Goal: Task Accomplishment & Management: Manage account settings

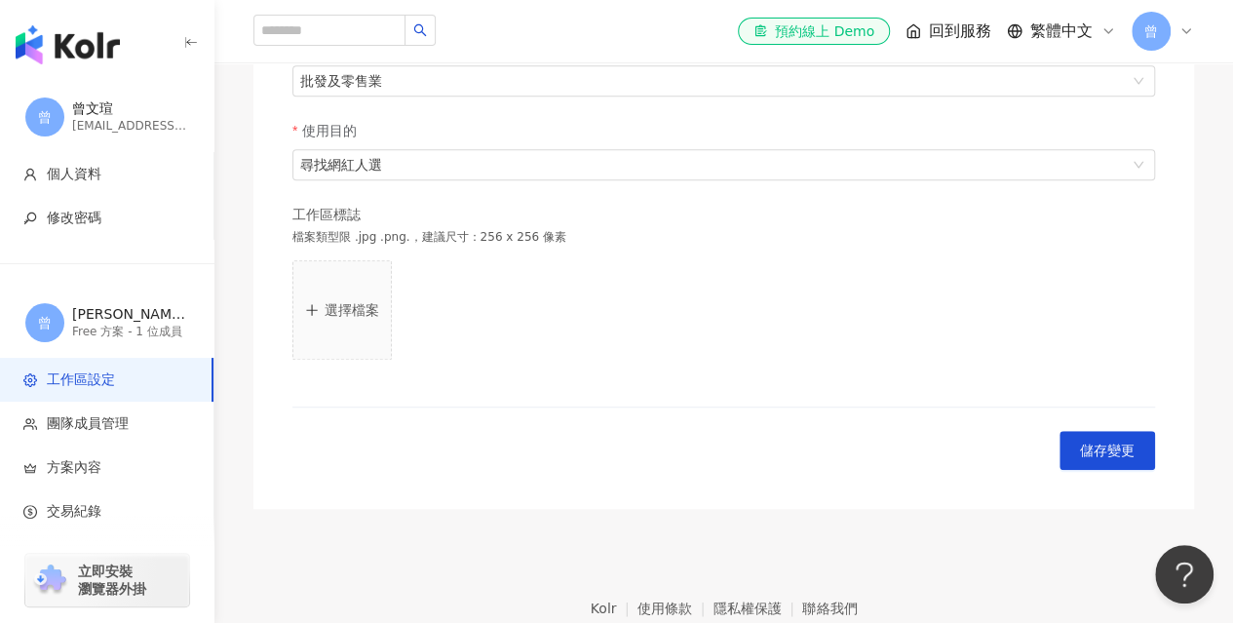
click at [1164, 26] on span "曾" at bounding box center [1150, 31] width 39 height 39
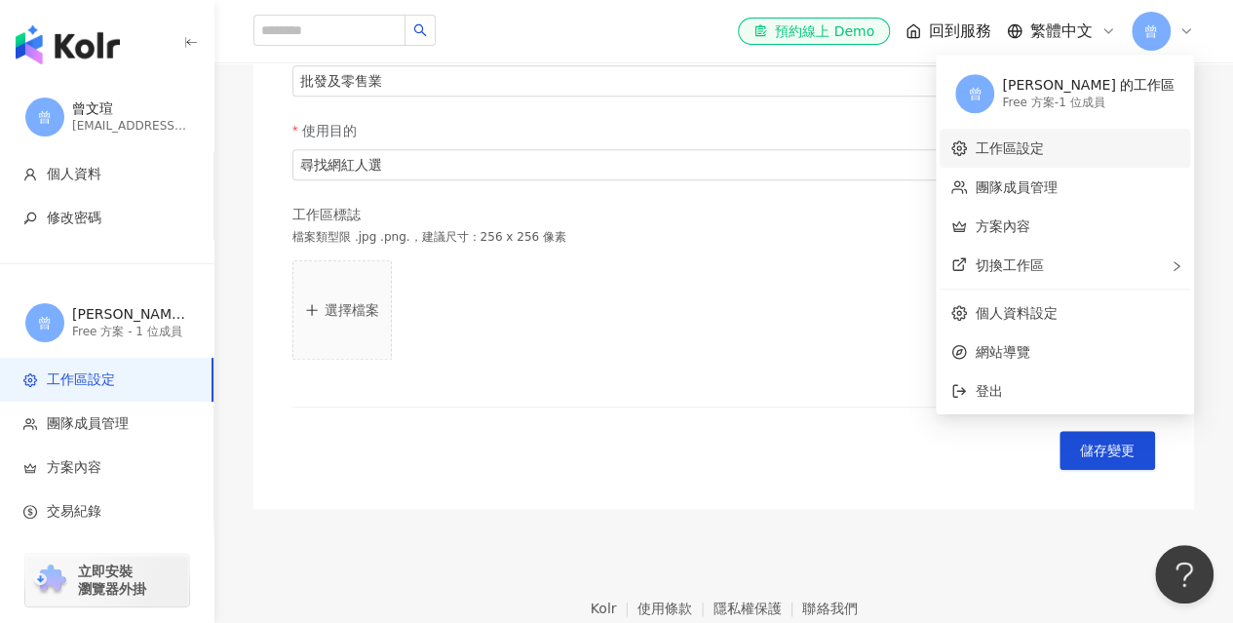
click at [1043, 147] on link "工作區設定" at bounding box center [1009, 148] width 68 height 16
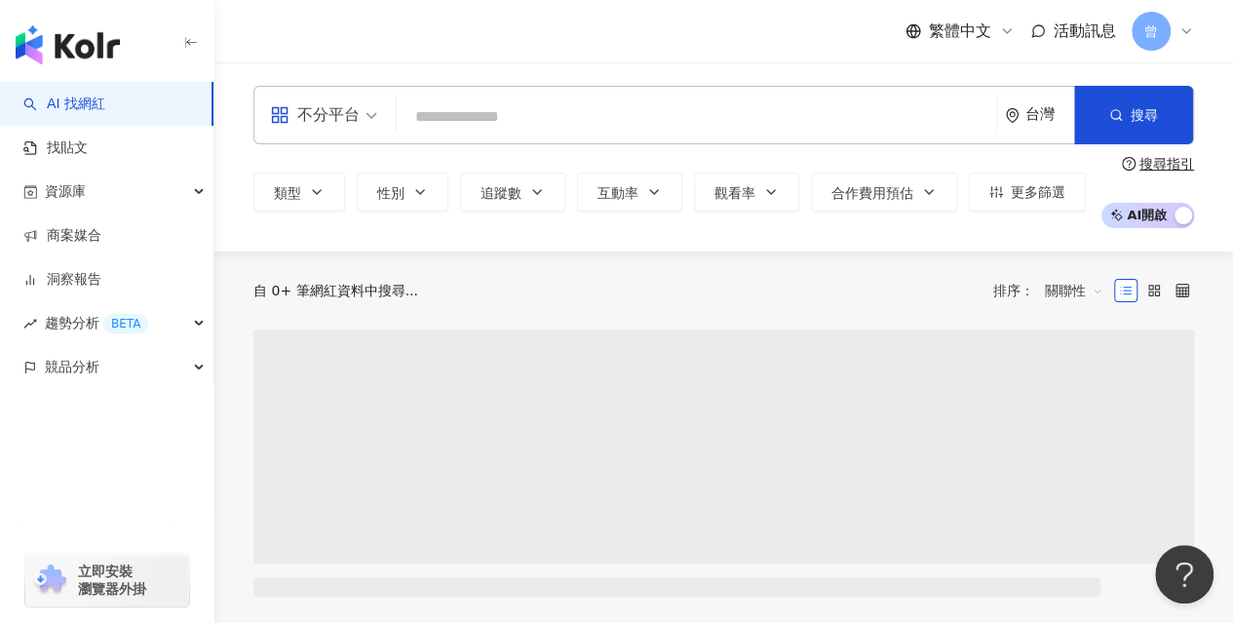
click at [1163, 32] on span "曾" at bounding box center [1150, 31] width 39 height 39
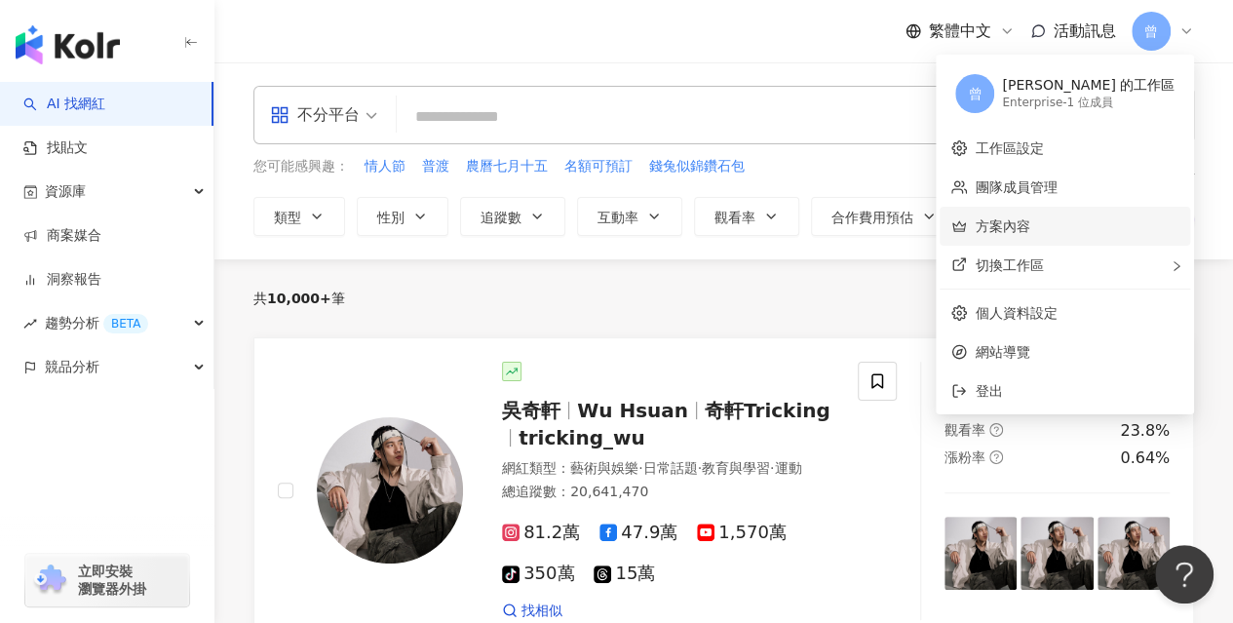
click at [1029, 224] on link "方案內容" at bounding box center [1002, 226] width 55 height 16
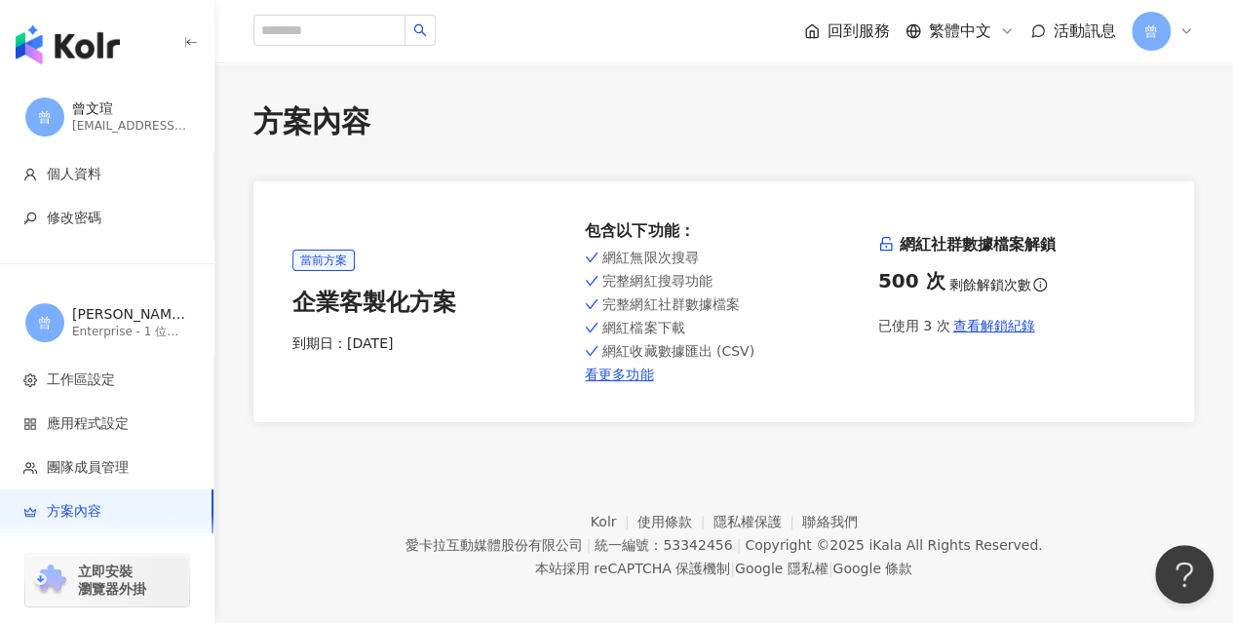
click at [1217, 282] on div "方案內容 當前方案 企業客製化方案 到期日： 2026/9/1 包含以下功能 ： 網紅無限次搜尋 完整網紅搜尋功能 完整網紅社群數據檔案 網紅檔案下載 網紅收…" at bounding box center [723, 261] width 1018 height 321
click at [1177, 32] on div "曾" at bounding box center [1162, 31] width 62 height 39
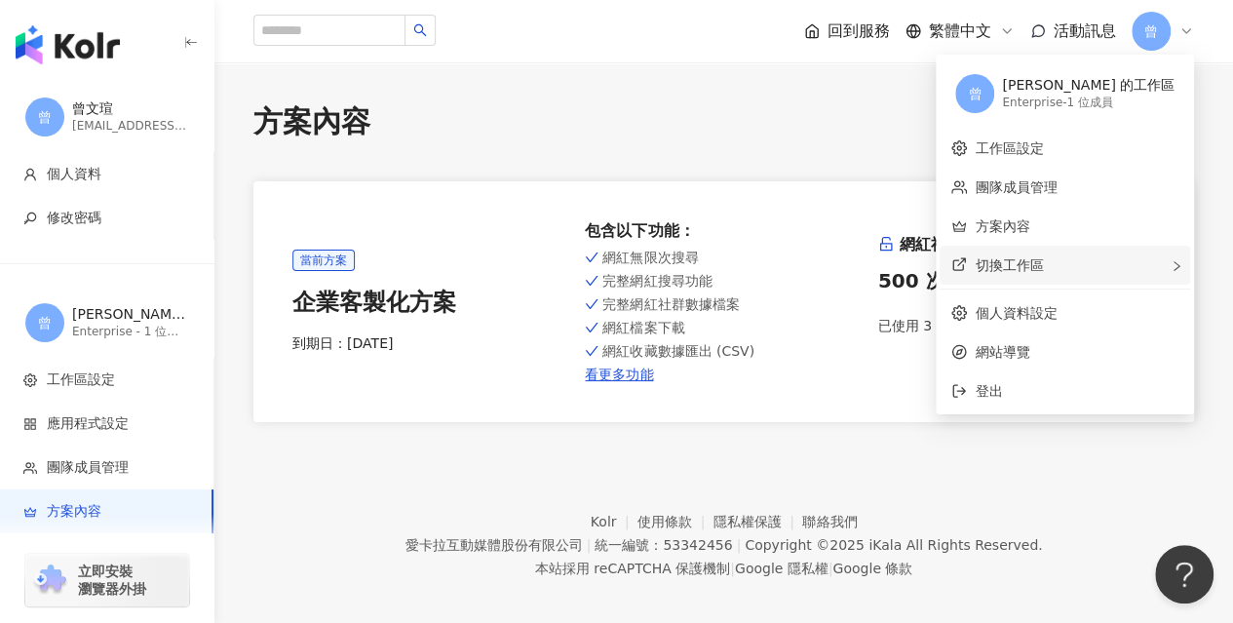
click at [1043, 267] on span "切換工作區" at bounding box center [1009, 265] width 68 height 16
click at [1000, 486] on footer "Kolr 使用條款 隱私權保護 聯絡我們 愛卡拉互動媒體股份有限公司 | 統一編號：53342456 | Copyright © 2025 iKala All…" at bounding box center [723, 530] width 1018 height 216
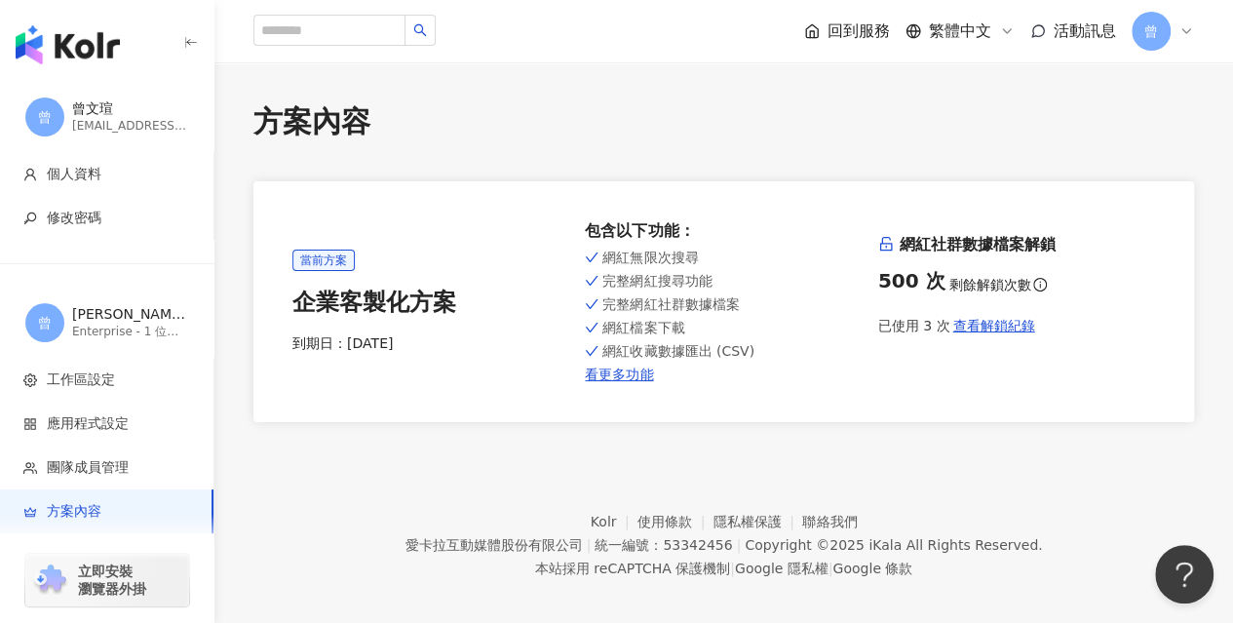
click at [1183, 26] on icon at bounding box center [1186, 31] width 16 height 16
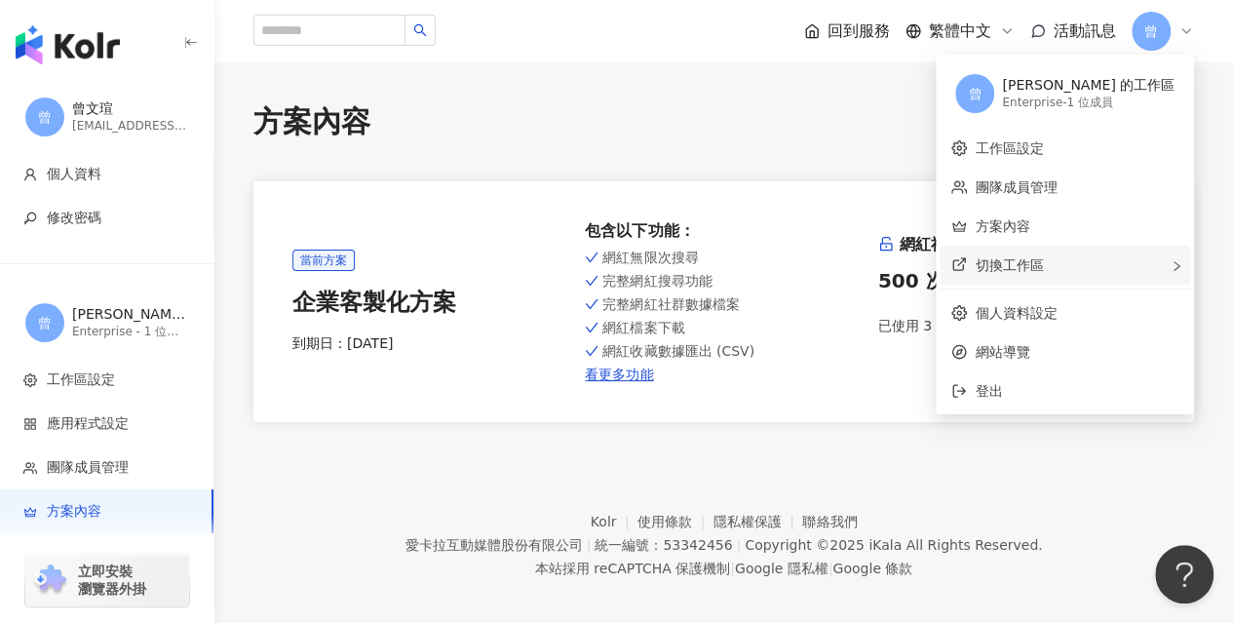
click at [1108, 268] on div "切換工作區 建立新工作區" at bounding box center [1064, 265] width 250 height 39
click at [892, 268] on li "建立新工作區" at bounding box center [877, 266] width 117 height 35
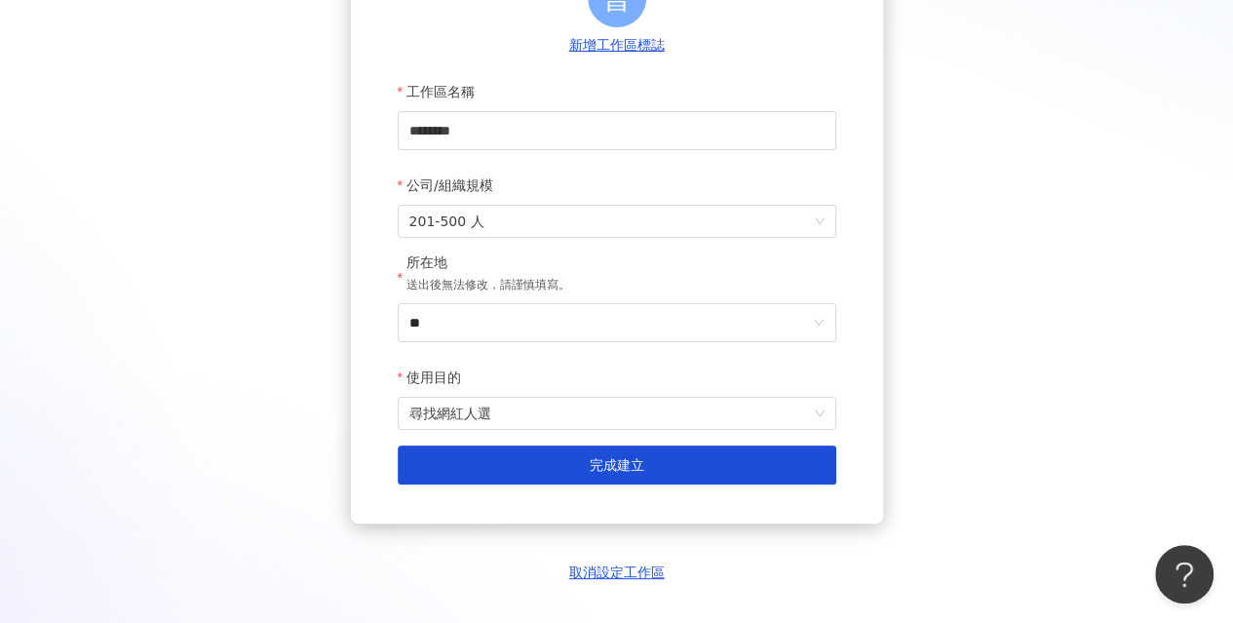
scroll to position [259, 0]
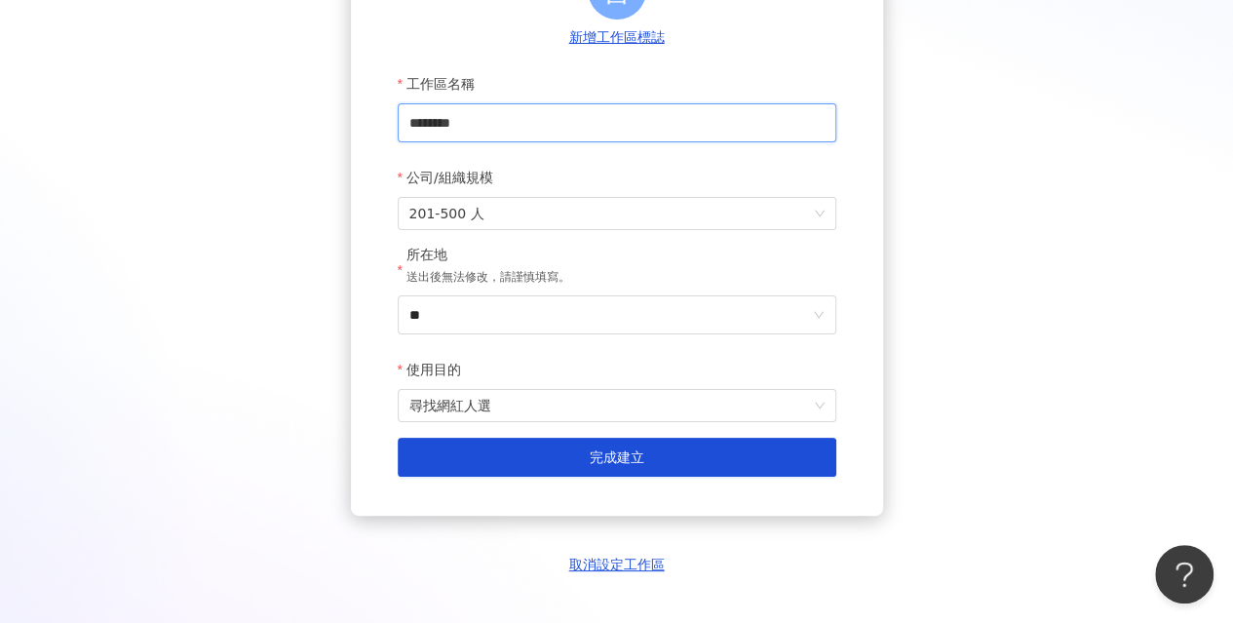
click at [578, 128] on input "********" at bounding box center [617, 122] width 439 height 39
drag, startPoint x: 573, startPoint y: 125, endPoint x: 362, endPoint y: 124, distance: 211.5
click at [362, 124] on div "建立新工作區 建立工作區能幫助您輕鬆管理各項網紅行銷專案協作。 曾 新增工作區標誌 工作區名稱 ******** 公司/組織規模 201-500 人 所在地 …" at bounding box center [617, 171] width 532 height 689
drag, startPoint x: 468, startPoint y: 118, endPoint x: 452, endPoint y: 126, distance: 17.4
click at [466, 118] on input "********" at bounding box center [617, 122] width 439 height 39
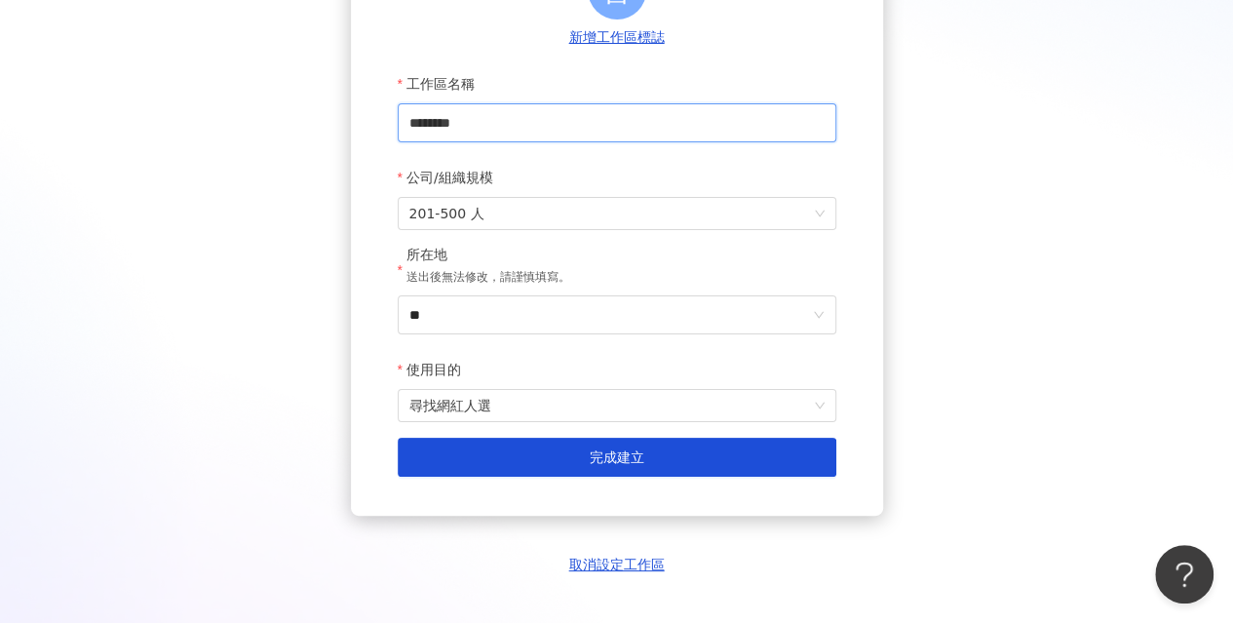
click at [608, 129] on input "********" at bounding box center [617, 122] width 439 height 39
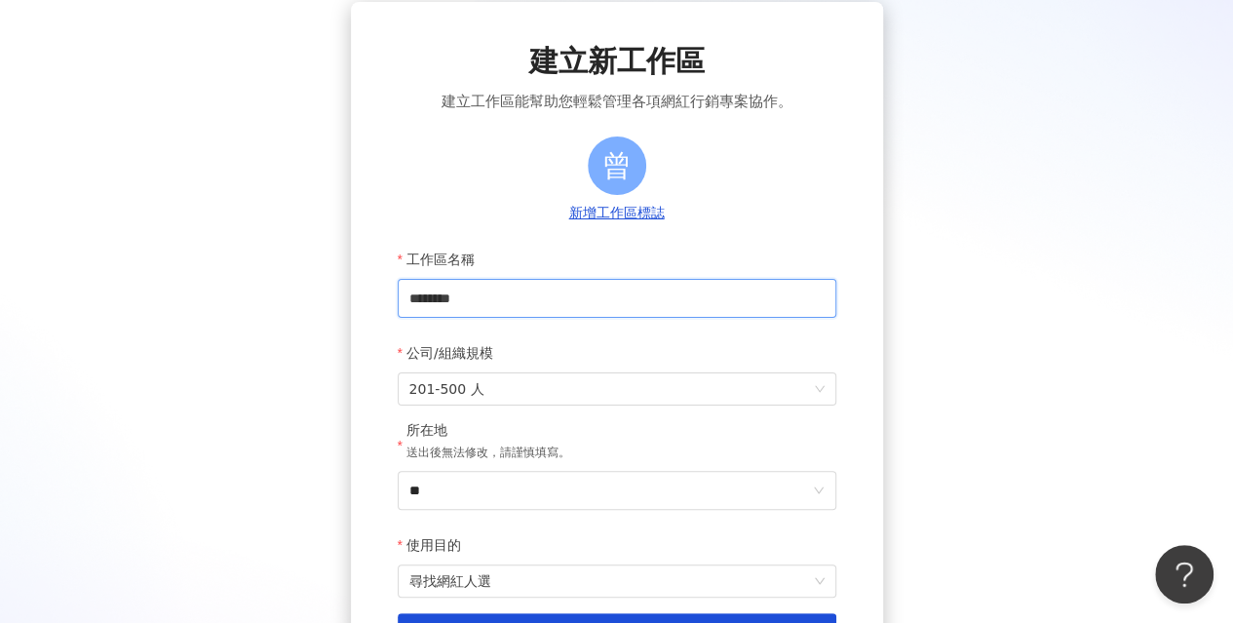
scroll to position [0, 0]
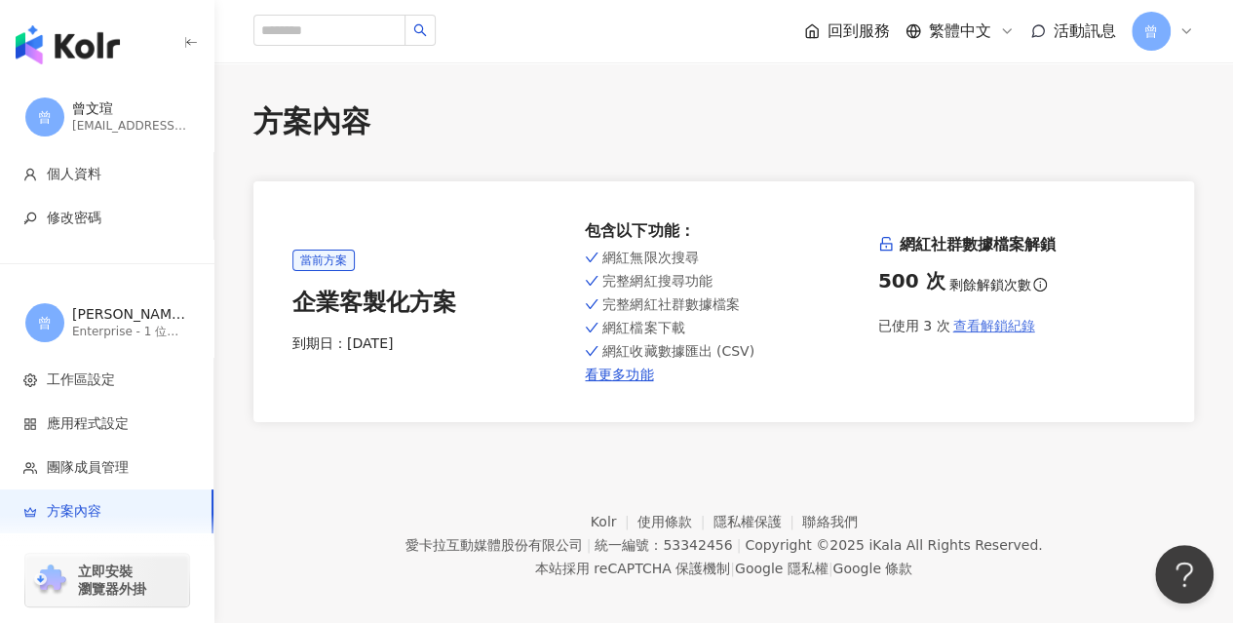
click at [963, 326] on span "查看解鎖紀錄" at bounding box center [993, 326] width 82 height 16
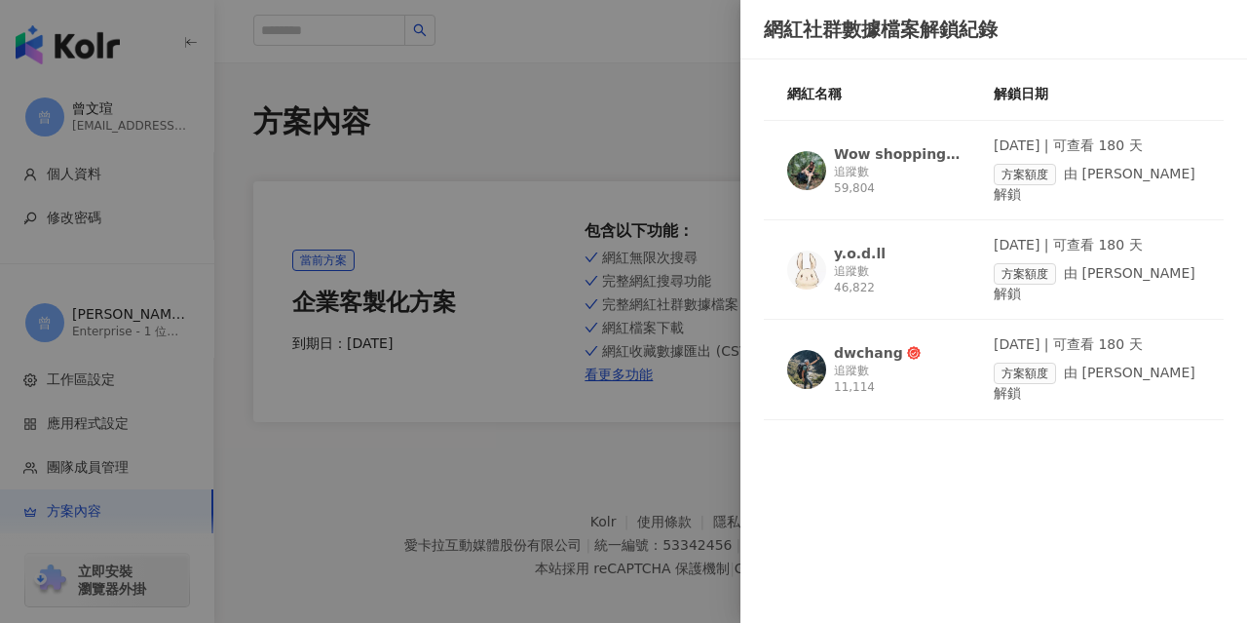
click at [576, 422] on div at bounding box center [623, 311] width 1247 height 623
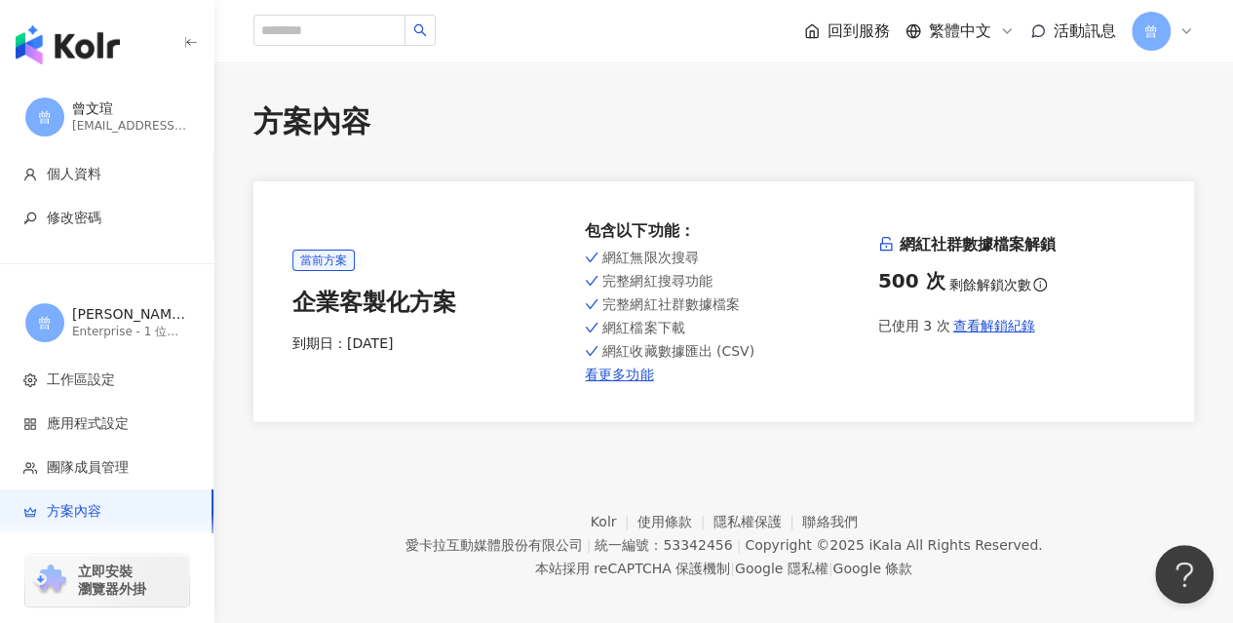
click at [1196, 231] on div "方案內容 當前方案 企業客製化方案 到期日： 2026/9/1 包含以下功能 ： 網紅無限次搜尋 完整網紅搜尋功能 完整網紅社群數據檔案 網紅檔案下載 網紅收…" at bounding box center [723, 261] width 1018 height 321
click at [1166, 31] on span "曾" at bounding box center [1150, 31] width 39 height 39
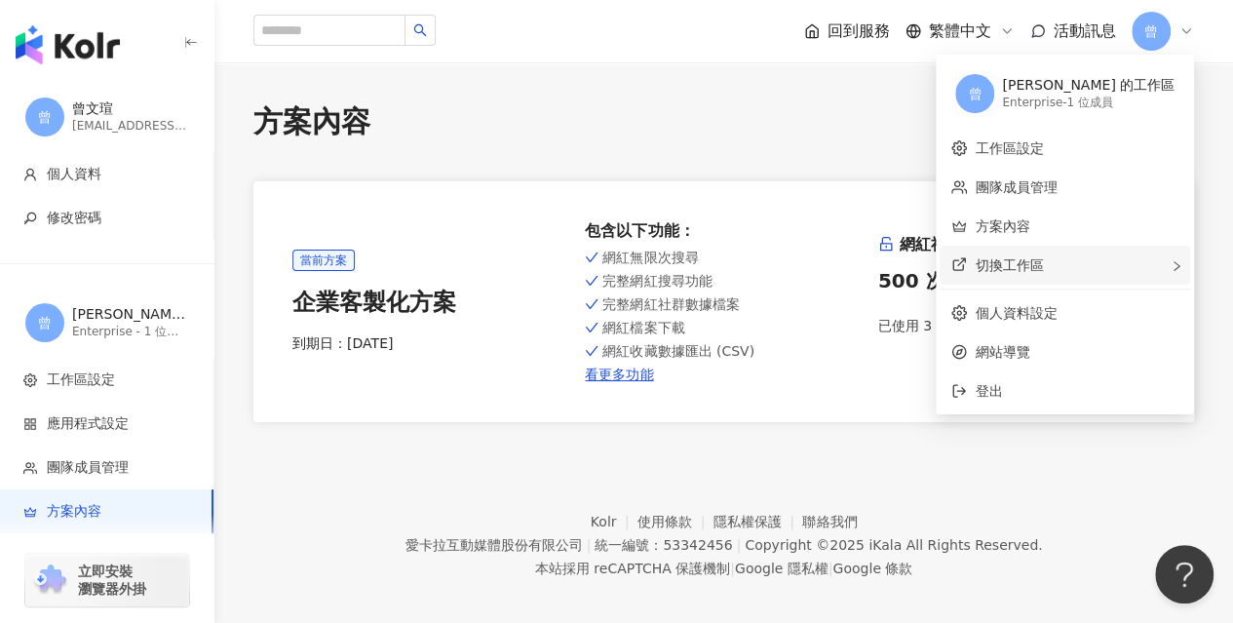
click at [1043, 260] on span "切換工作區" at bounding box center [1009, 265] width 68 height 16
click at [916, 264] on span "建立新工作區" at bounding box center [875, 266] width 82 height 21
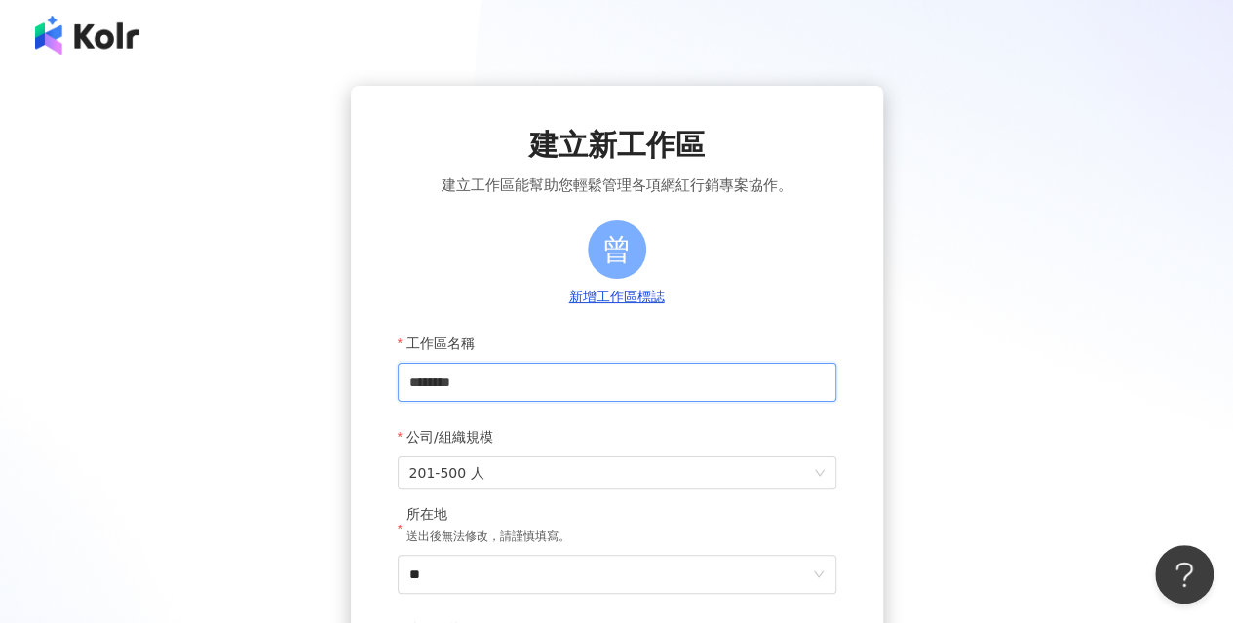
click at [568, 391] on input "********" at bounding box center [617, 382] width 439 height 39
click at [567, 391] on input "********" at bounding box center [617, 382] width 439 height 39
click at [565, 389] on input "********" at bounding box center [617, 382] width 439 height 39
click at [554, 385] on input "********" at bounding box center [617, 382] width 439 height 39
click at [450, 383] on input "********" at bounding box center [617, 382] width 439 height 39
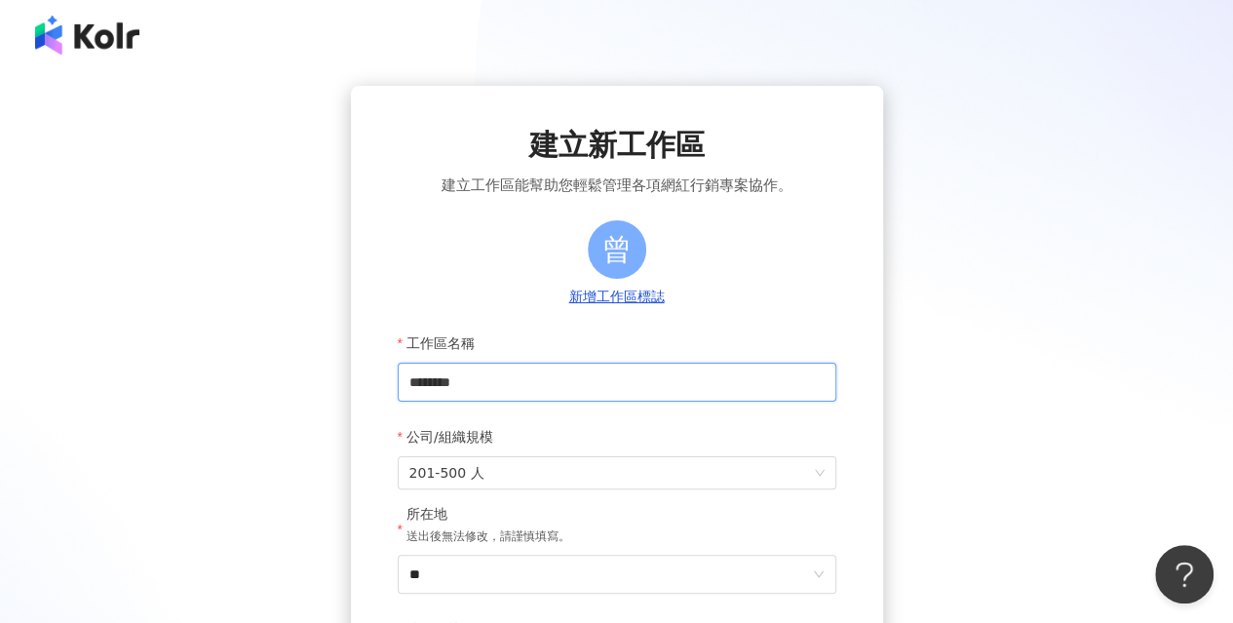
drag, startPoint x: 538, startPoint y: 367, endPoint x: 333, endPoint y: 387, distance: 205.6
click at [333, 387] on div "建立新工作區 建立工作區能幫助您輕鬆管理各項網紅行銷專案協作。 曾 新增工作區標誌 工作區名稱 ******** 公司/組織規模 201-500 人 所在地 …" at bounding box center [616, 460] width 1186 height 748
type input "*"
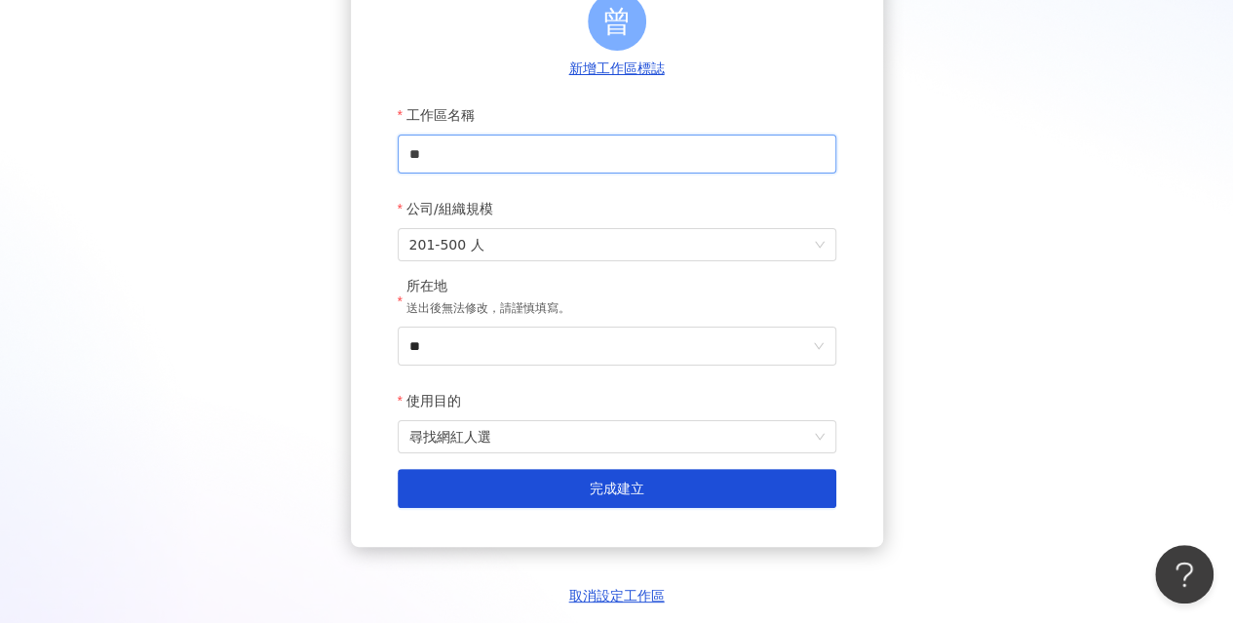
scroll to position [358, 0]
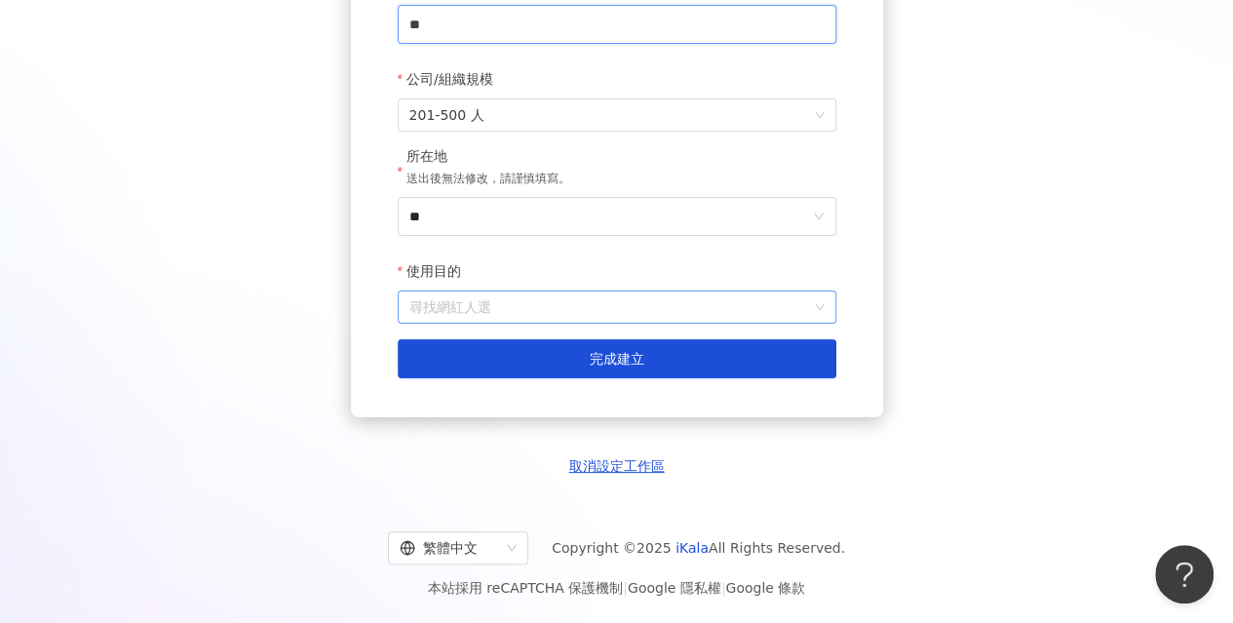
click at [560, 303] on span "尋找網紅人選" at bounding box center [616, 306] width 415 height 31
type input "**"
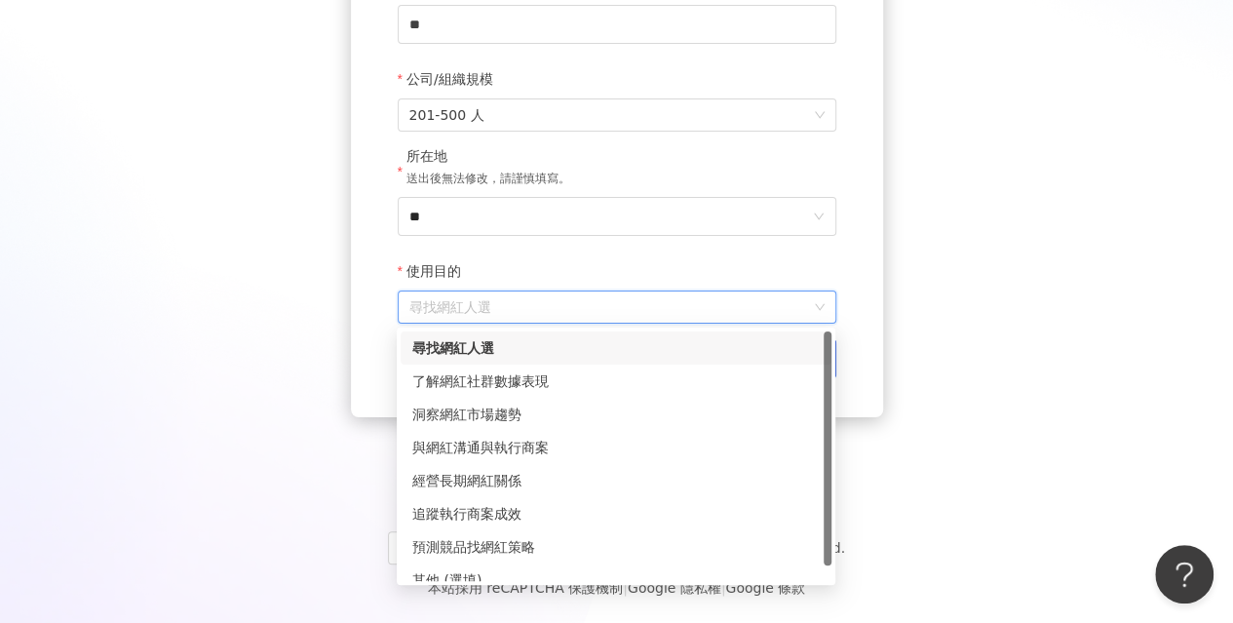
click at [259, 350] on div "建立新工作區 建立工作區能幫助您輕鬆管理各項網紅行銷專案協作。 曾 新增工作區標誌 工作區名稱 ** 公司/組織規模 201-500 人 所在地 送出後無法修…" at bounding box center [616, 102] width 1186 height 748
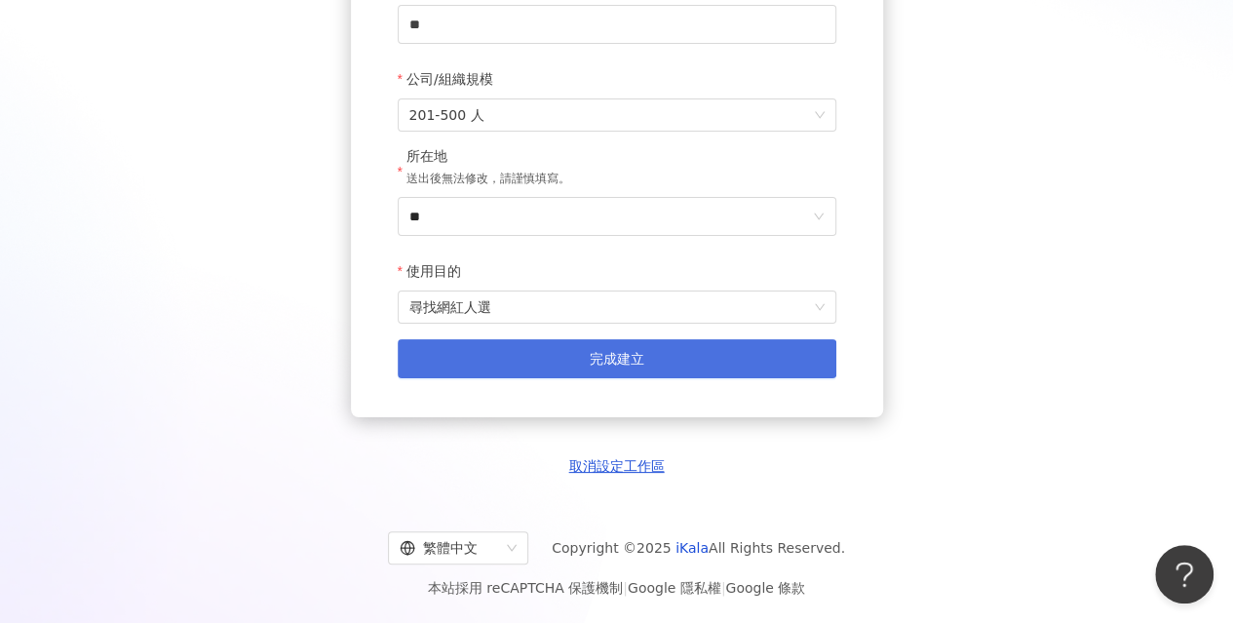
click at [657, 352] on button "完成建立" at bounding box center [617, 358] width 439 height 39
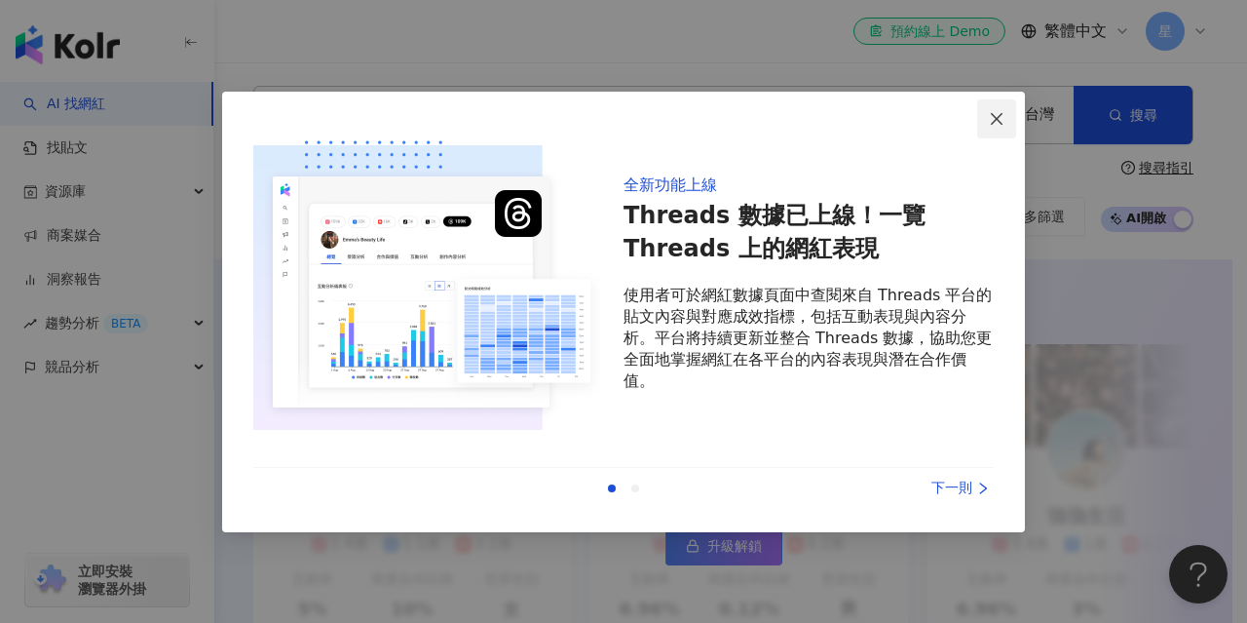
click at [1005, 124] on icon "close" at bounding box center [997, 119] width 16 height 16
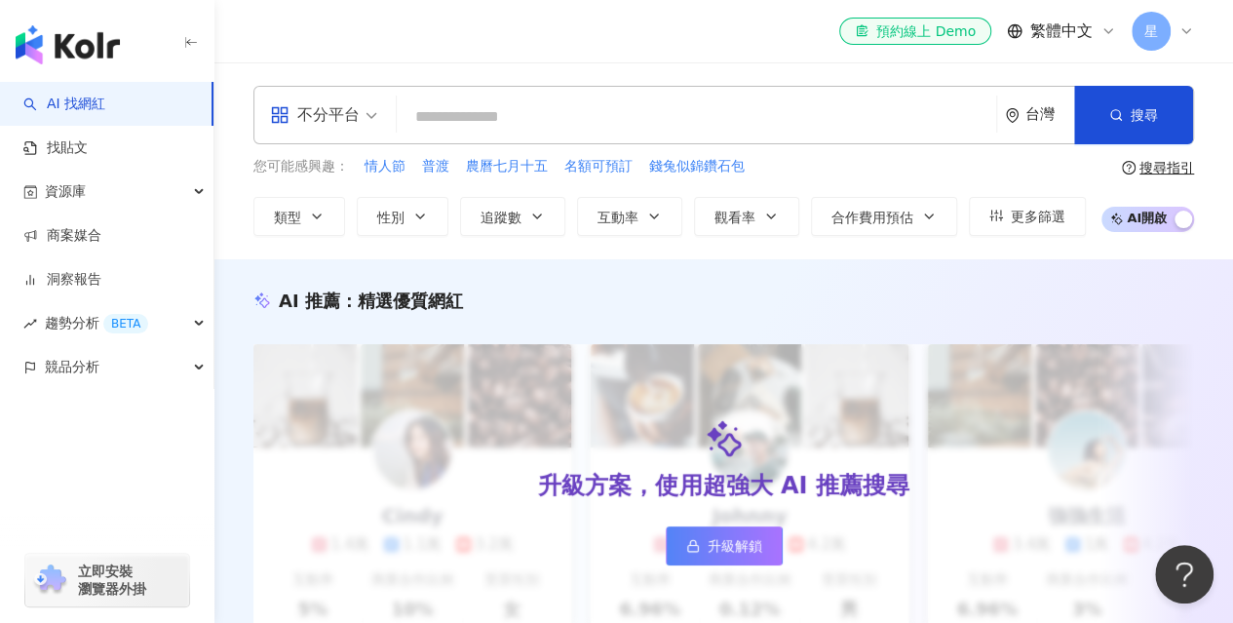
click at [1182, 34] on icon at bounding box center [1186, 31] width 16 height 16
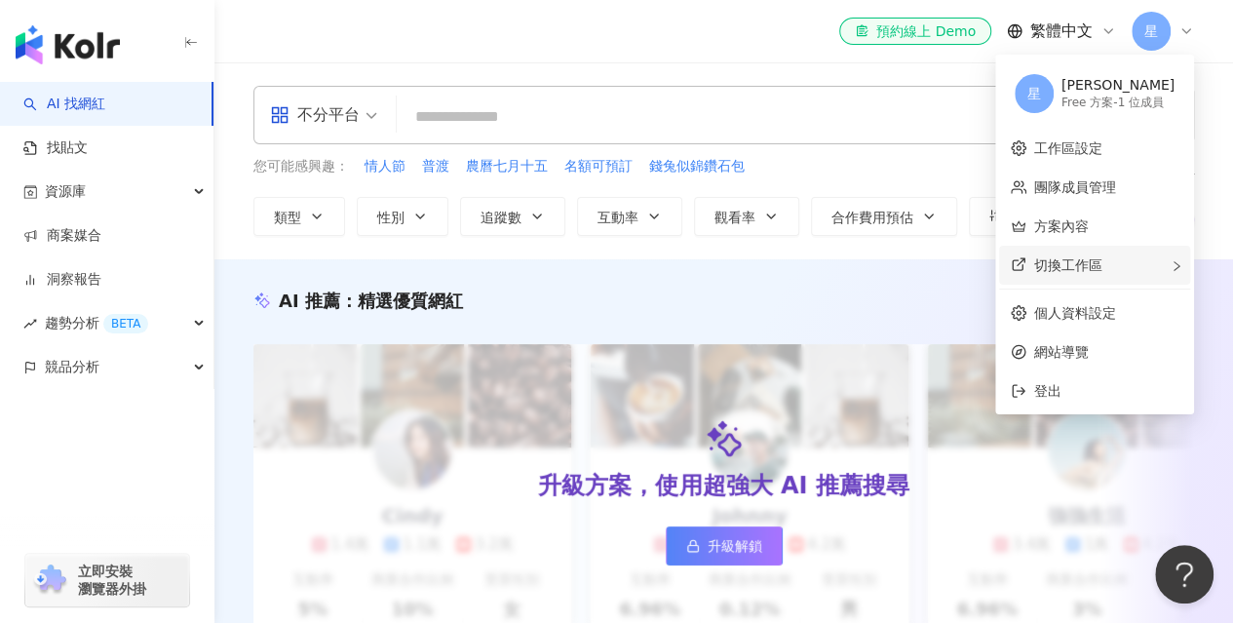
click at [1102, 262] on span "切換工作區" at bounding box center [1068, 265] width 68 height 16
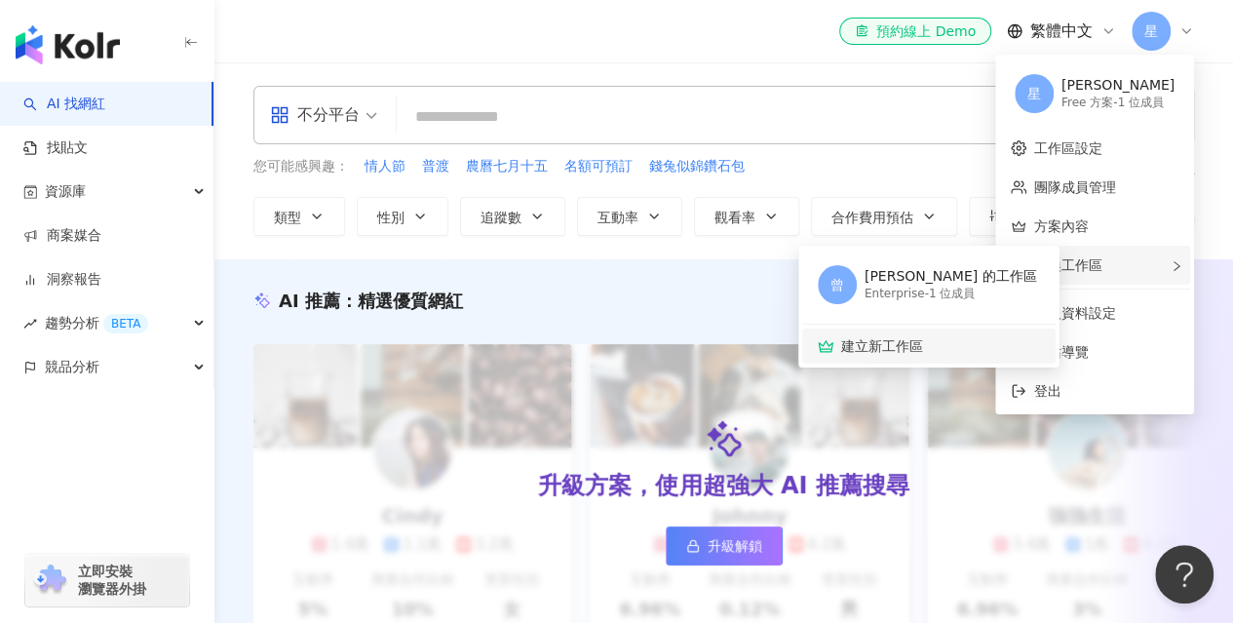
click at [914, 348] on span "建立新工作區" at bounding box center [939, 345] width 196 height 21
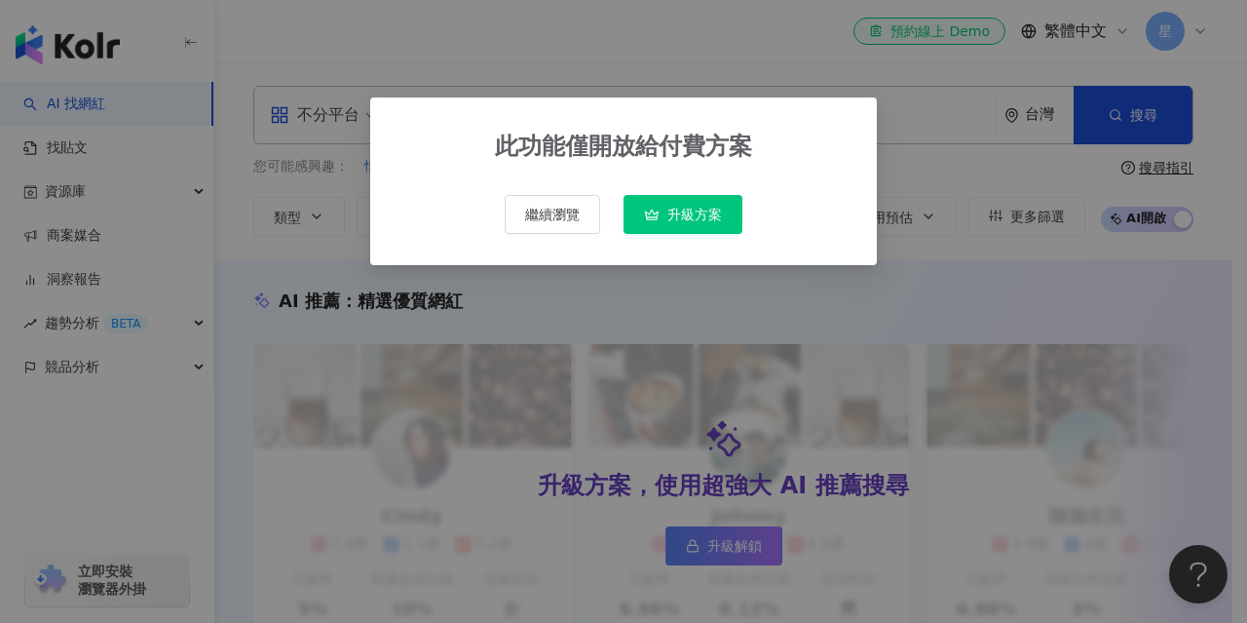
click at [694, 211] on span "升級方案" at bounding box center [695, 215] width 55 height 16
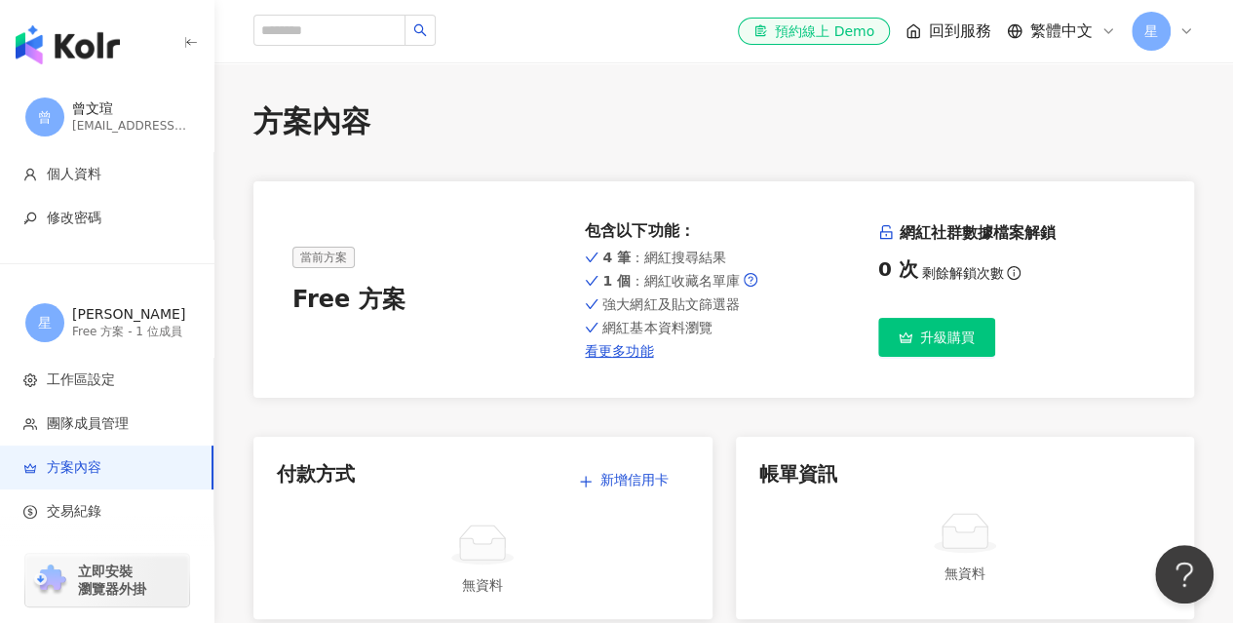
click at [1185, 35] on icon at bounding box center [1186, 31] width 16 height 16
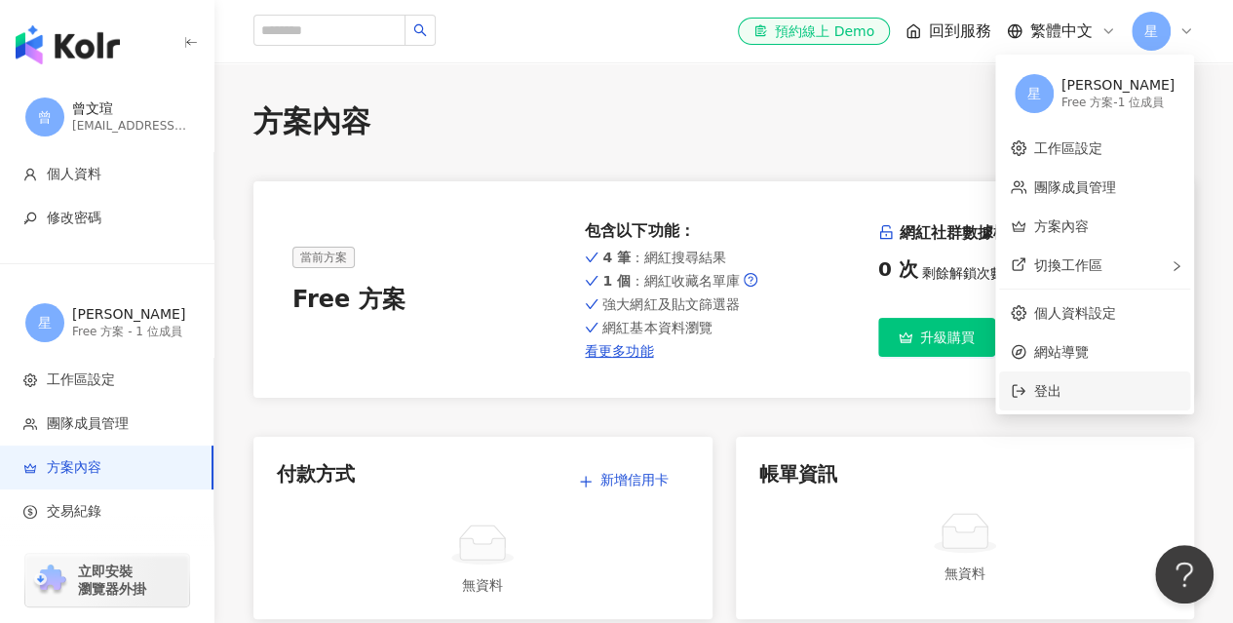
click at [1053, 397] on span "登出" at bounding box center [1047, 391] width 27 height 16
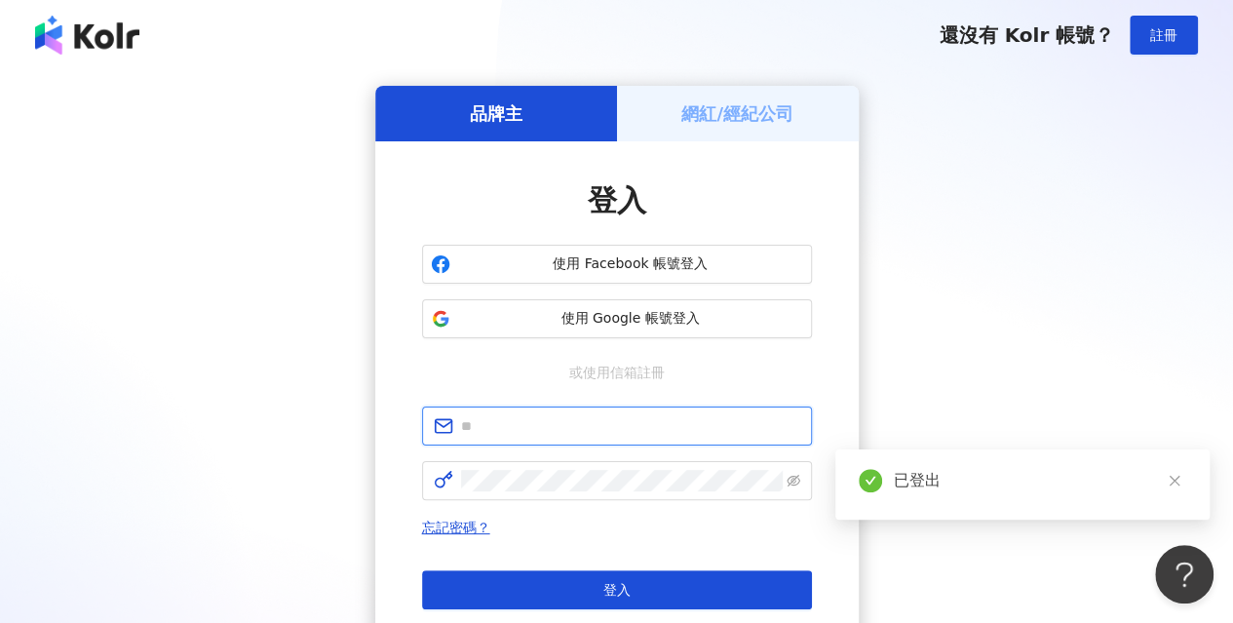
type input "**********"
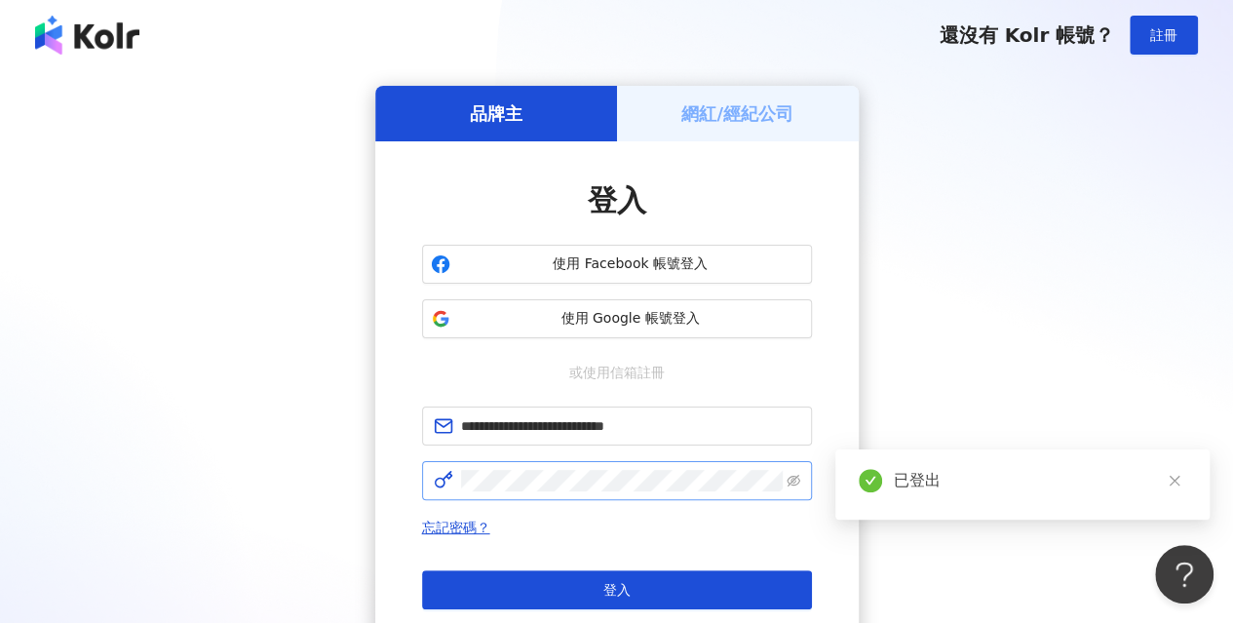
click at [786, 472] on span at bounding box center [793, 480] width 14 height 21
click at [794, 481] on icon "eye-invisible" at bounding box center [793, 481] width 14 height 14
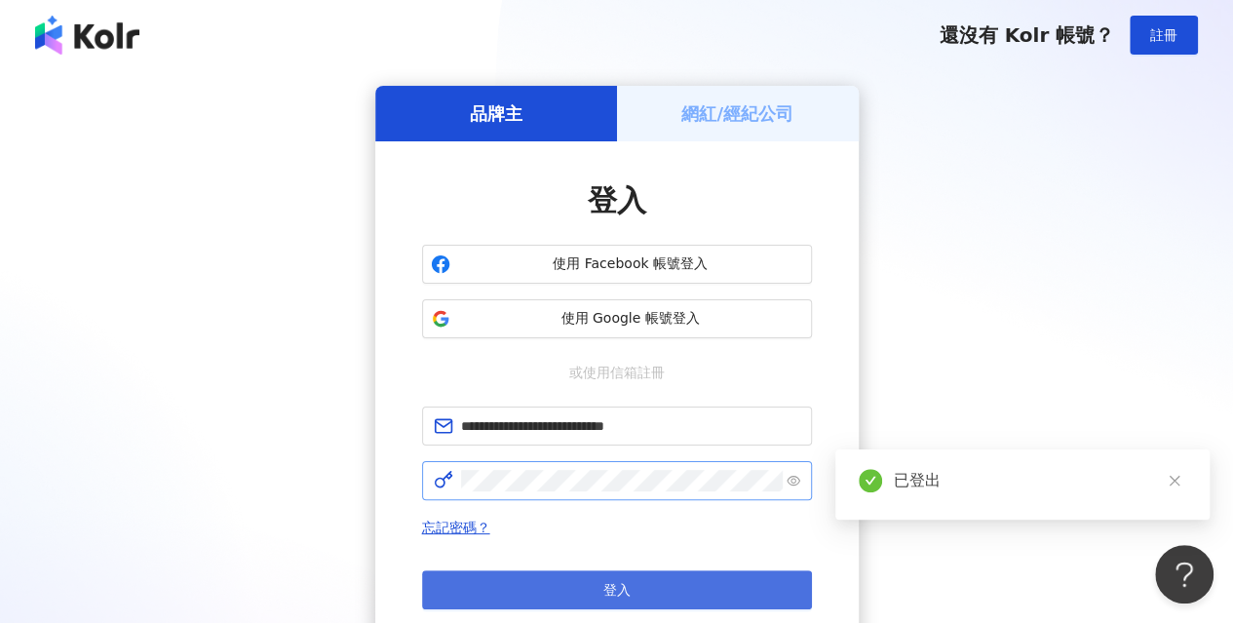
click at [707, 583] on button "登入" at bounding box center [617, 589] width 390 height 39
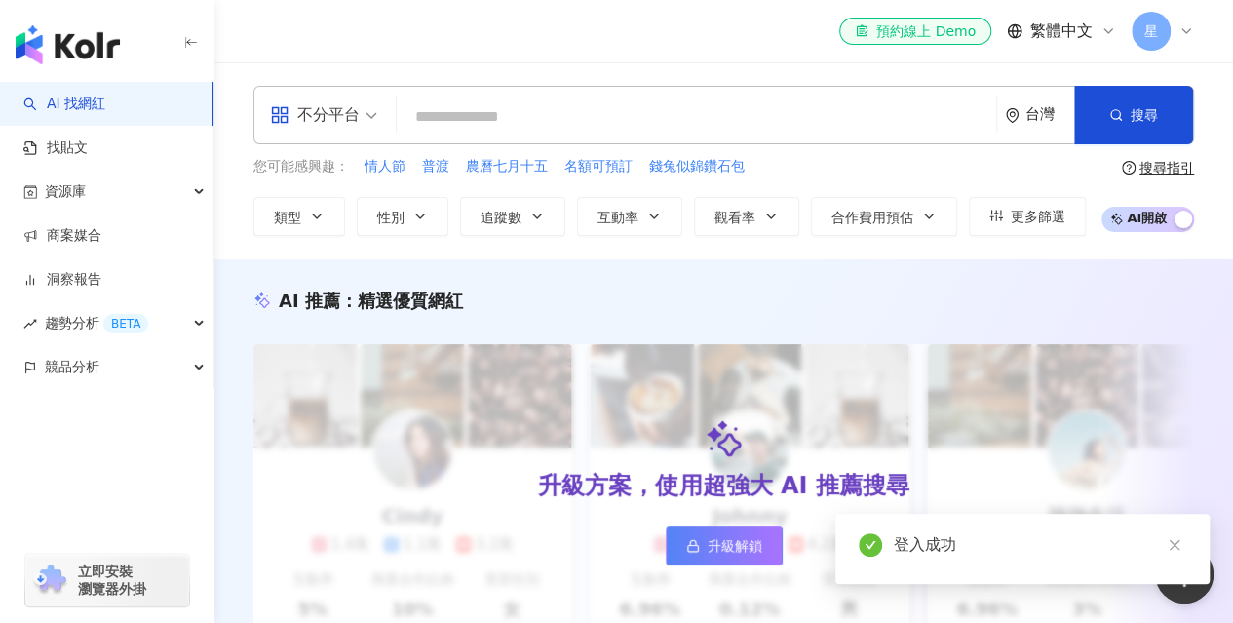
click at [1190, 34] on icon at bounding box center [1186, 31] width 16 height 16
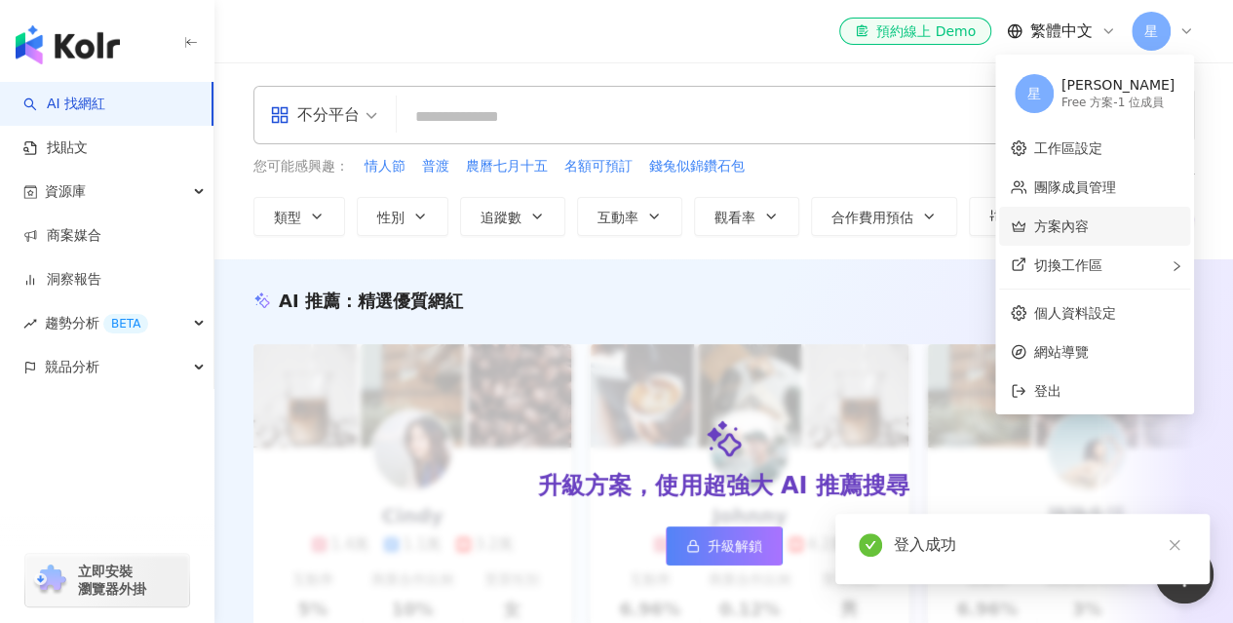
click at [1089, 230] on link "方案內容" at bounding box center [1061, 226] width 55 height 16
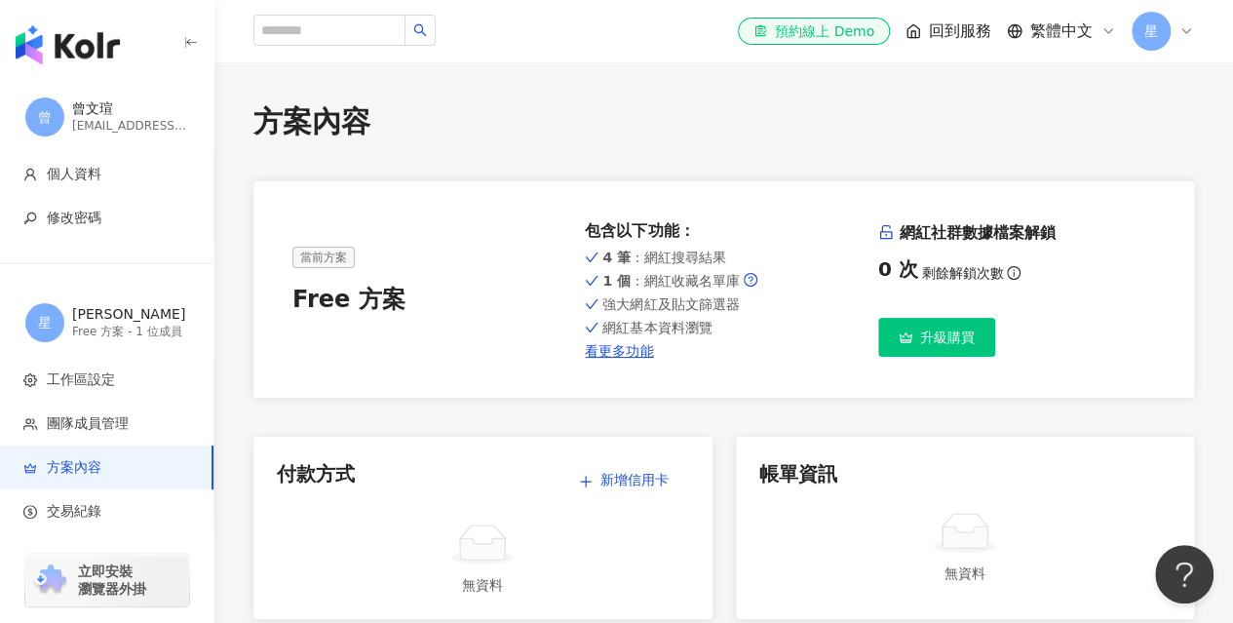
scroll to position [259, 0]
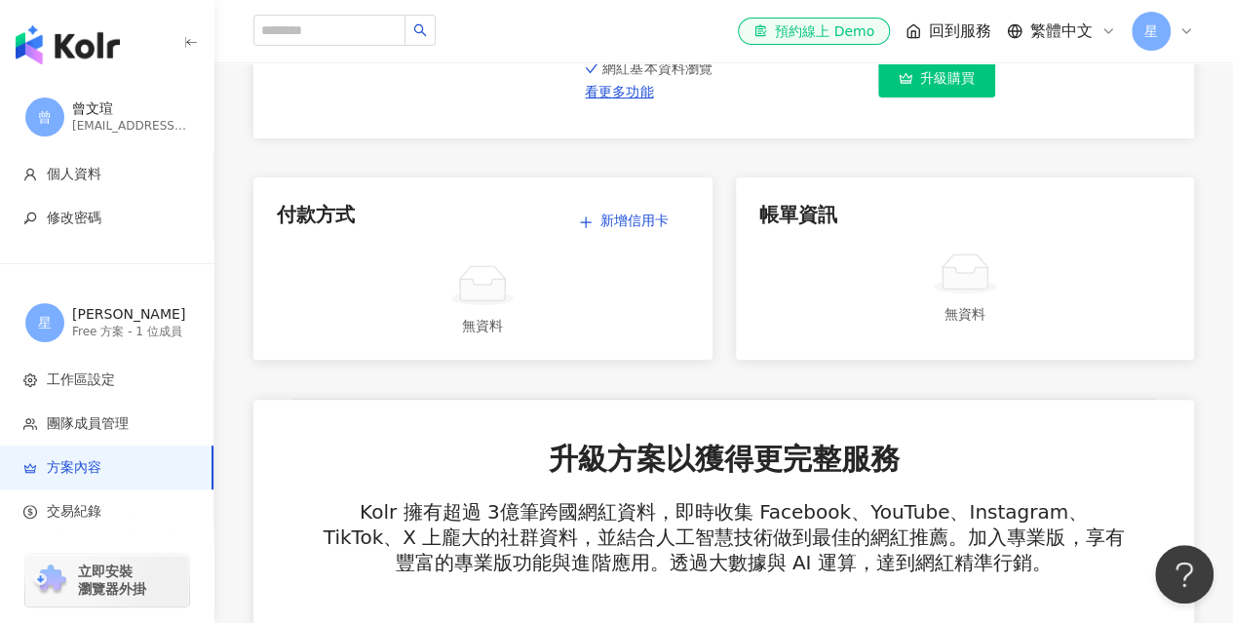
click at [1181, 48] on div "星" at bounding box center [1162, 31] width 62 height 39
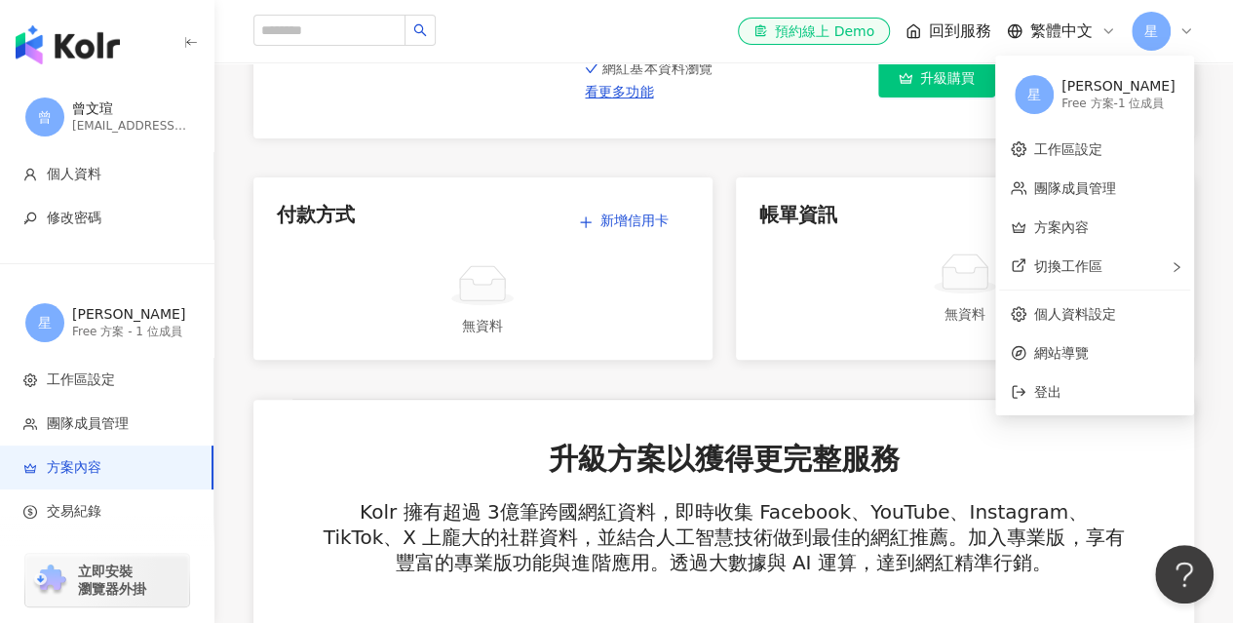
click at [1183, 31] on icon at bounding box center [1186, 31] width 16 height 16
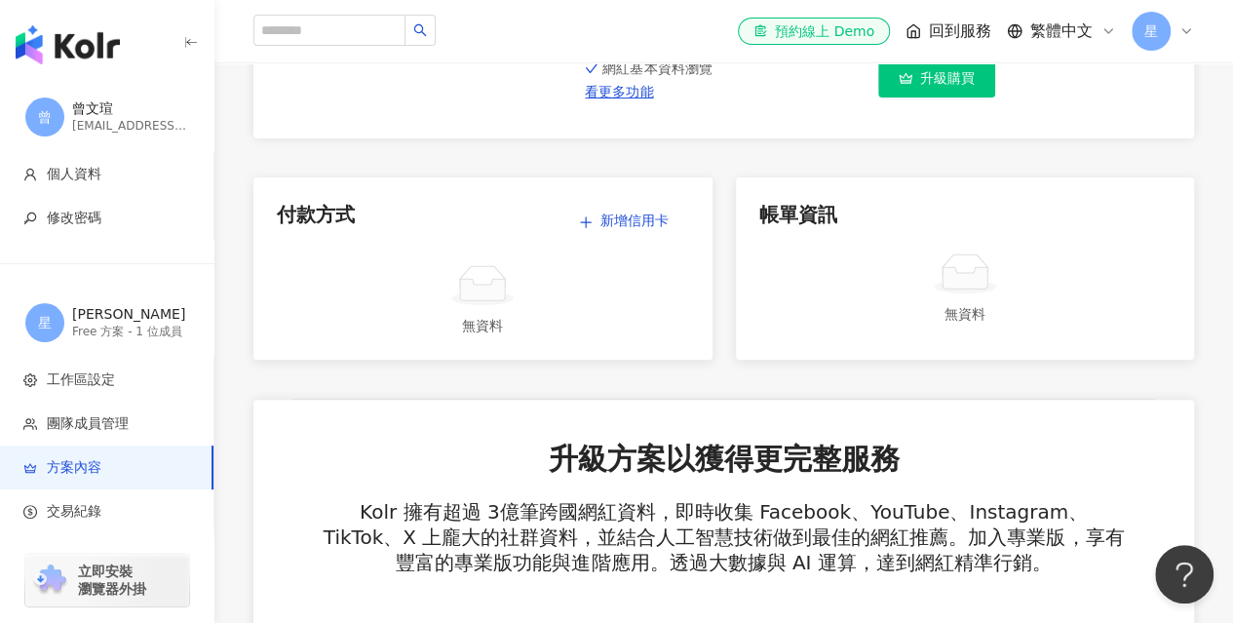
click at [1183, 31] on icon at bounding box center [1186, 31] width 16 height 16
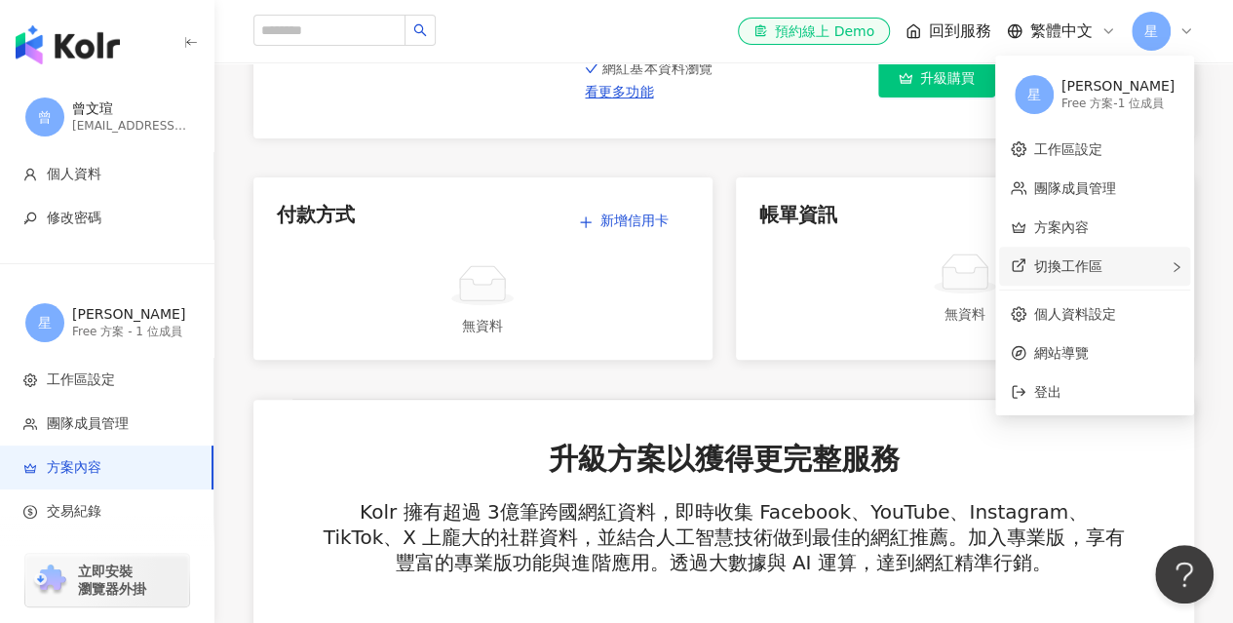
click at [1088, 258] on span "切換工作區" at bounding box center [1068, 266] width 68 height 16
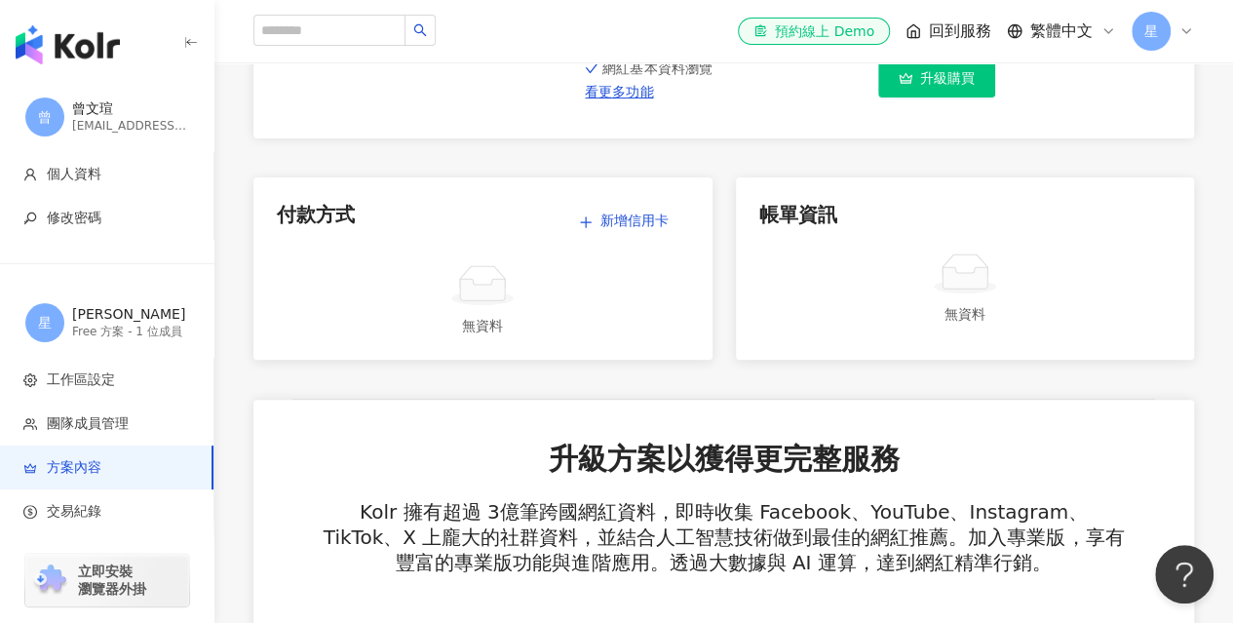
click at [1146, 26] on span "星" at bounding box center [1151, 30] width 14 height 21
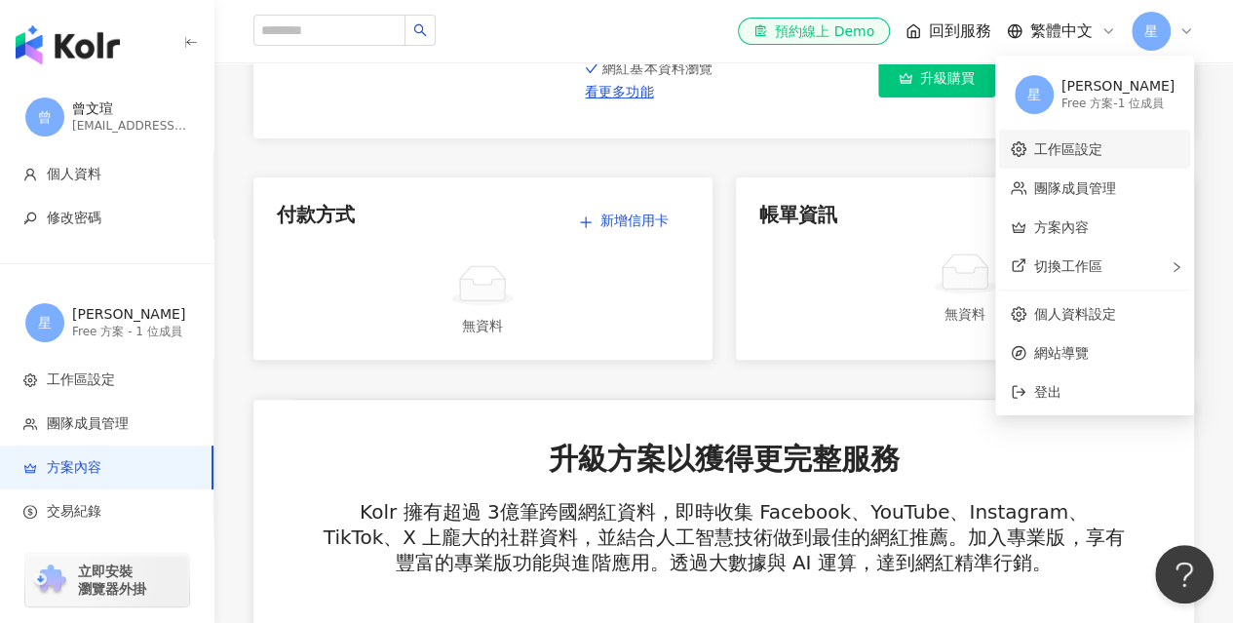
click at [1102, 144] on link "工作區設定" at bounding box center [1068, 149] width 68 height 16
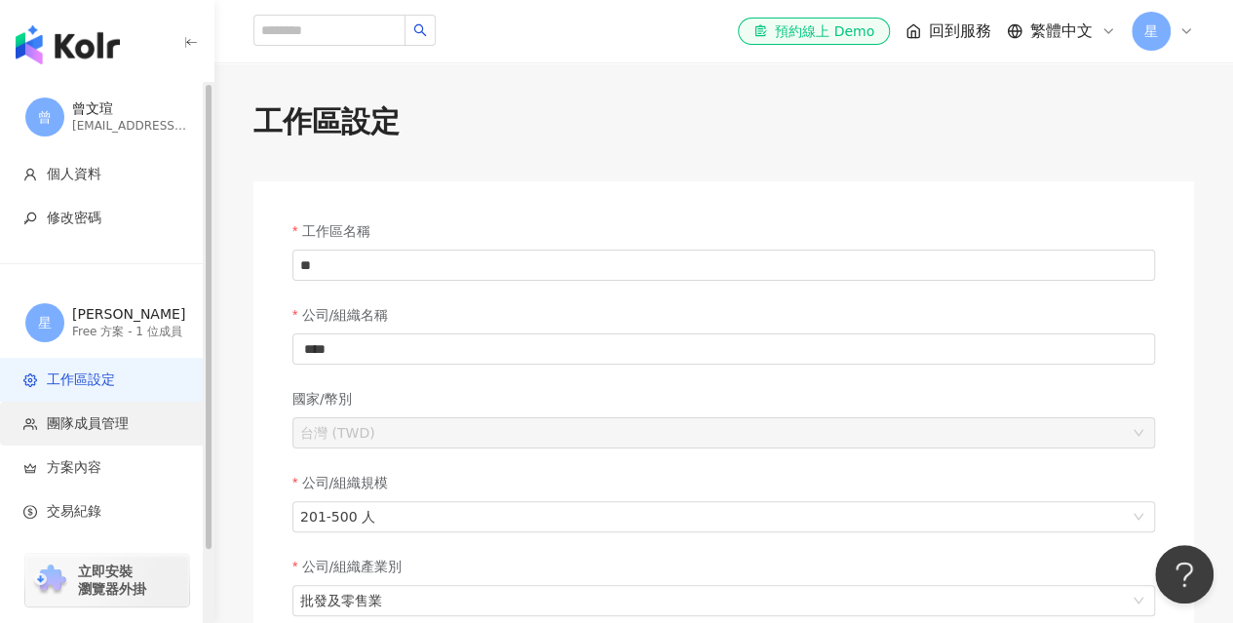
click at [75, 434] on li "團隊成員管理" at bounding box center [106, 424] width 213 height 44
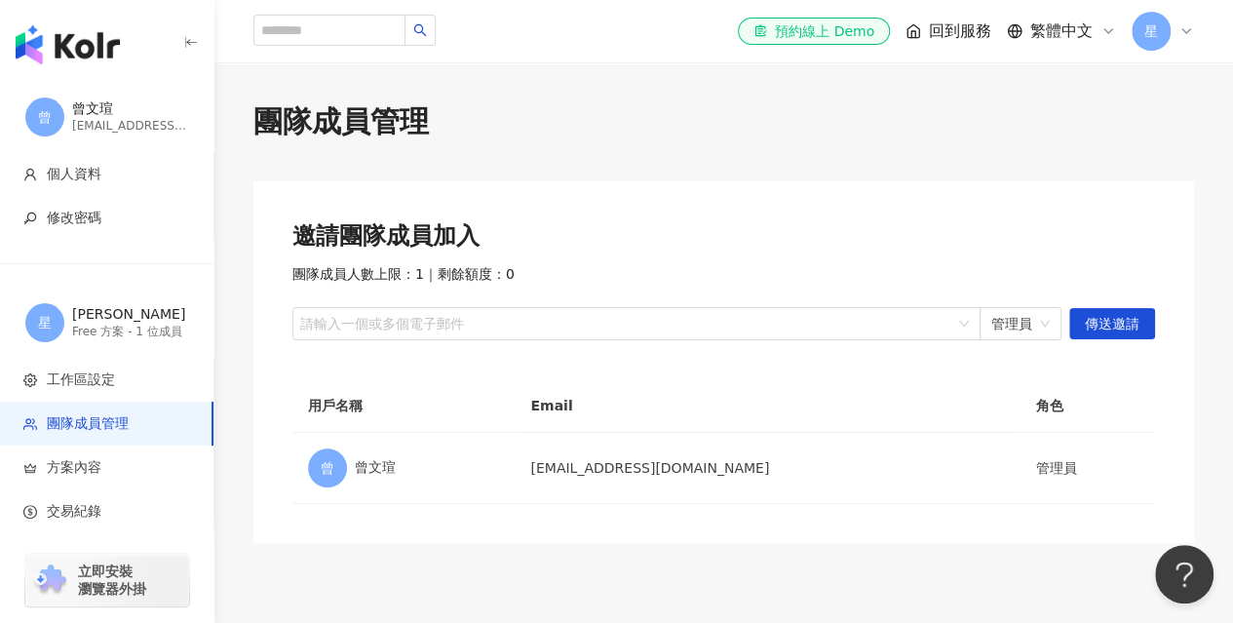
click at [1181, 34] on icon at bounding box center [1186, 31] width 16 height 16
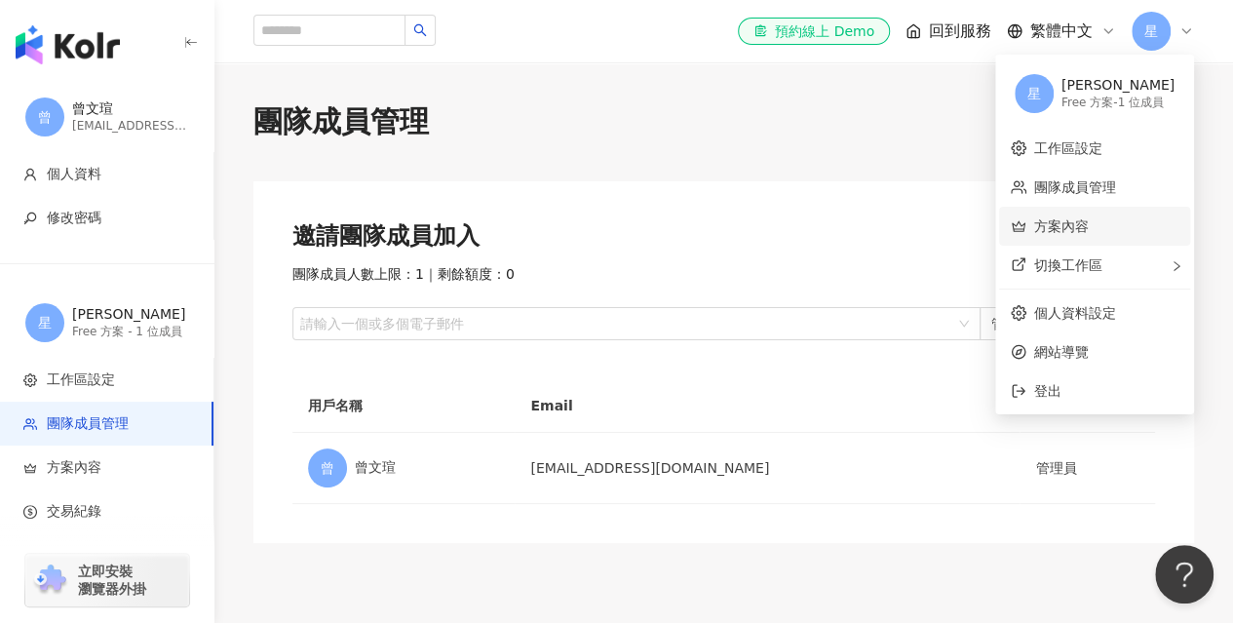
click at [1089, 222] on link "方案內容" at bounding box center [1061, 226] width 55 height 16
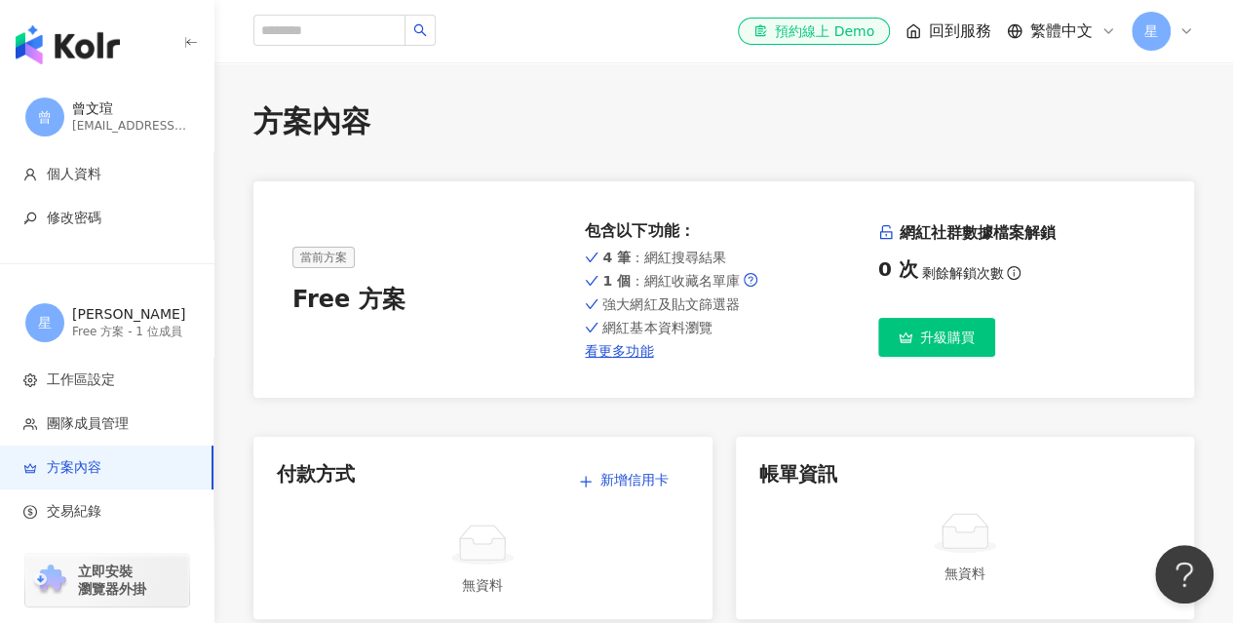
click at [1151, 40] on span "星" at bounding box center [1151, 30] width 14 height 21
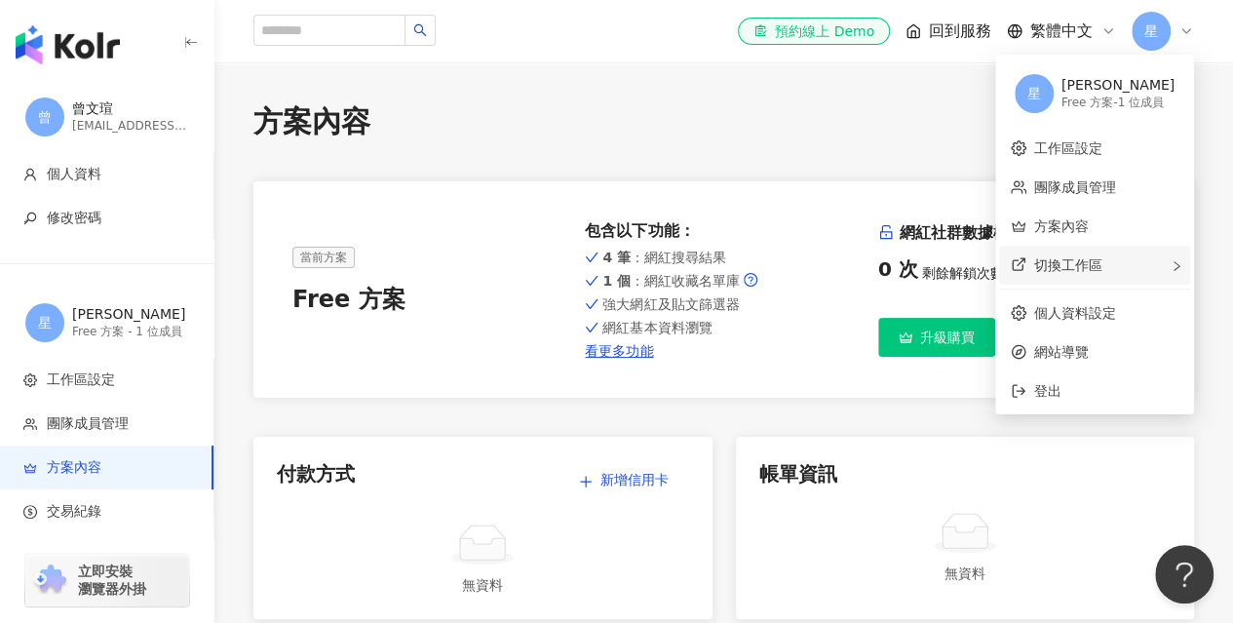
click at [1141, 268] on div "切換工作區" at bounding box center [1094, 265] width 191 height 39
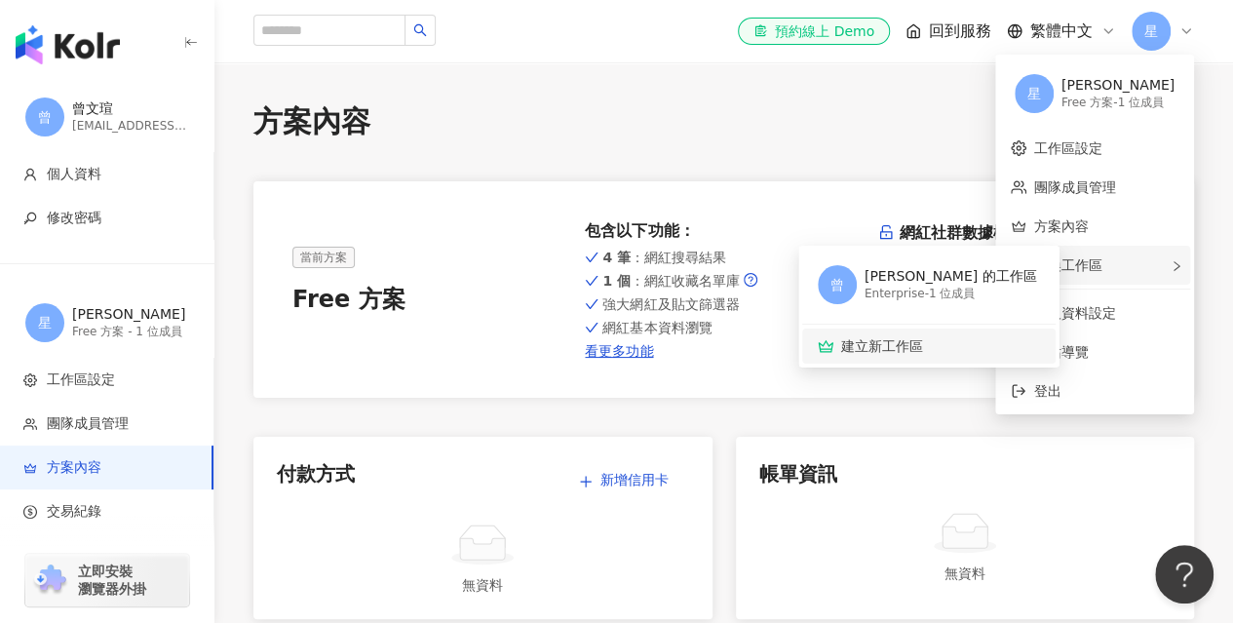
click at [933, 342] on span "建立新工作區" at bounding box center [939, 345] width 196 height 21
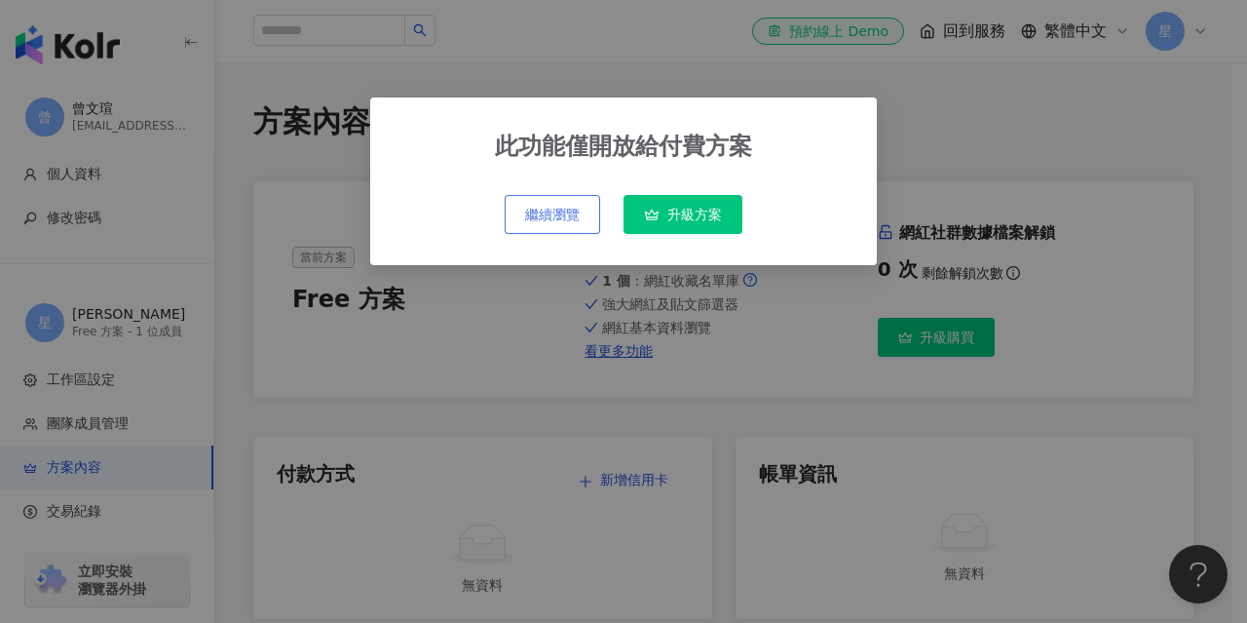
click at [565, 217] on span "繼續瀏覽" at bounding box center [552, 215] width 55 height 16
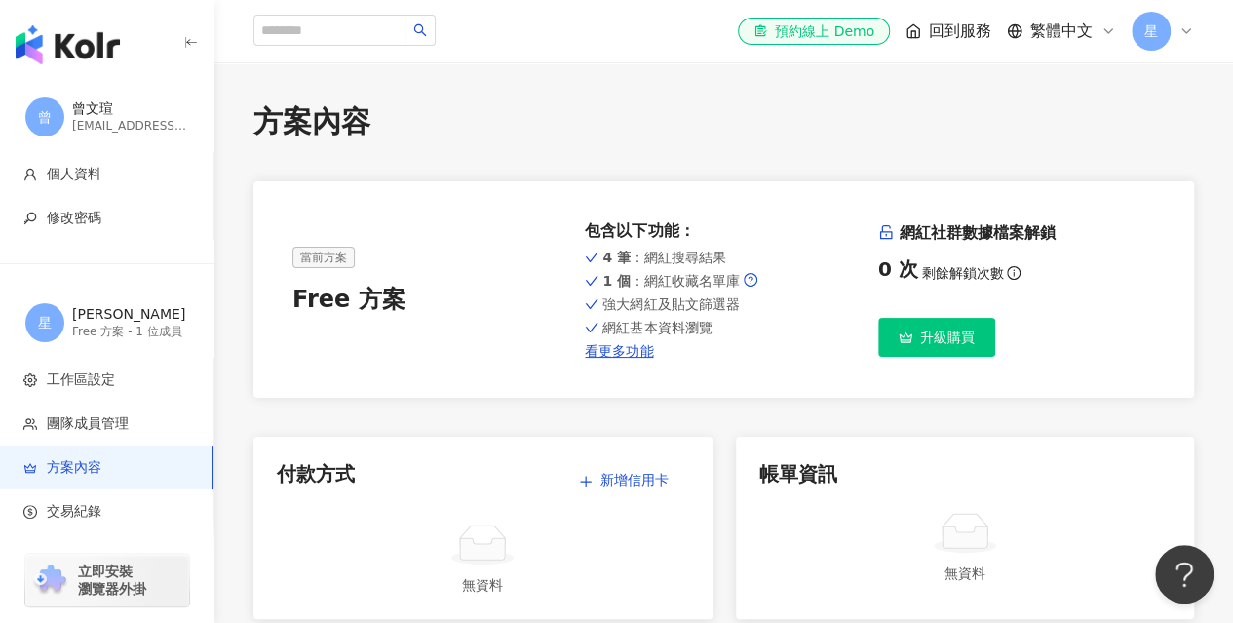
click at [1171, 21] on div "星" at bounding box center [1162, 31] width 62 height 39
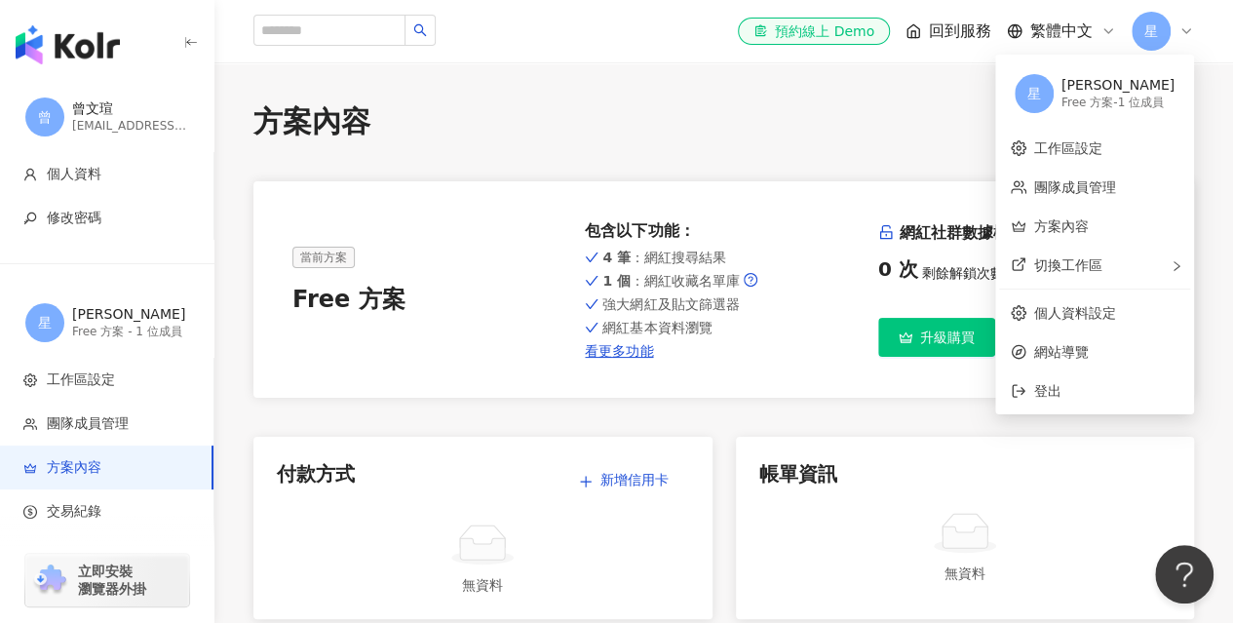
click at [1012, 479] on div "帳單資訊" at bounding box center [965, 473] width 412 height 27
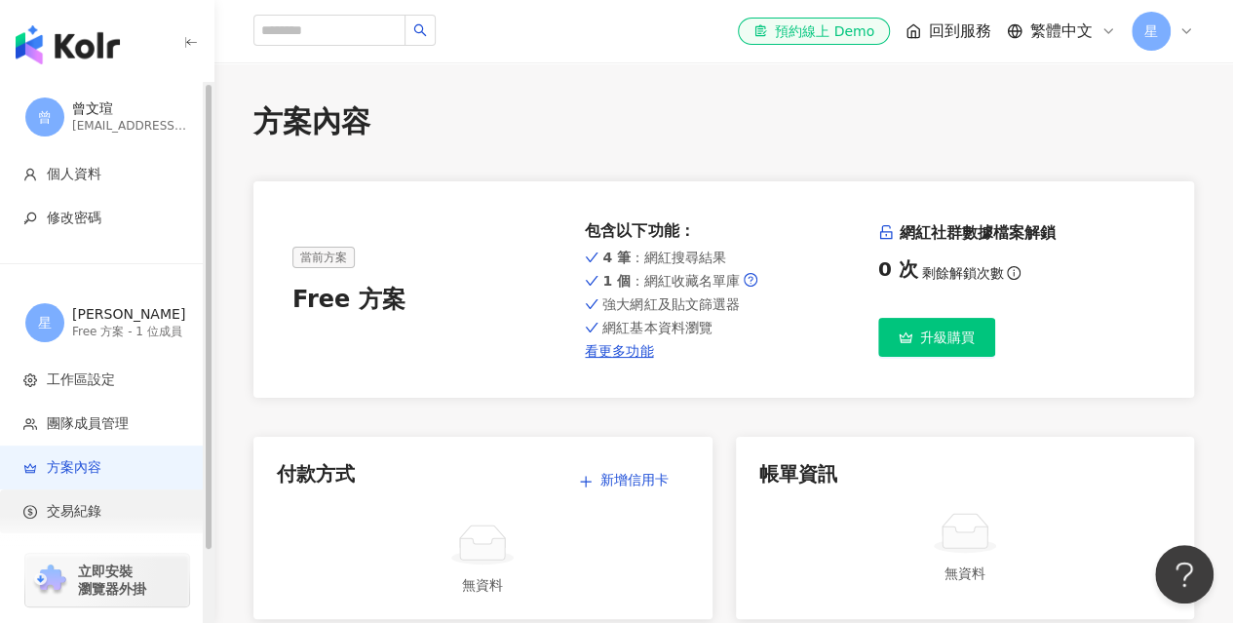
click at [123, 506] on span "交易紀錄" at bounding box center [110, 511] width 174 height 19
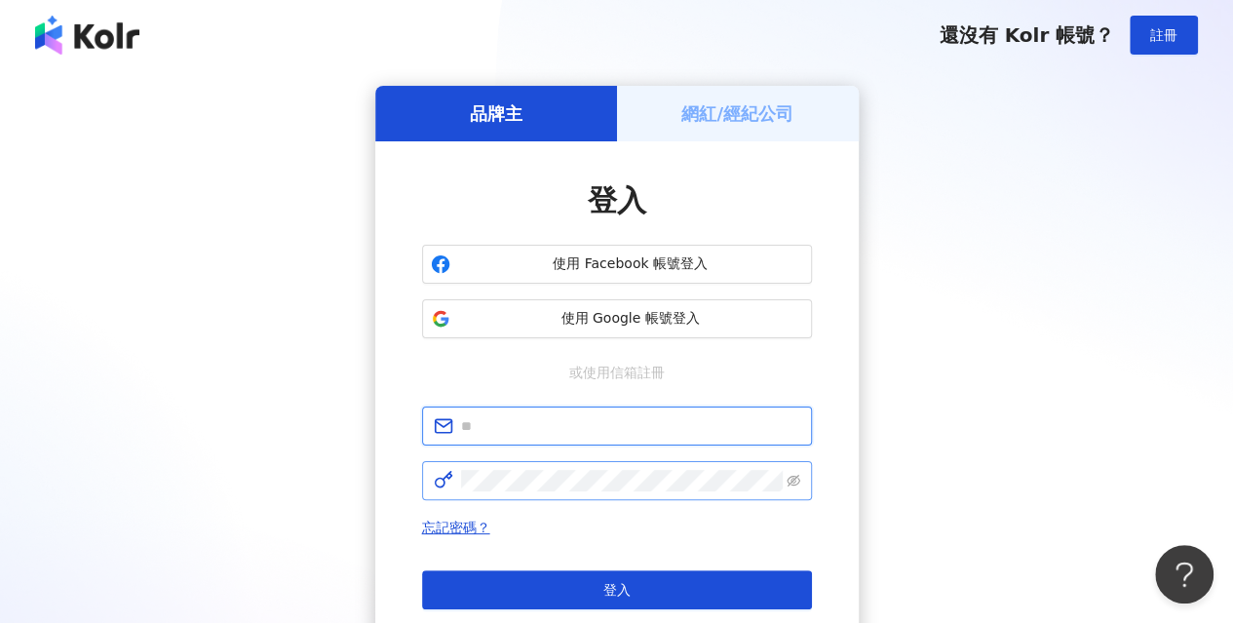
type input "**********"
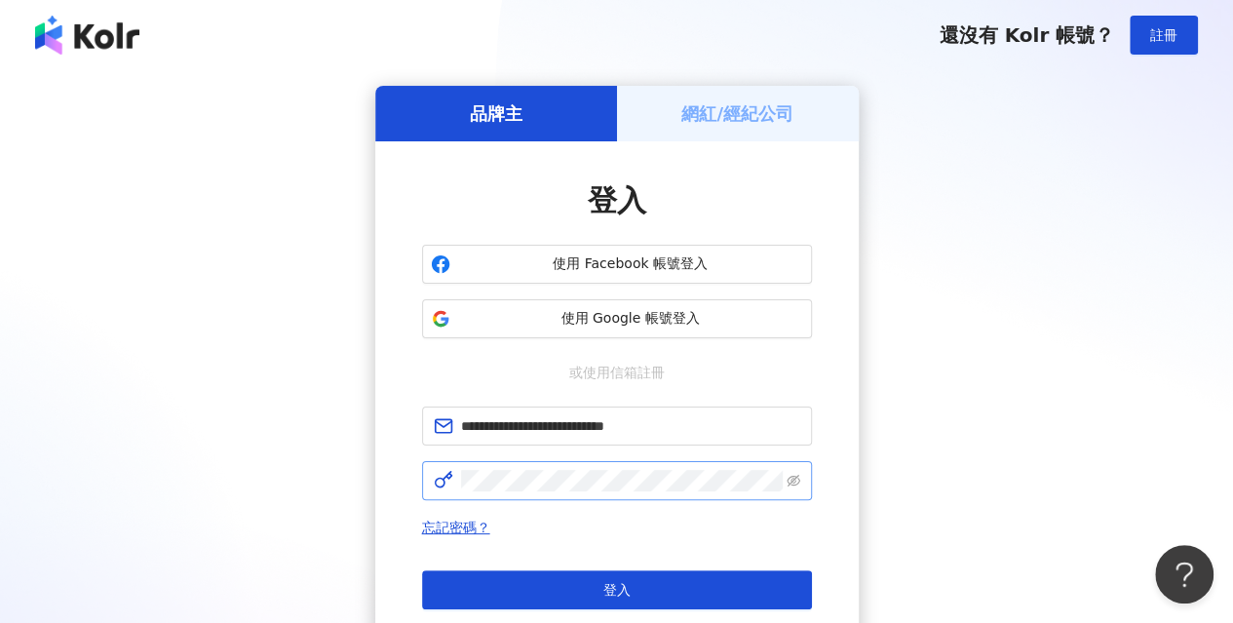
click at [800, 481] on span at bounding box center [617, 480] width 390 height 39
click at [795, 477] on icon "eye-invisible" at bounding box center [793, 481] width 14 height 12
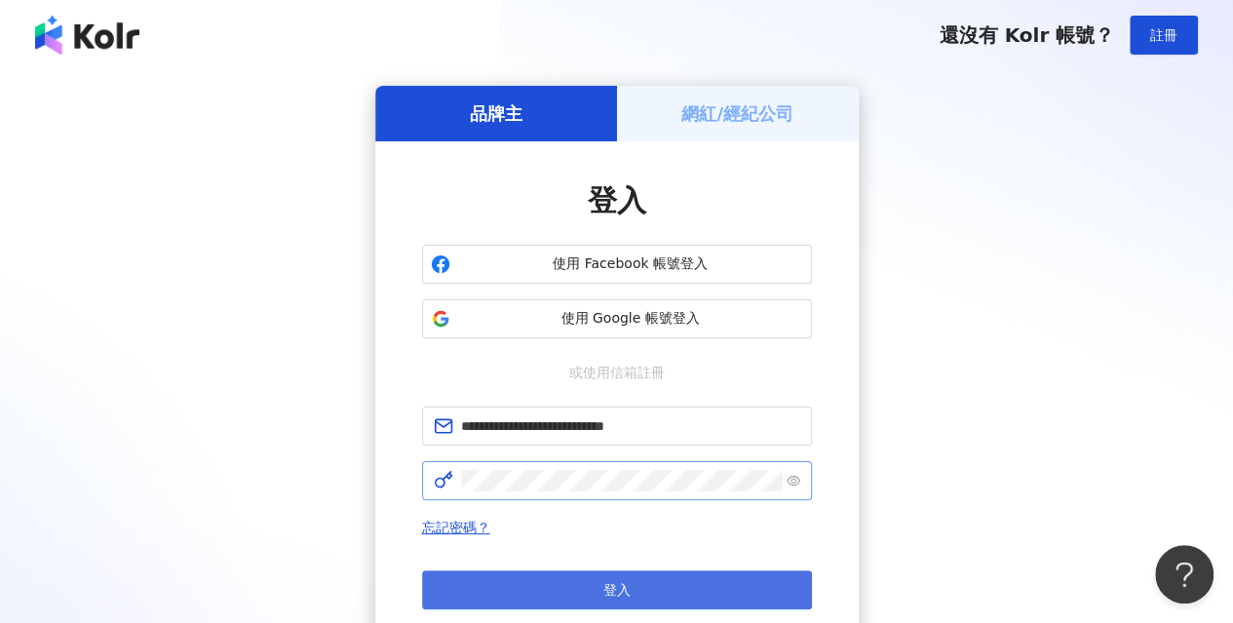
click at [724, 581] on button "登入" at bounding box center [617, 589] width 390 height 39
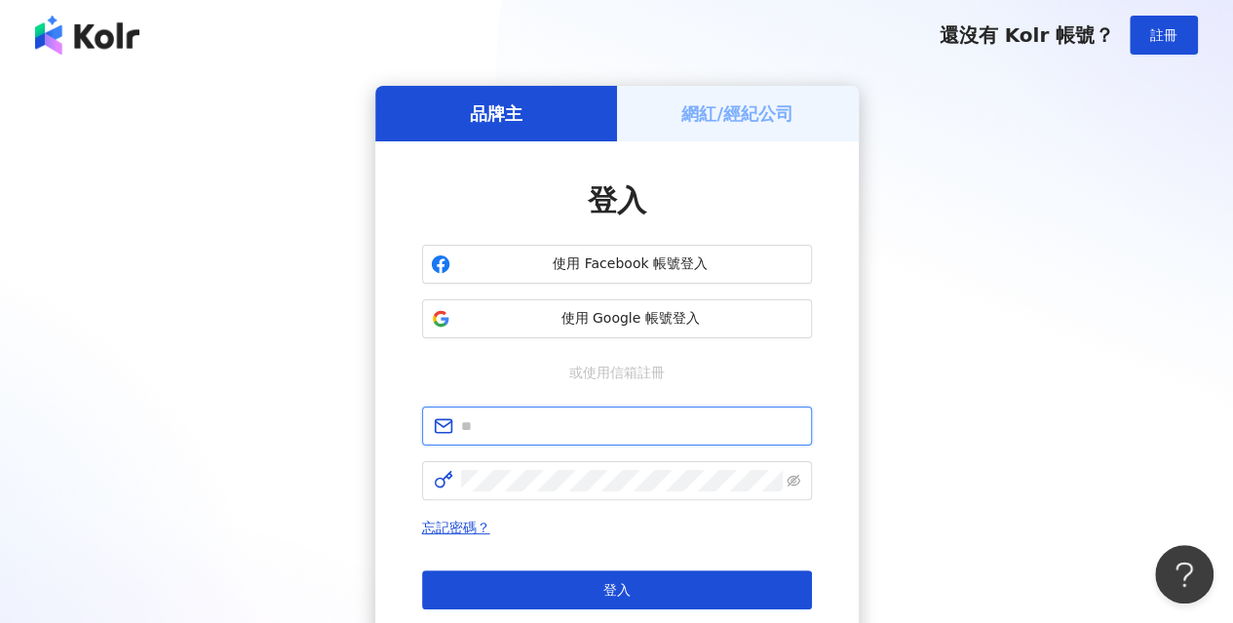
type input "**********"
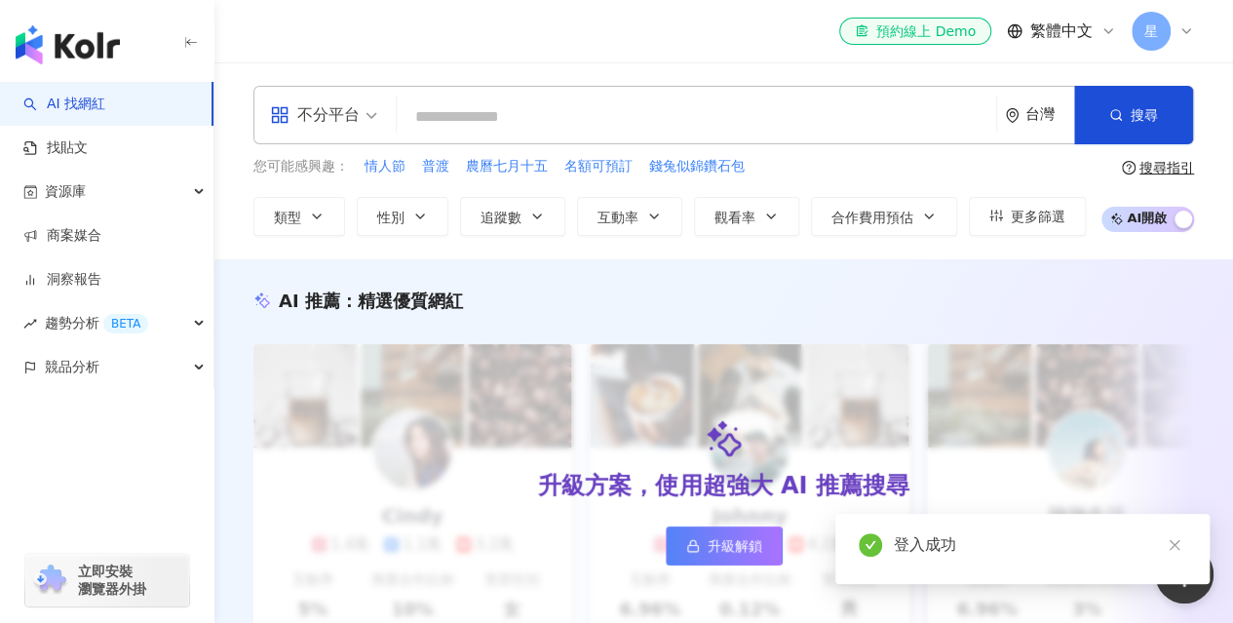
click at [1182, 28] on icon at bounding box center [1186, 31] width 16 height 16
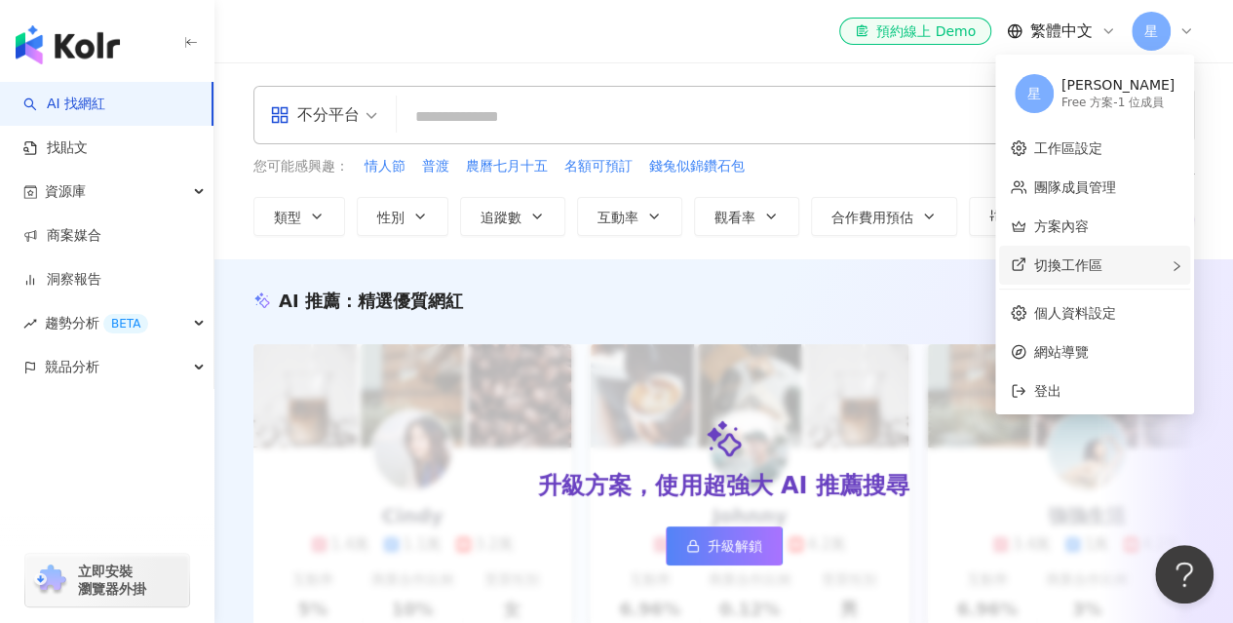
click at [1069, 269] on span "切換工作區" at bounding box center [1068, 265] width 68 height 16
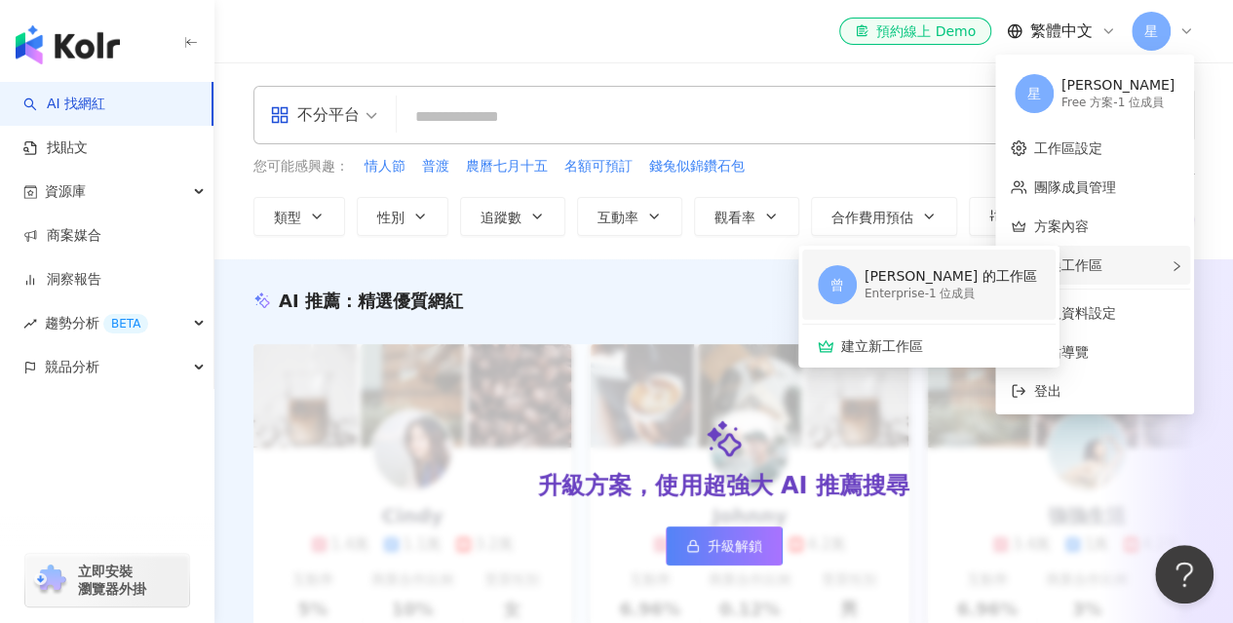
click at [967, 287] on div "Enterprise - 1 位成員" at bounding box center [950, 294] width 172 height 17
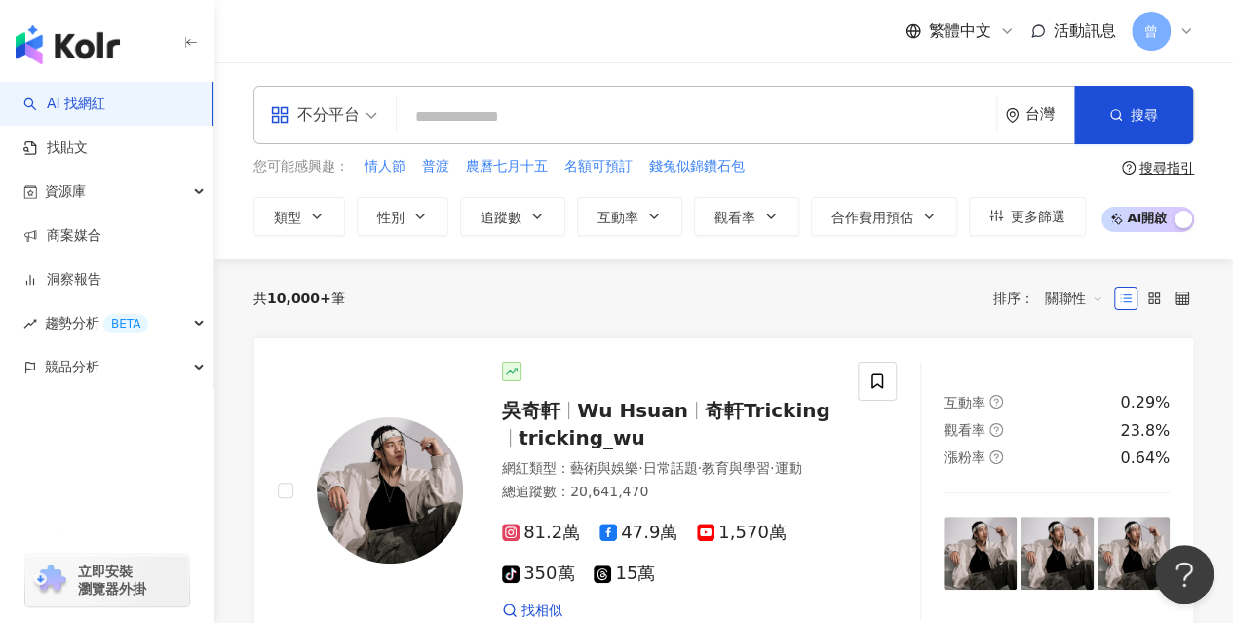
click at [1176, 32] on div "曾" at bounding box center [1162, 31] width 62 height 39
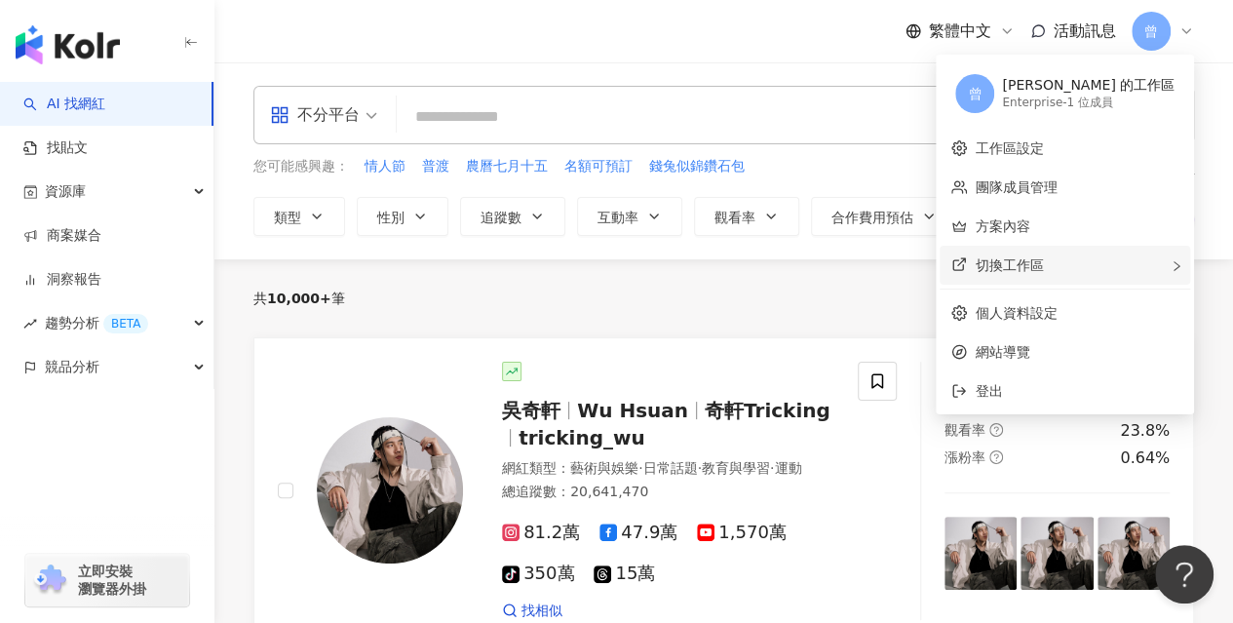
click at [1043, 262] on span "切換工作區" at bounding box center [1009, 265] width 68 height 16
click at [1151, 95] on div "Enterprise - 1 位成員" at bounding box center [1088, 103] width 172 height 17
click at [1012, 74] on div "曾 [PERSON_NAME] 的工作區 Enterprise - 1 位成員" at bounding box center [1064, 93] width 250 height 70
click at [1043, 146] on link "工作區設定" at bounding box center [1009, 148] width 68 height 16
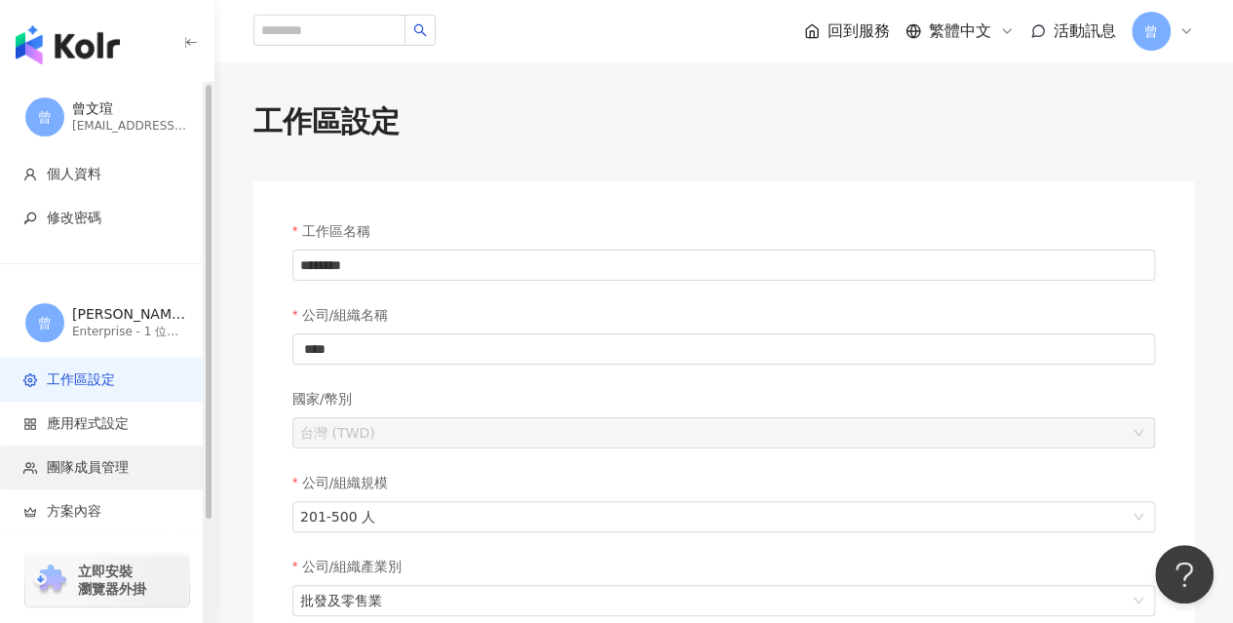
click at [96, 455] on li "團隊成員管理" at bounding box center [106, 467] width 213 height 44
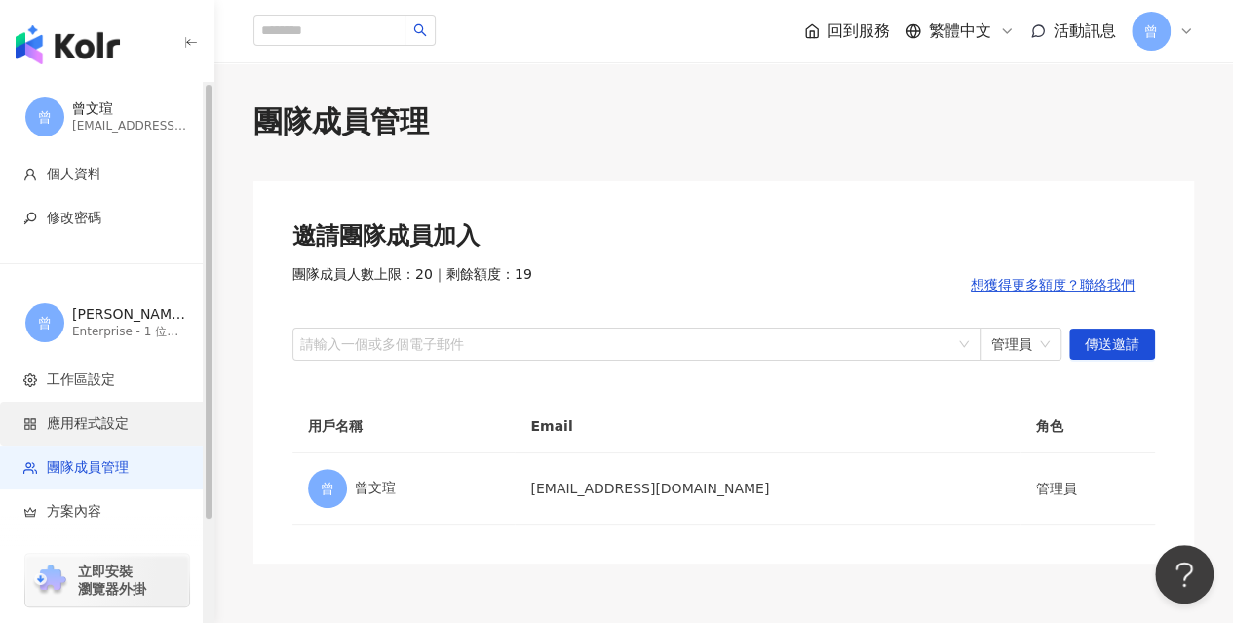
scroll to position [126, 0]
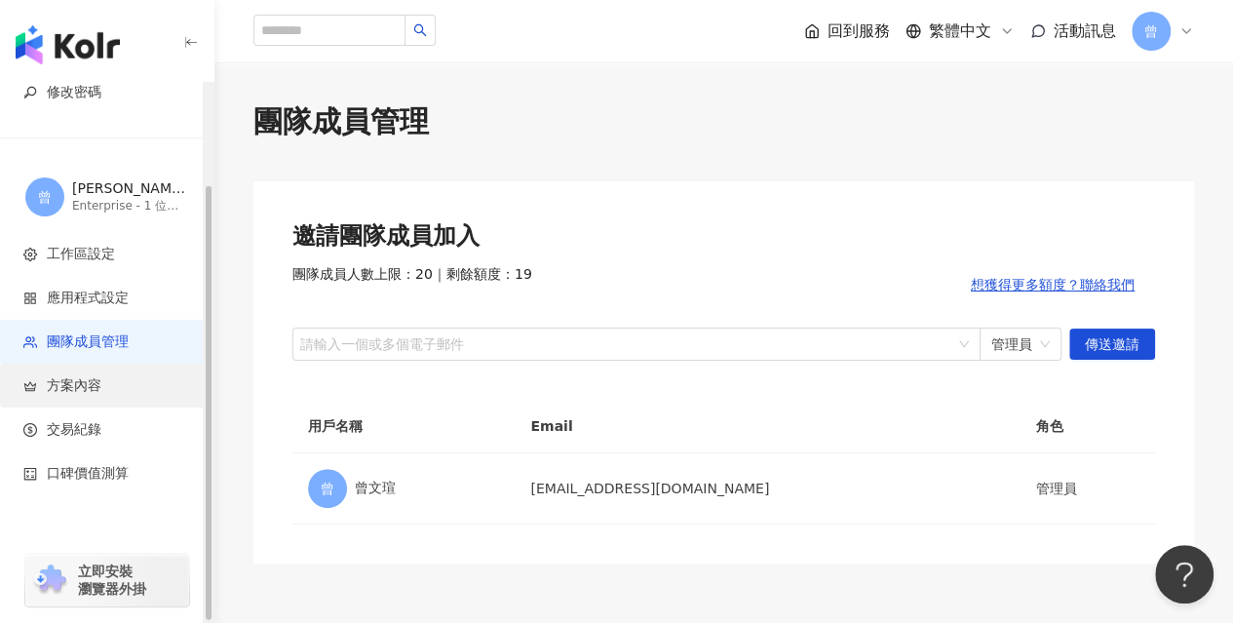
click at [109, 398] on li "方案內容" at bounding box center [106, 385] width 213 height 44
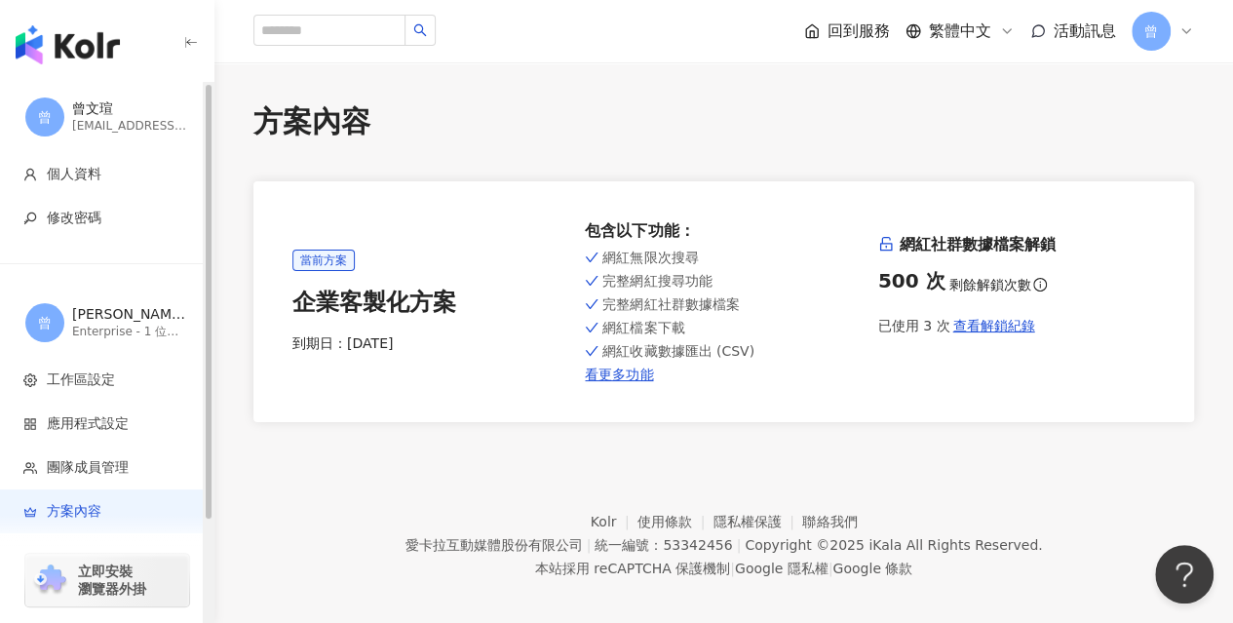
scroll to position [126, 0]
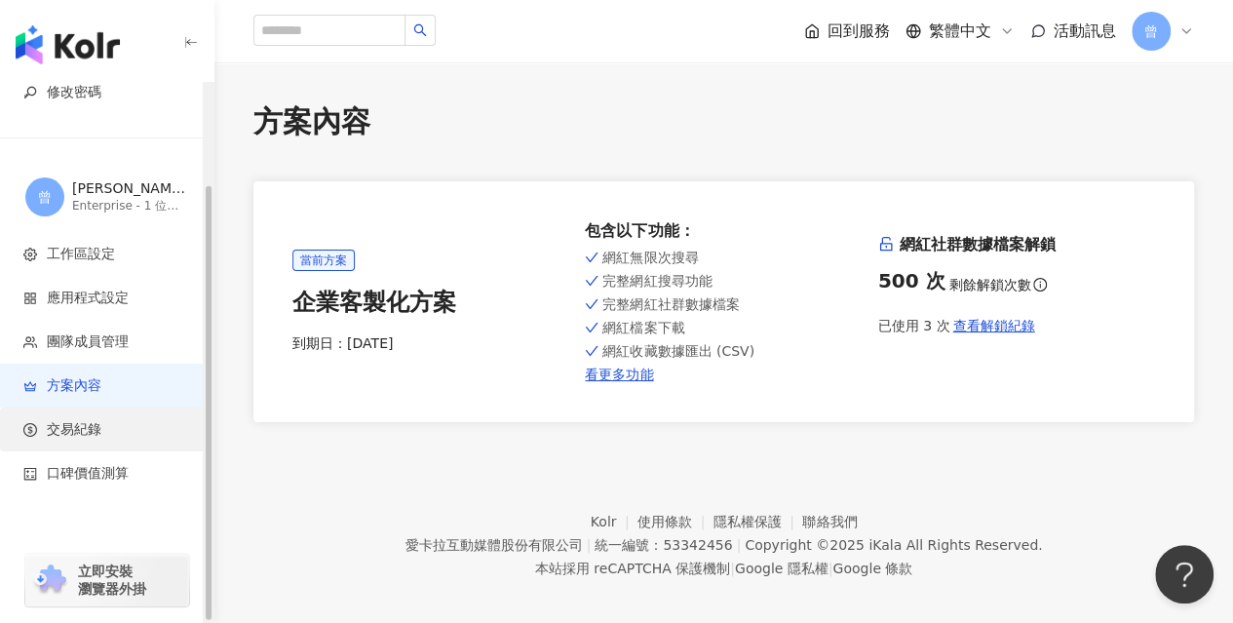
click at [80, 433] on span "交易紀錄" at bounding box center [74, 429] width 55 height 19
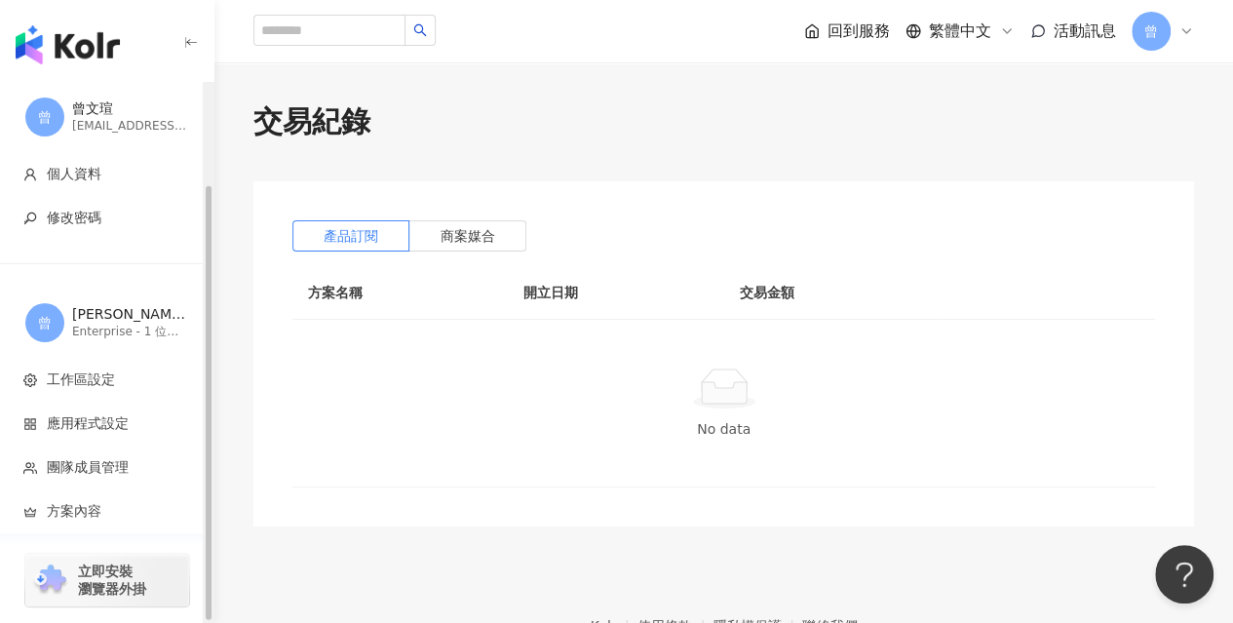
scroll to position [126, 0]
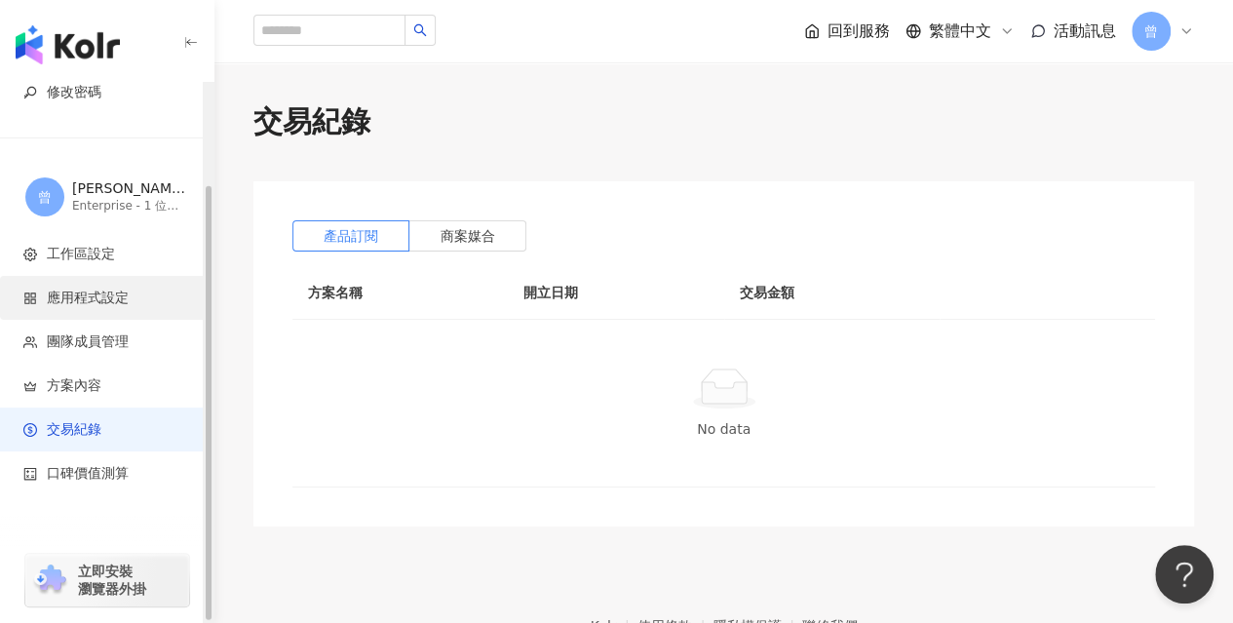
click at [120, 292] on span "應用程式設定" at bounding box center [88, 297] width 82 height 19
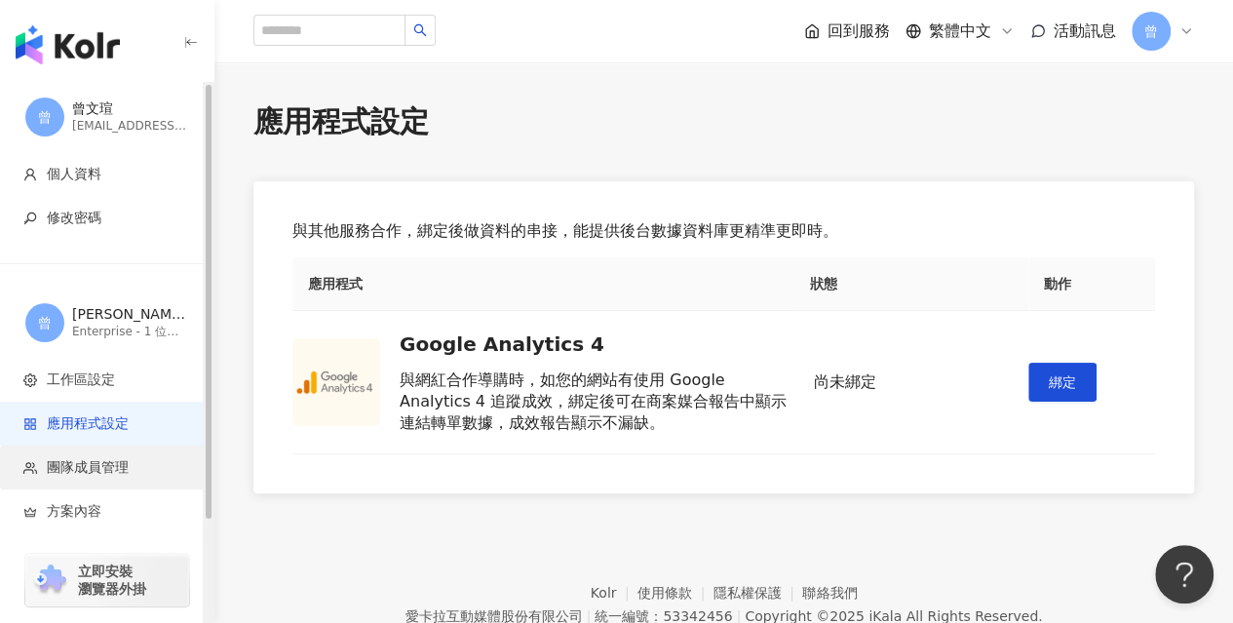
click at [63, 468] on span "團隊成員管理" at bounding box center [88, 467] width 82 height 19
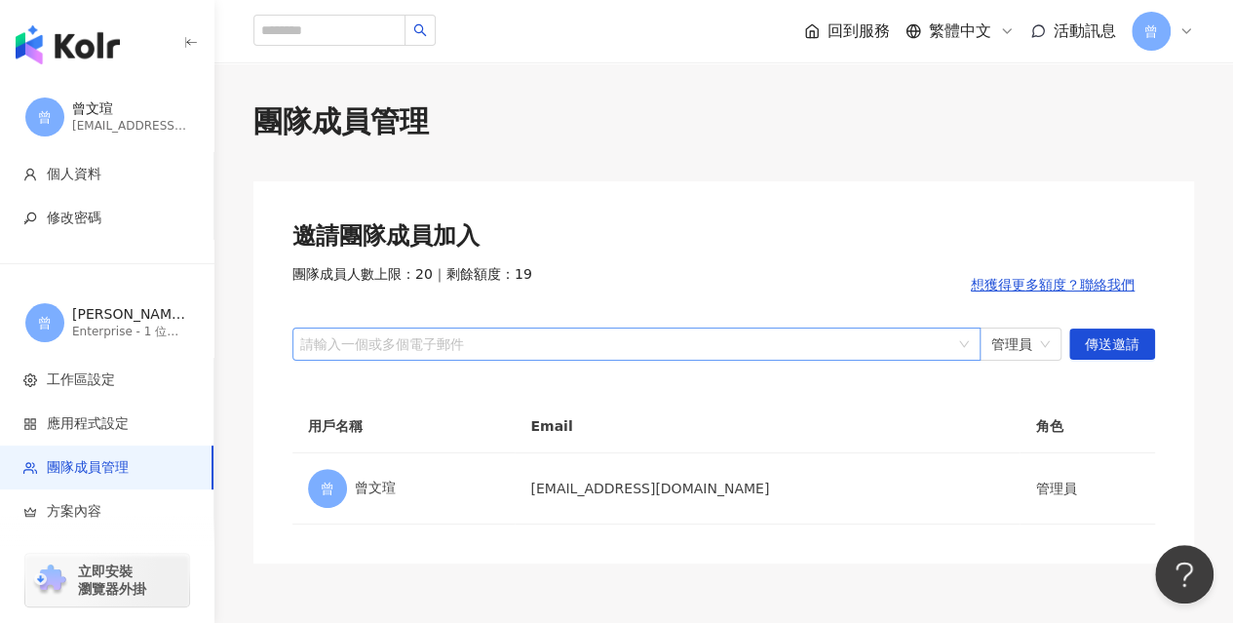
click at [565, 345] on div at bounding box center [626, 343] width 660 height 15
paste input "**********"
click at [1034, 336] on span "管理員" at bounding box center [1020, 343] width 58 height 31
type input "**********"
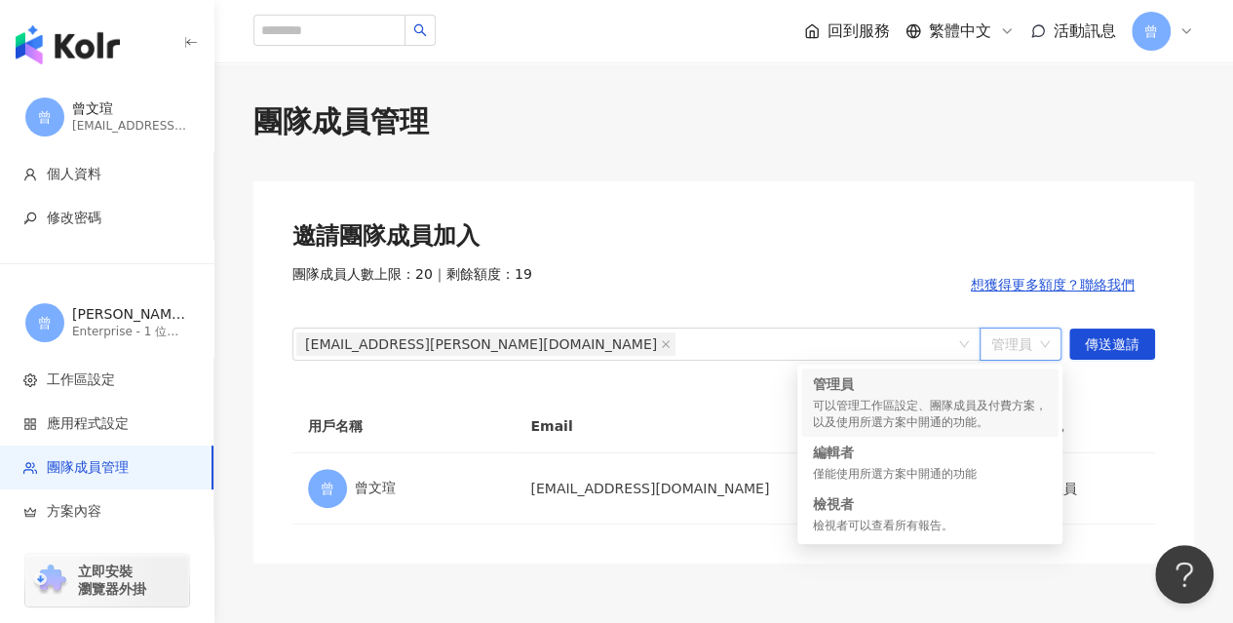
click at [1034, 336] on span "管理員" at bounding box center [1020, 343] width 58 height 31
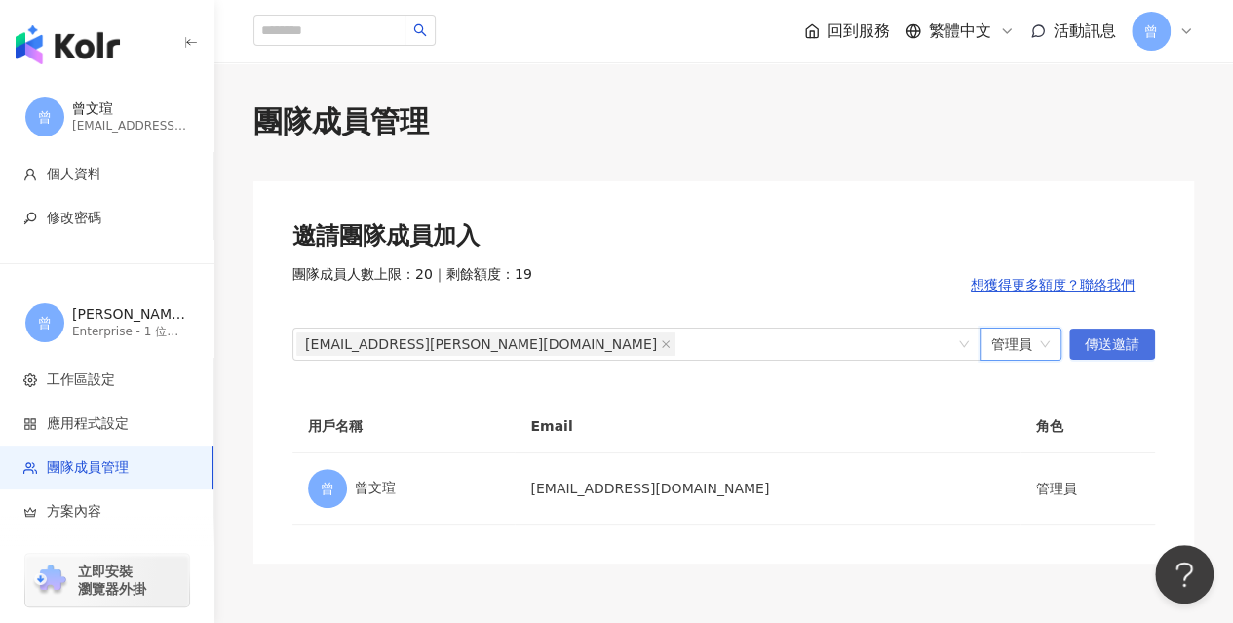
click at [1090, 346] on span "傳送邀請" at bounding box center [1112, 344] width 55 height 31
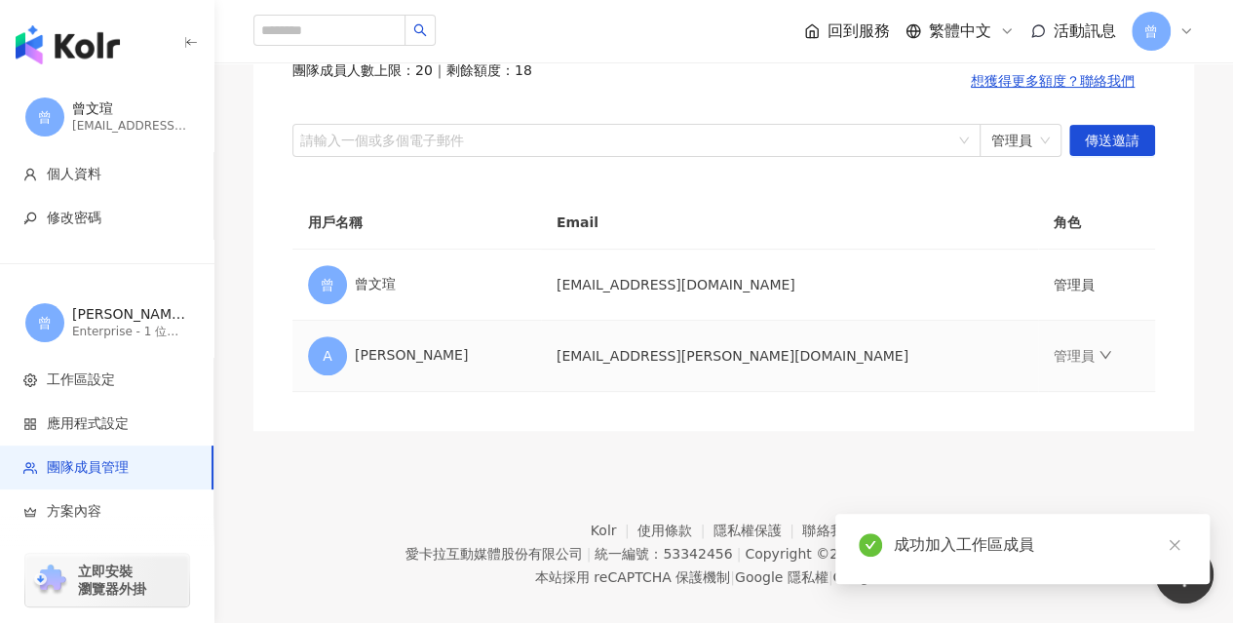
scroll to position [226, 0]
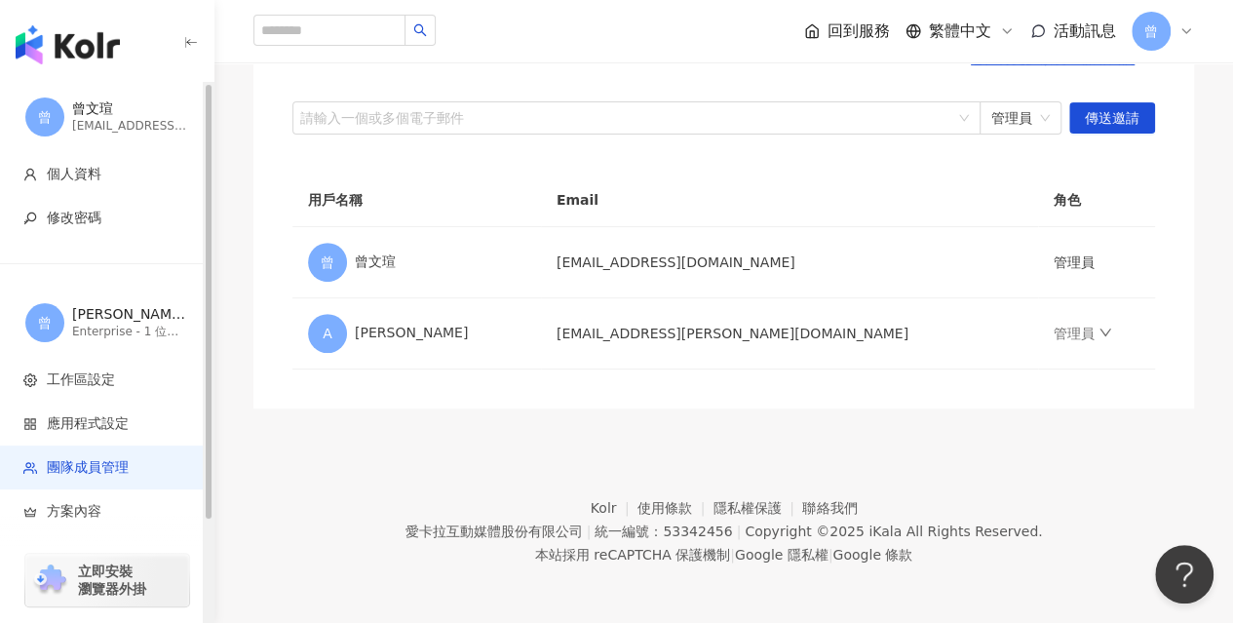
click at [50, 316] on span "曾" at bounding box center [45, 322] width 14 height 21
click at [131, 371] on span "工作區設定" at bounding box center [110, 379] width 174 height 19
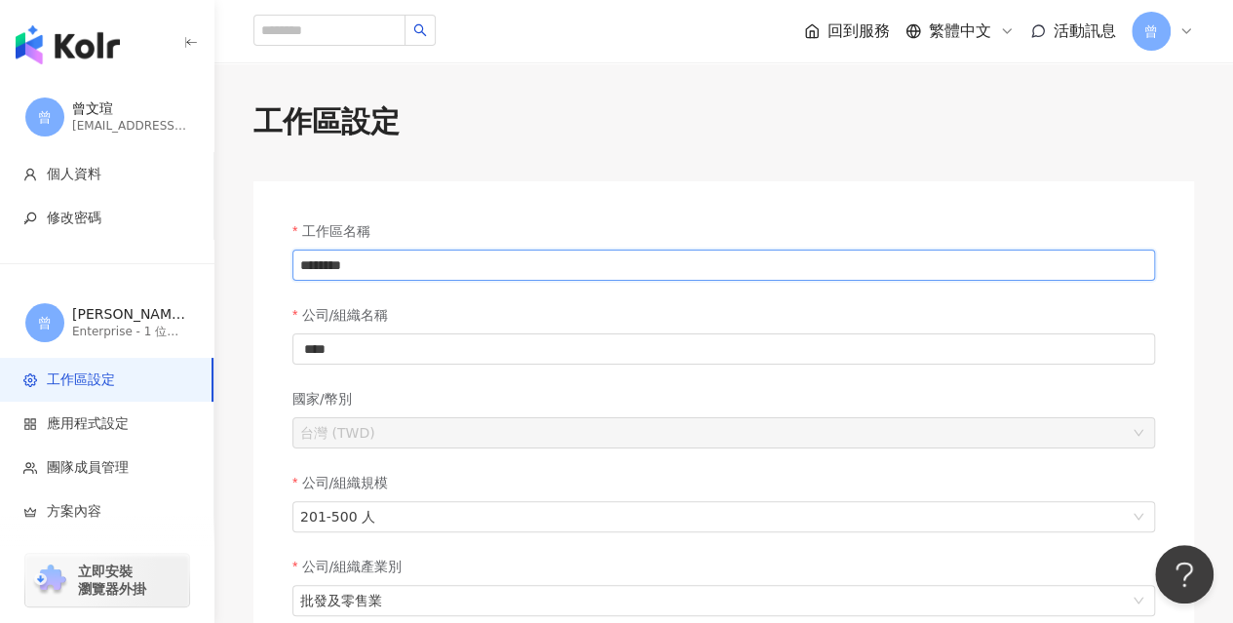
click at [438, 268] on input "********" at bounding box center [723, 264] width 862 height 31
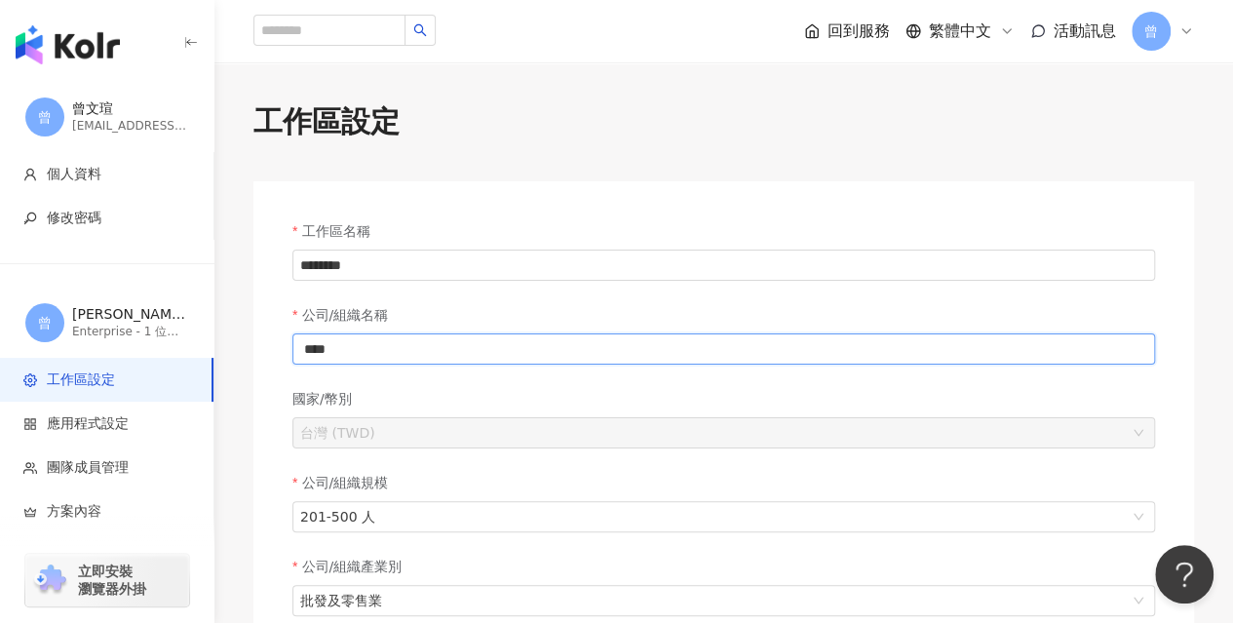
click at [407, 345] on input "****" at bounding box center [723, 348] width 862 height 31
click at [406, 344] on input "****" at bounding box center [723, 348] width 862 height 31
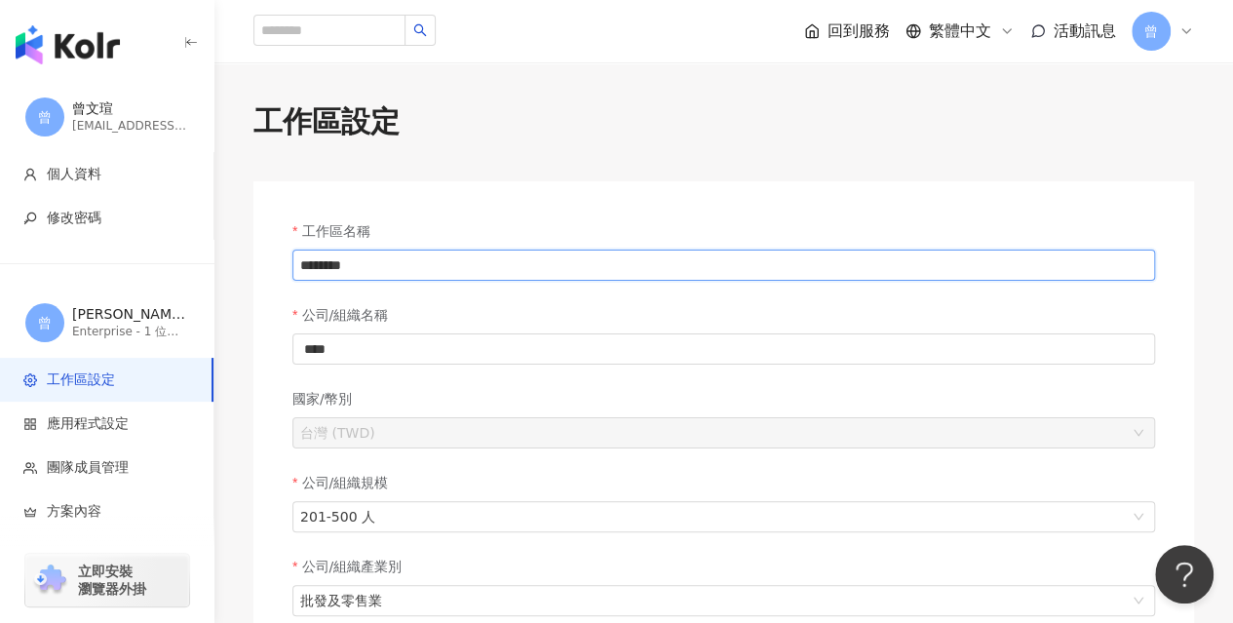
drag, startPoint x: 413, startPoint y: 262, endPoint x: 224, endPoint y: 251, distance: 189.4
click at [224, 251] on div "工作區設定 工作區名稱 ******** 公司/組織名稱 **** 國家/幣別 台灣 (TWD) 公司/組織規模 201-500 人 公司/組織產業別 批發及…" at bounding box center [723, 622] width 1018 height 1043
paste input "text"
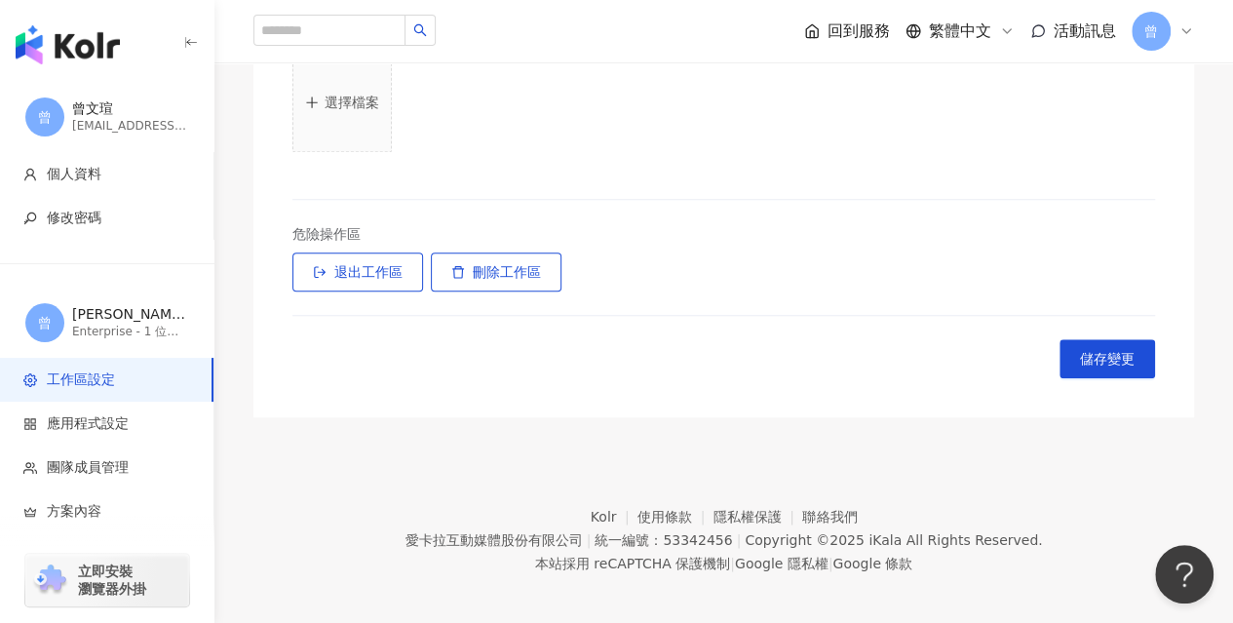
scroll to position [737, 0]
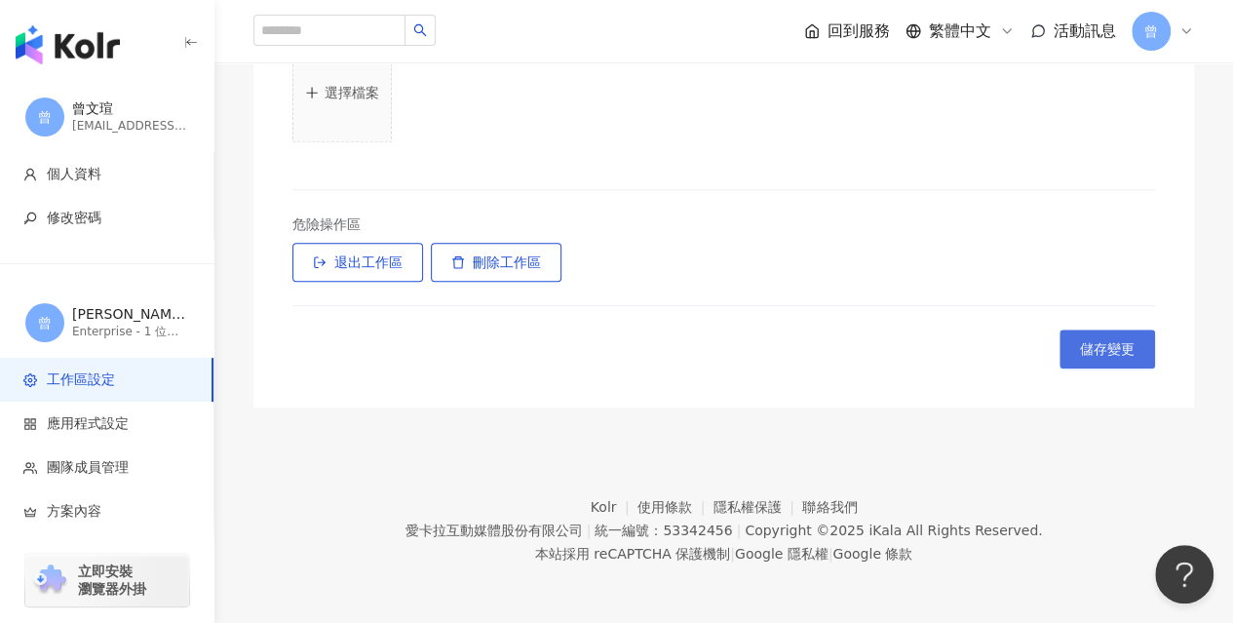
type input "****"
click at [1112, 358] on button "儲存變更" at bounding box center [1107, 348] width 96 height 39
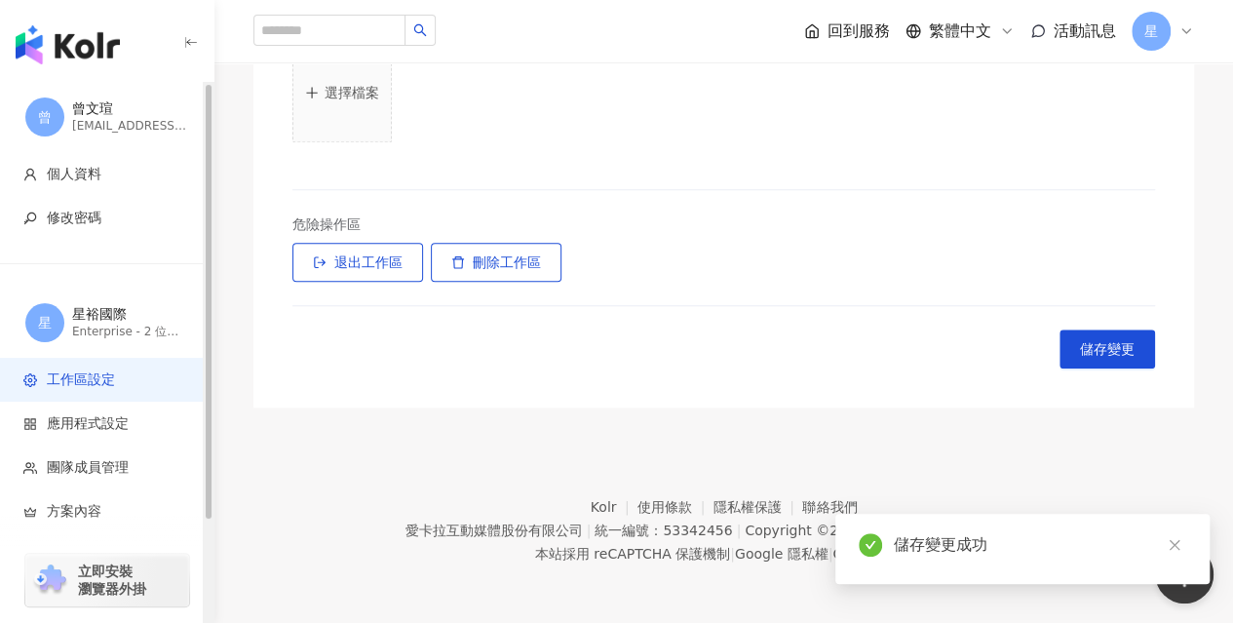
click at [133, 315] on div "星裕國際" at bounding box center [130, 314] width 117 height 19
click at [105, 387] on span "工作區設定" at bounding box center [81, 379] width 68 height 19
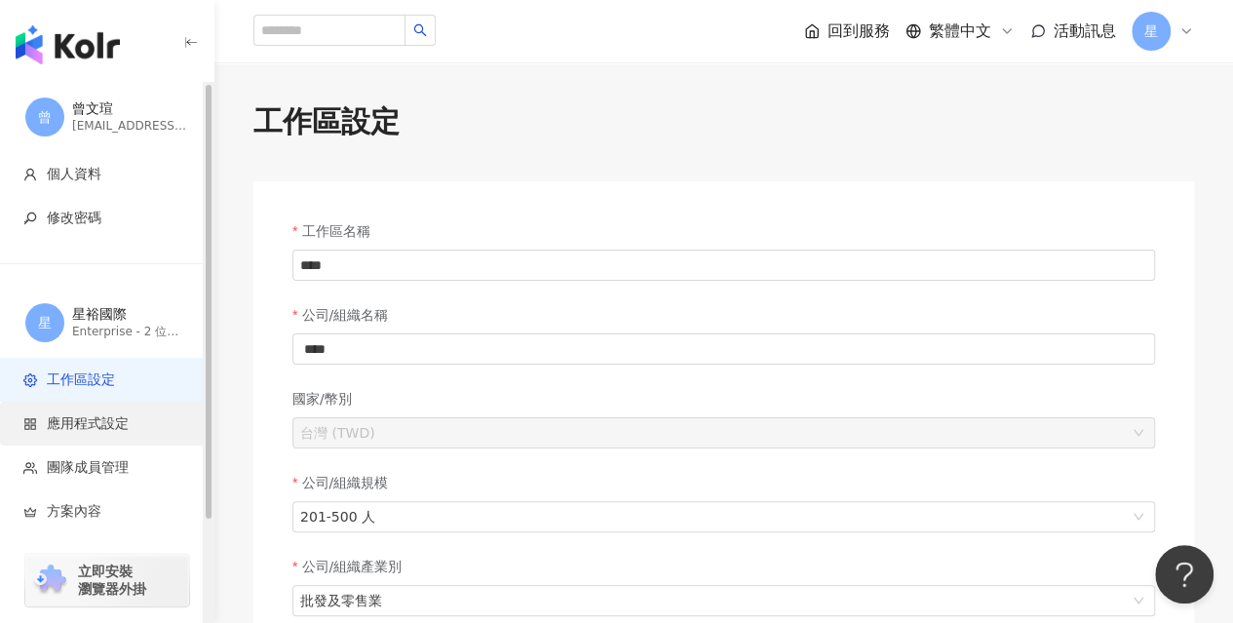
click at [111, 424] on span "應用程式設定" at bounding box center [88, 423] width 82 height 19
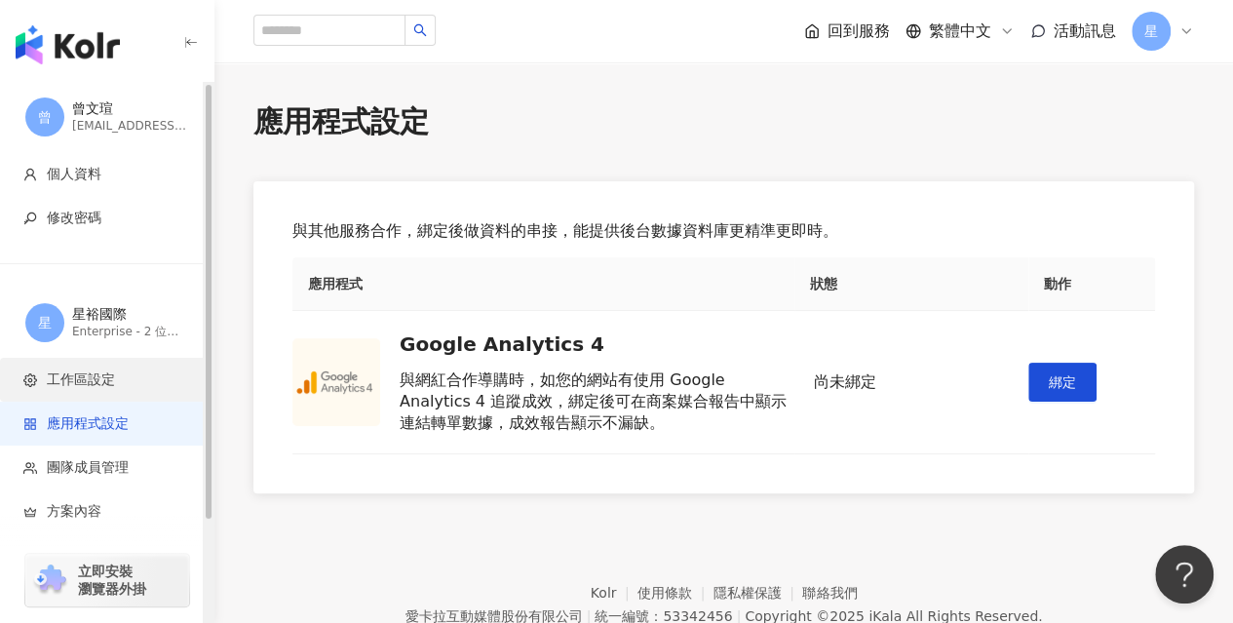
click at [105, 392] on li "工作區設定" at bounding box center [106, 380] width 213 height 44
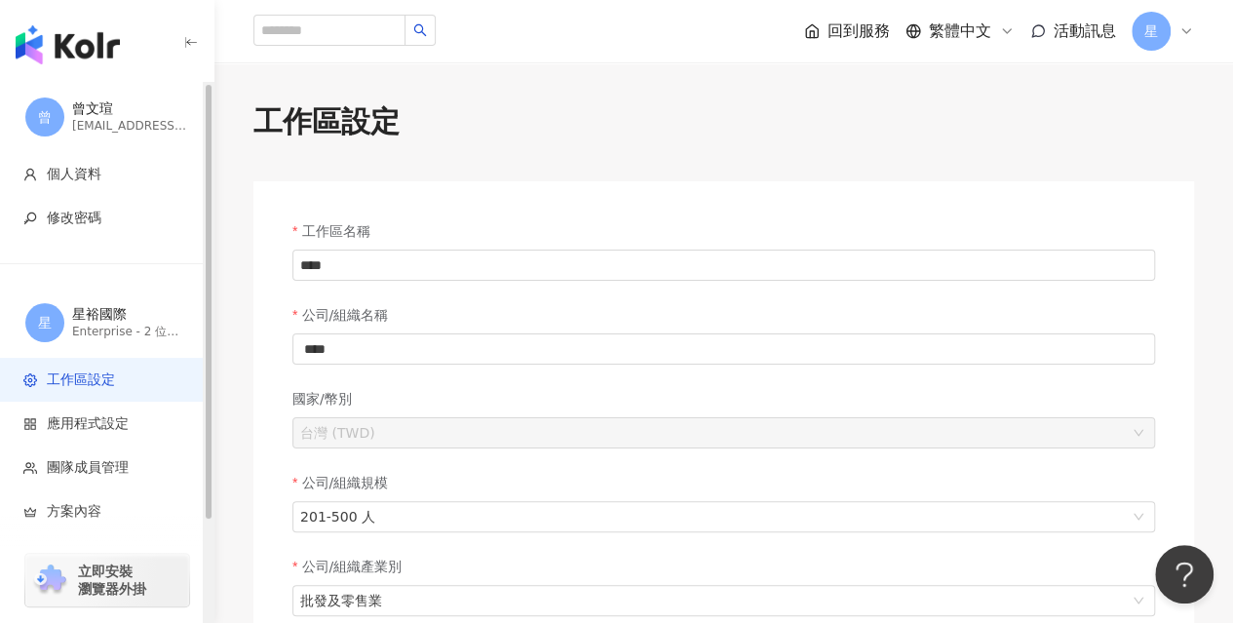
click at [102, 378] on span "工作區設定" at bounding box center [81, 379] width 68 height 19
click at [122, 480] on li "團隊成員管理" at bounding box center [106, 467] width 213 height 44
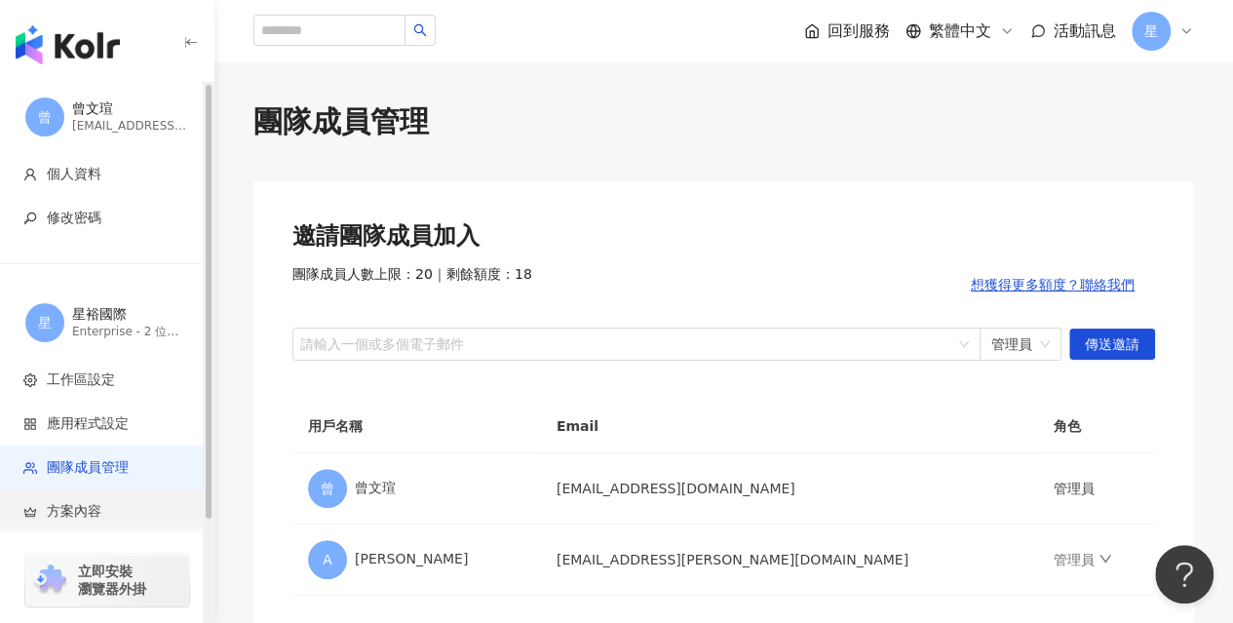
click at [123, 506] on span "方案內容" at bounding box center [110, 511] width 174 height 19
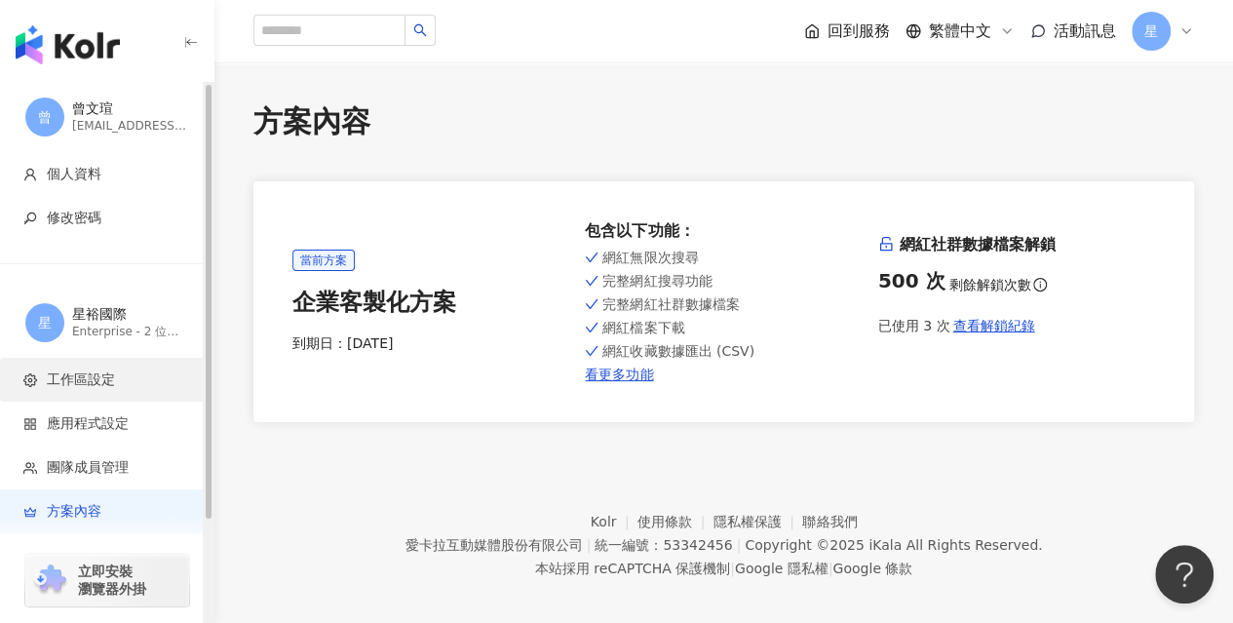
click at [113, 373] on span "工作區設定" at bounding box center [81, 379] width 68 height 19
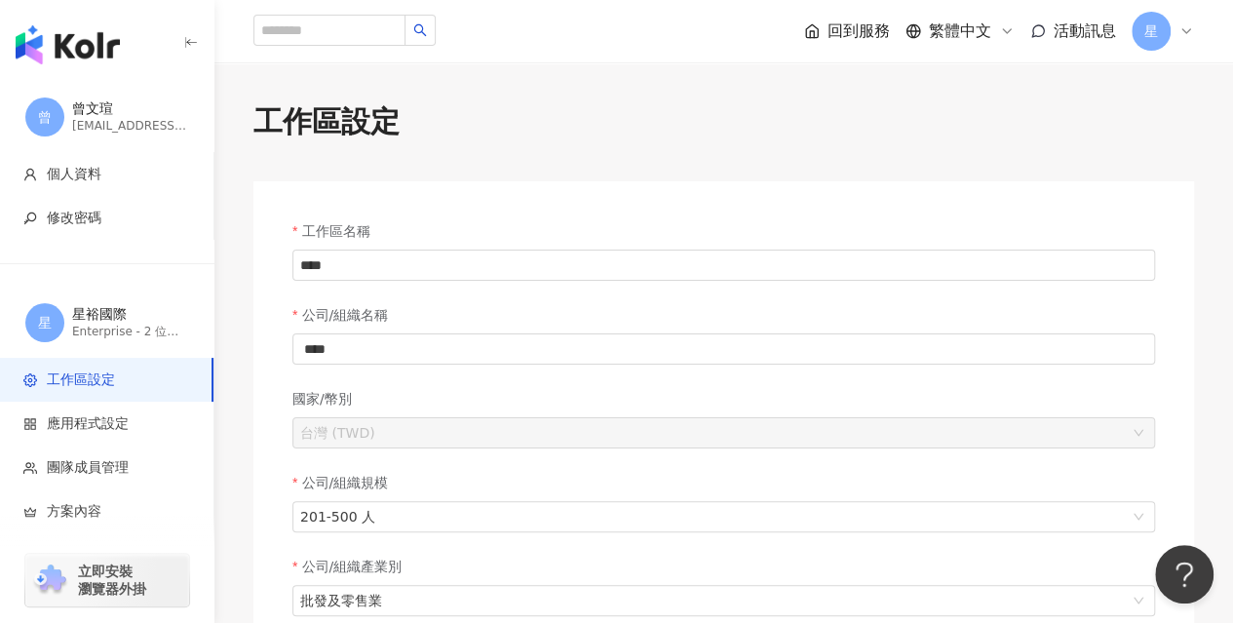
click at [1205, 371] on div "工作區設定 工作區名稱 **** 公司/組織名稱 **** 國家/幣別 台灣 (TWD) 公司/組織規模 201-500 人 公司/組織產業別 批發及零售業 …" at bounding box center [723, 622] width 1018 height 1043
click at [1201, 498] on div "工作區設定 工作區名稱 **** 公司/組織名稱 **** 國家/幣別 台灣 (TWD) 公司/組織規模 201-500 人 公司/組織產業別 批發及零售業 …" at bounding box center [723, 622] width 1018 height 1043
click at [1134, 38] on span "星" at bounding box center [1150, 31] width 39 height 39
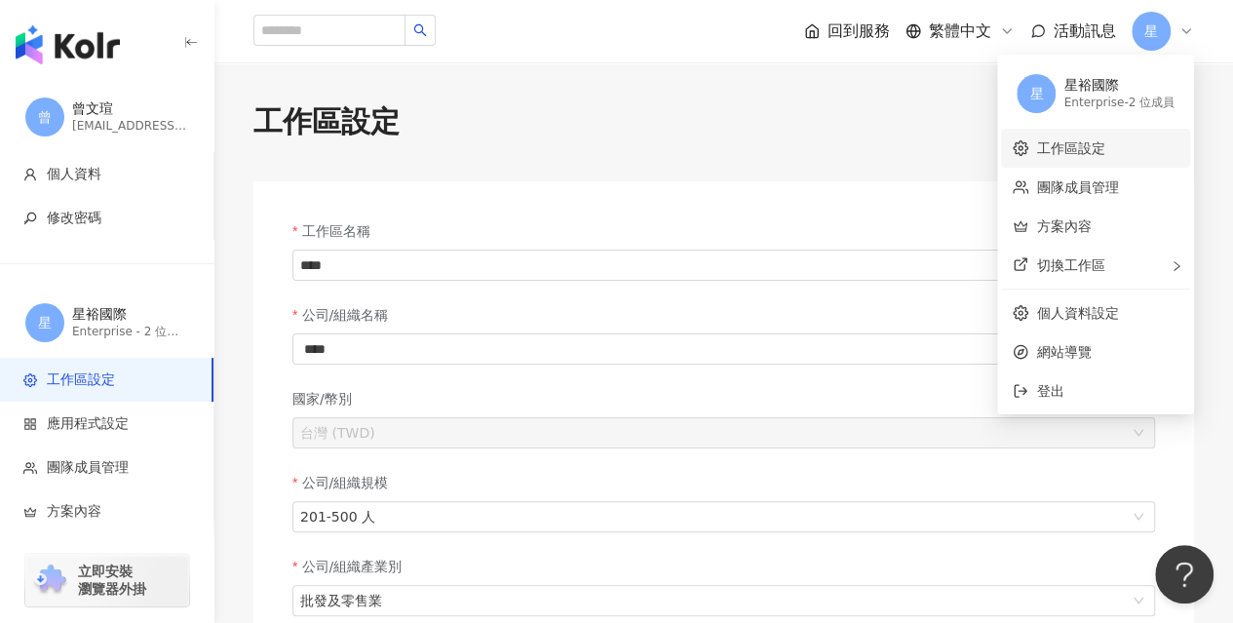
click at [1104, 147] on link "工作區設定" at bounding box center [1070, 148] width 68 height 16
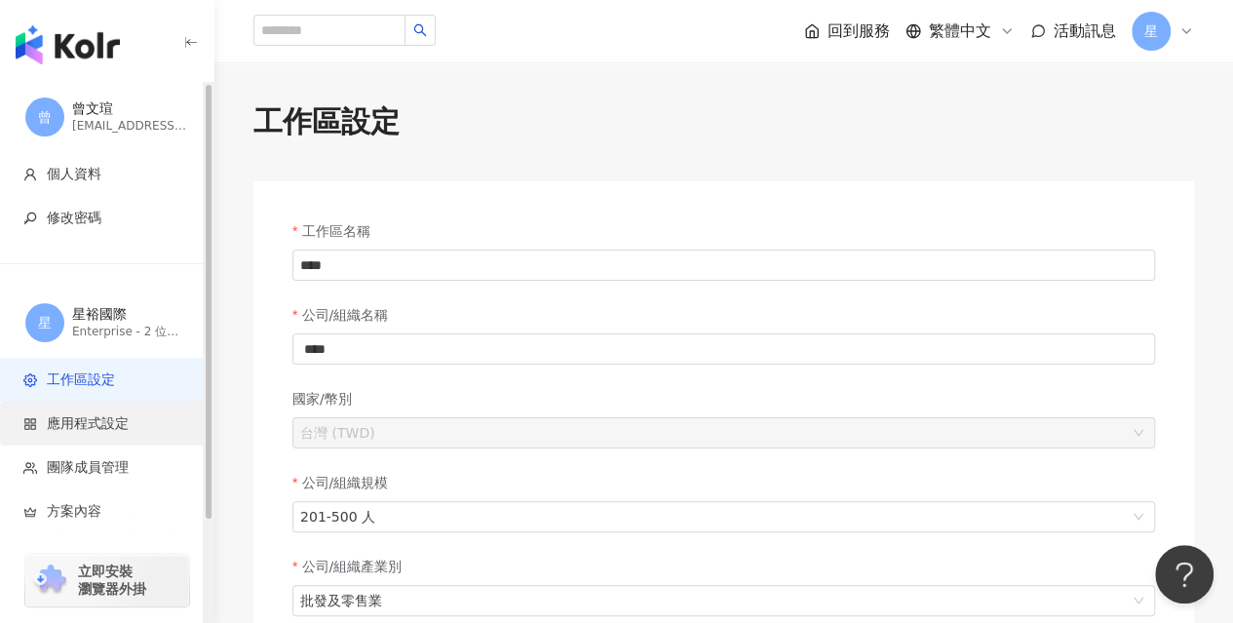
click at [121, 416] on span "應用程式設定" at bounding box center [88, 423] width 82 height 19
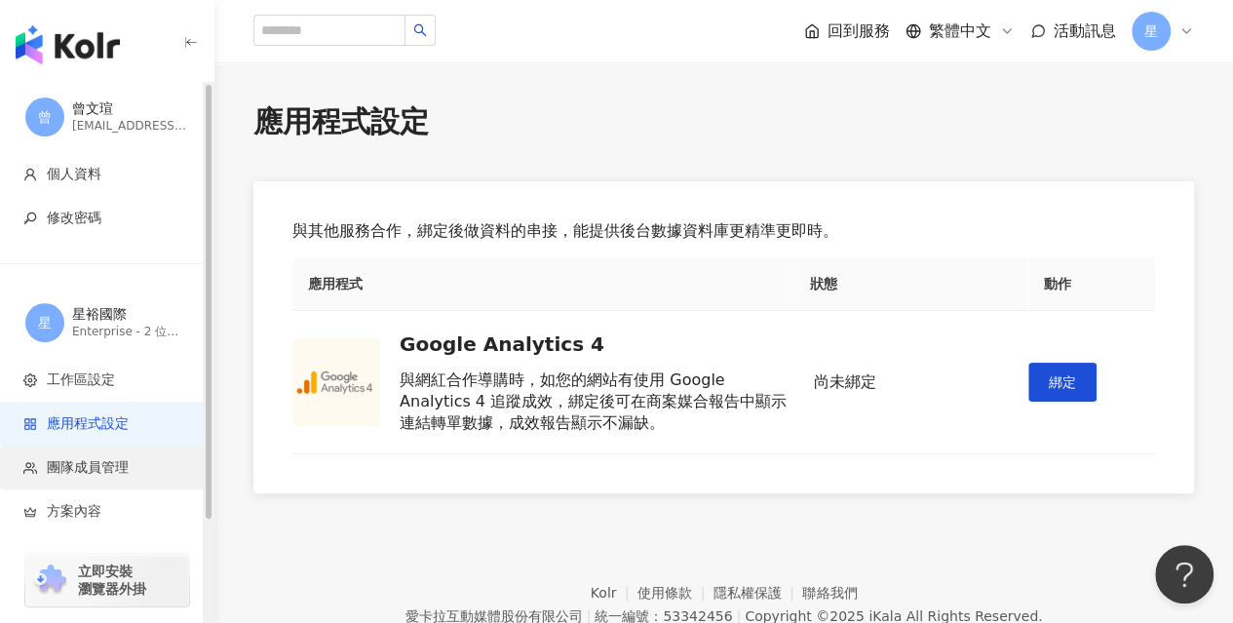
click at [115, 466] on span "團隊成員管理" at bounding box center [88, 467] width 82 height 19
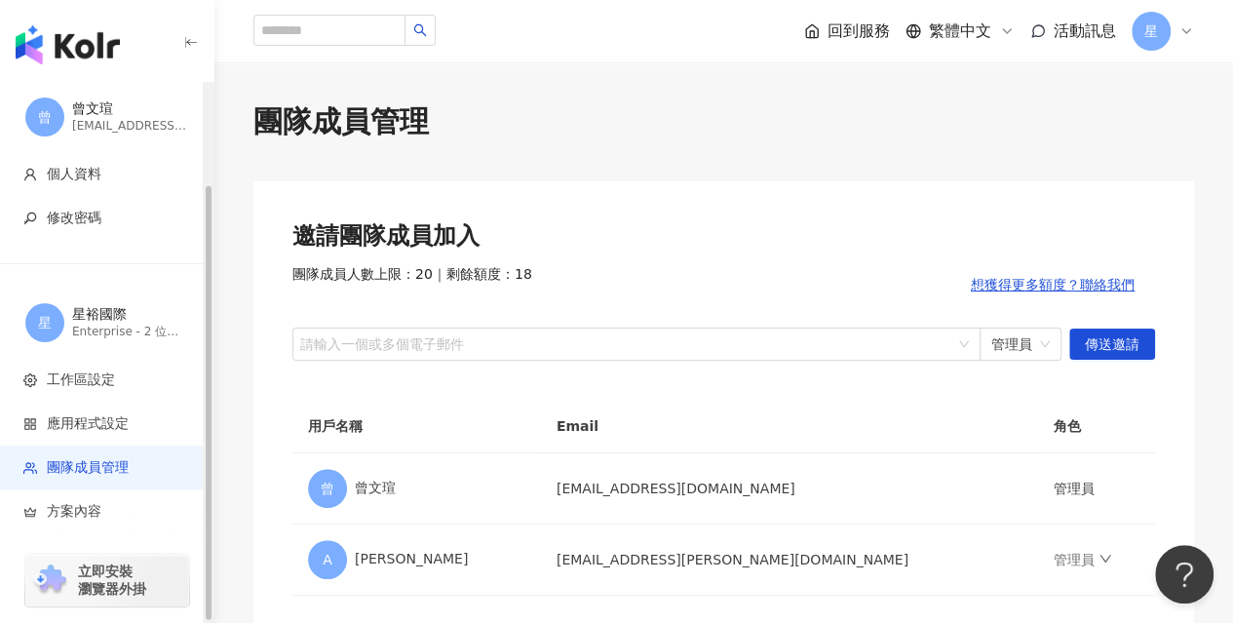
scroll to position [126, 0]
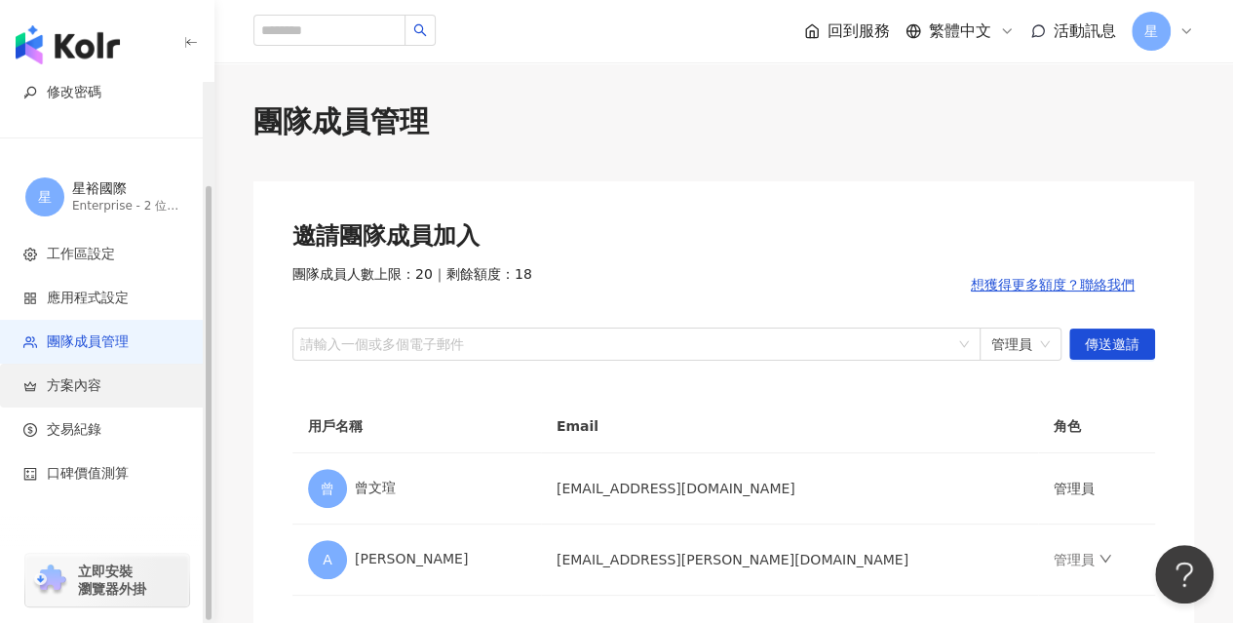
click at [101, 385] on span "方案內容" at bounding box center [110, 385] width 174 height 19
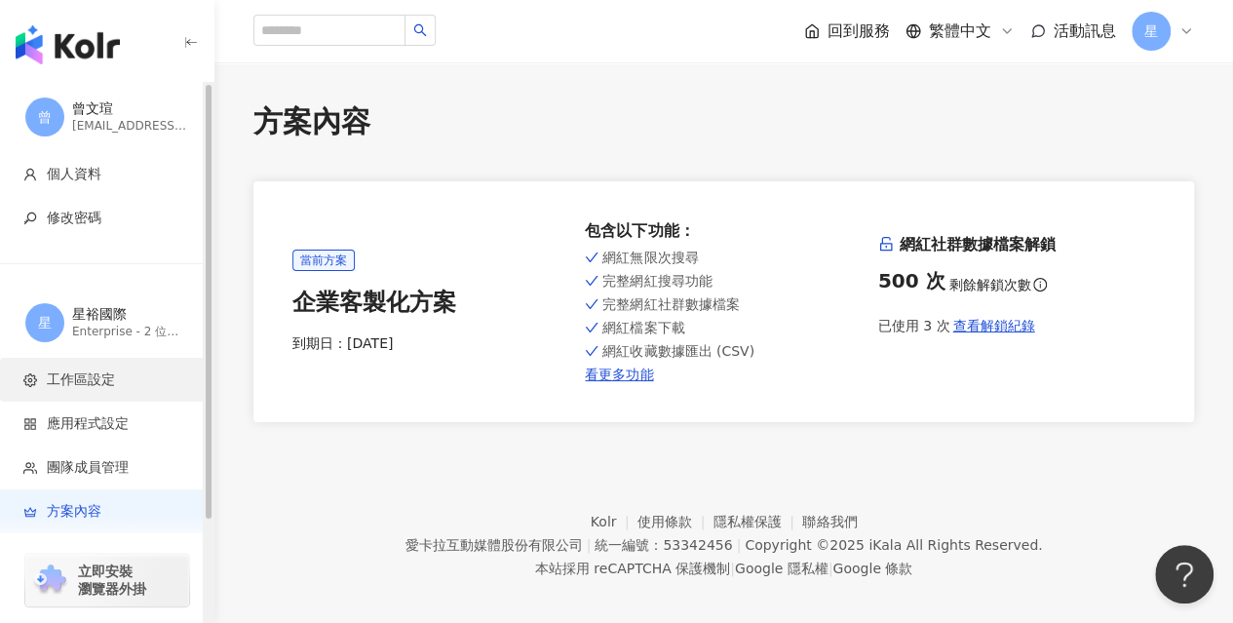
click at [138, 375] on span "工作區設定" at bounding box center [110, 379] width 174 height 19
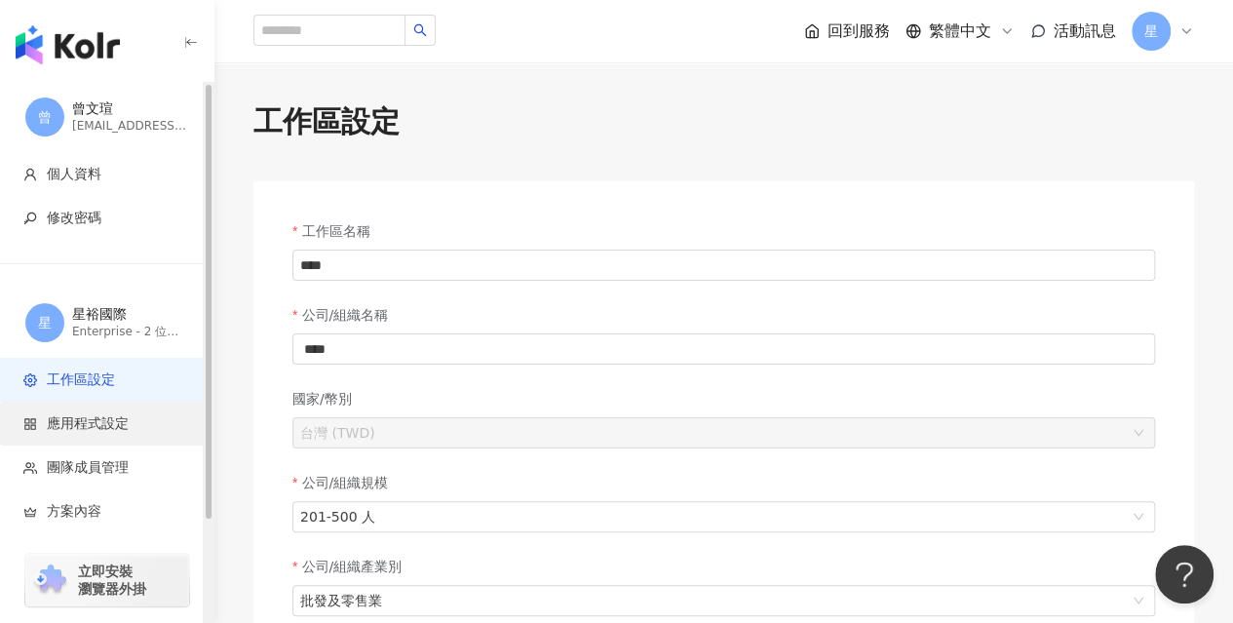
click at [129, 420] on span "應用程式設定" at bounding box center [110, 423] width 174 height 19
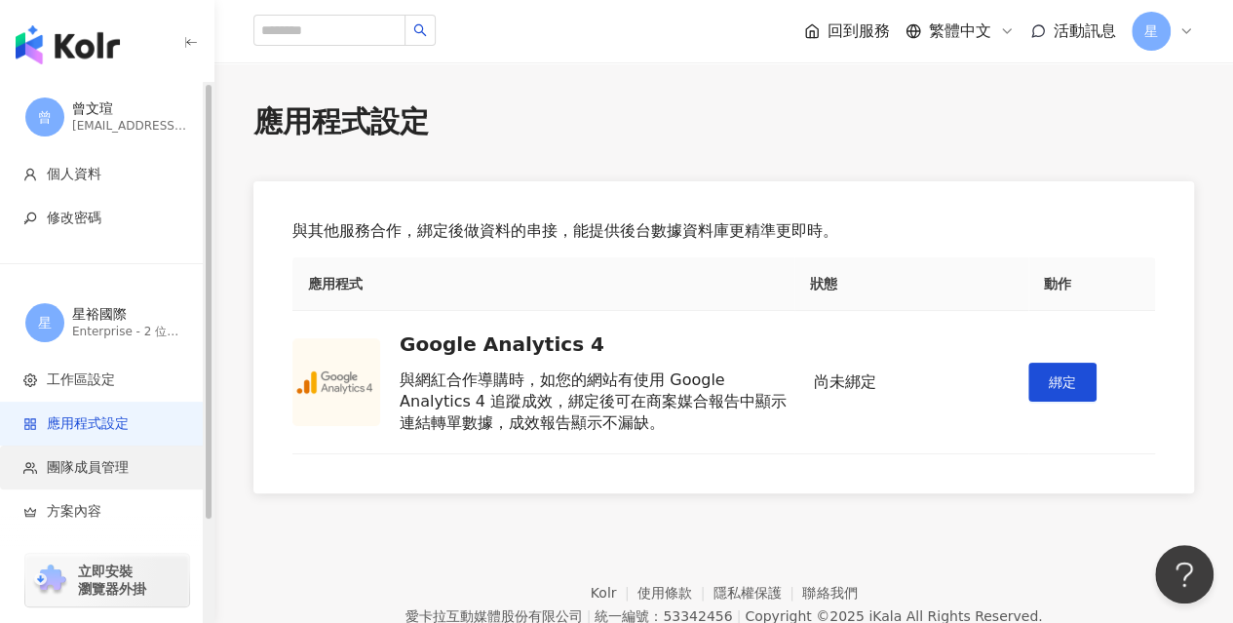
click at [105, 467] on span "團隊成員管理" at bounding box center [88, 467] width 82 height 19
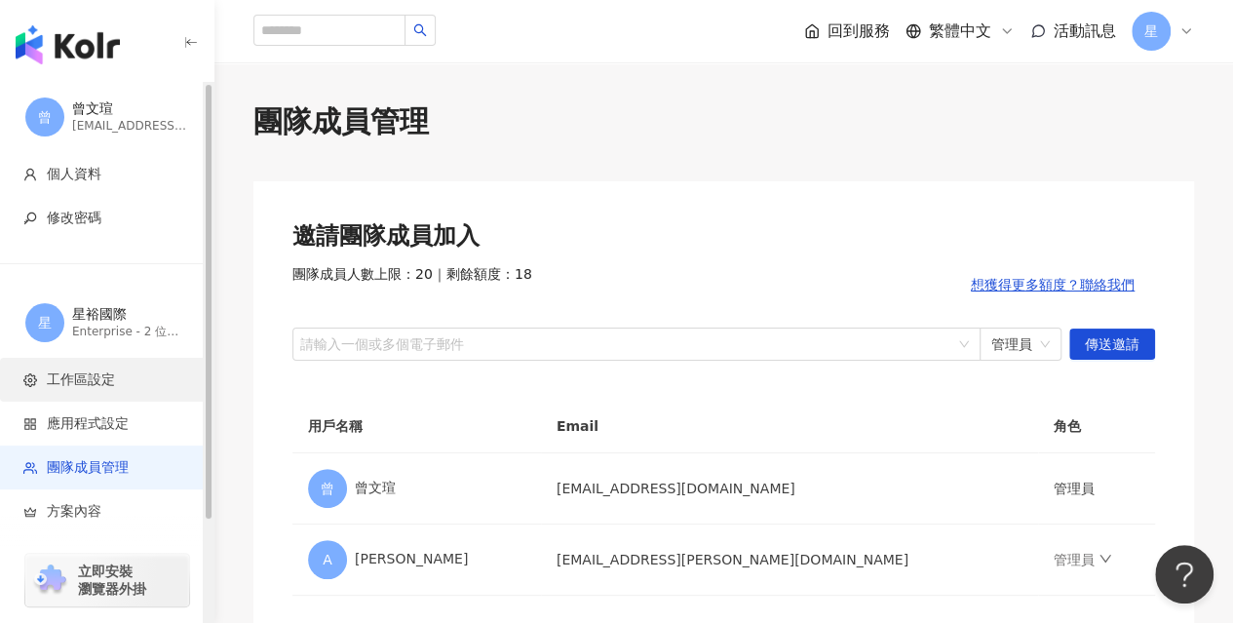
click at [104, 377] on span "工作區設定" at bounding box center [81, 379] width 68 height 19
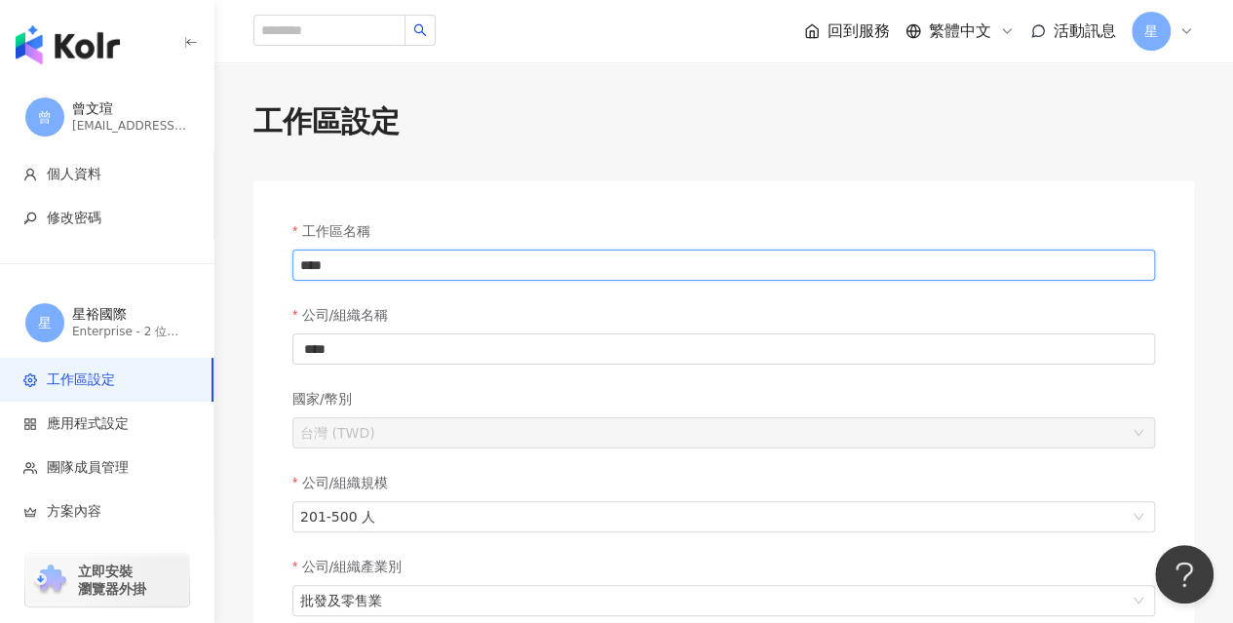
click at [362, 263] on input "****" at bounding box center [723, 264] width 862 height 31
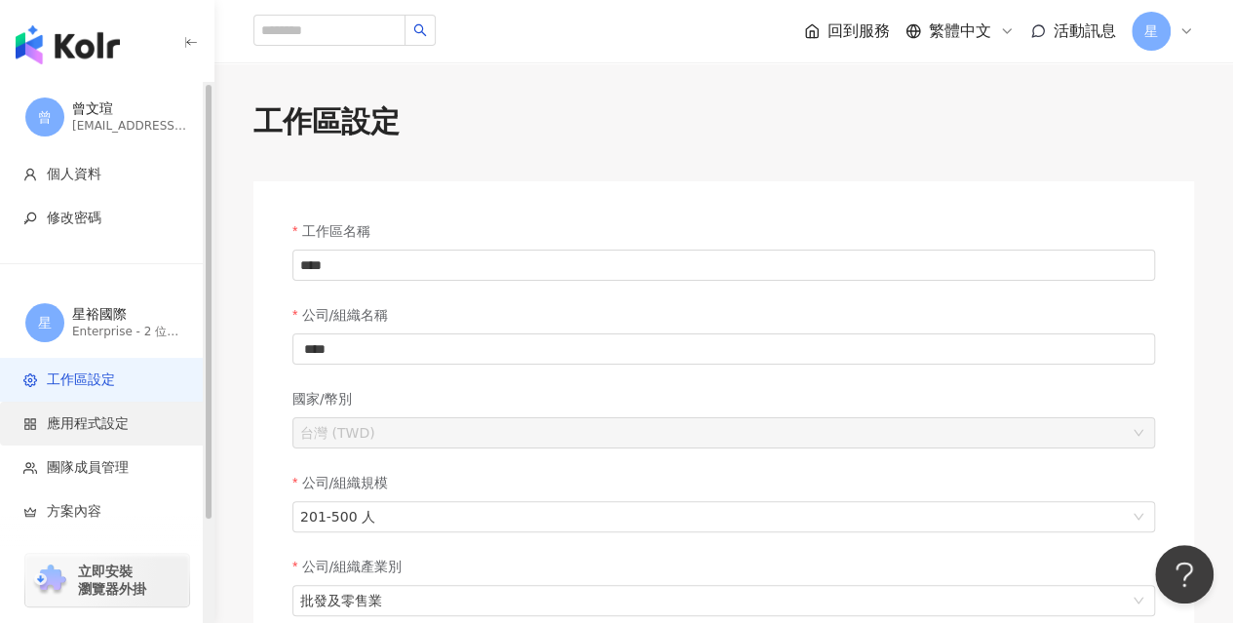
click at [108, 426] on span "應用程式設定" at bounding box center [88, 423] width 82 height 19
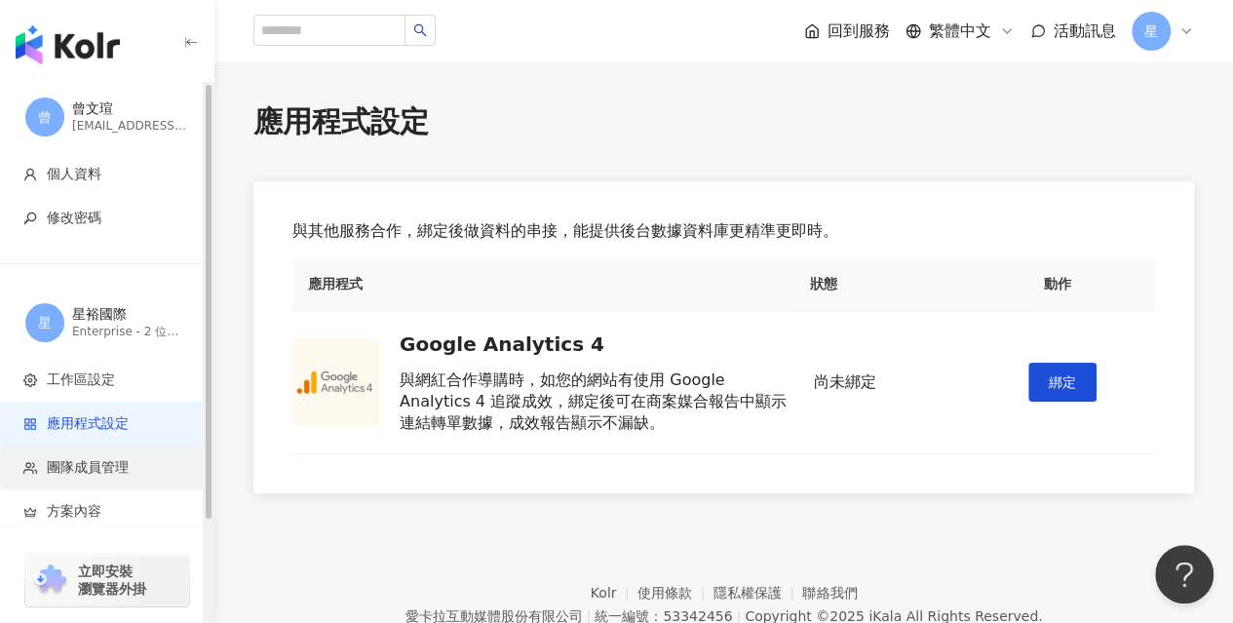
click at [104, 473] on span "團隊成員管理" at bounding box center [88, 467] width 82 height 19
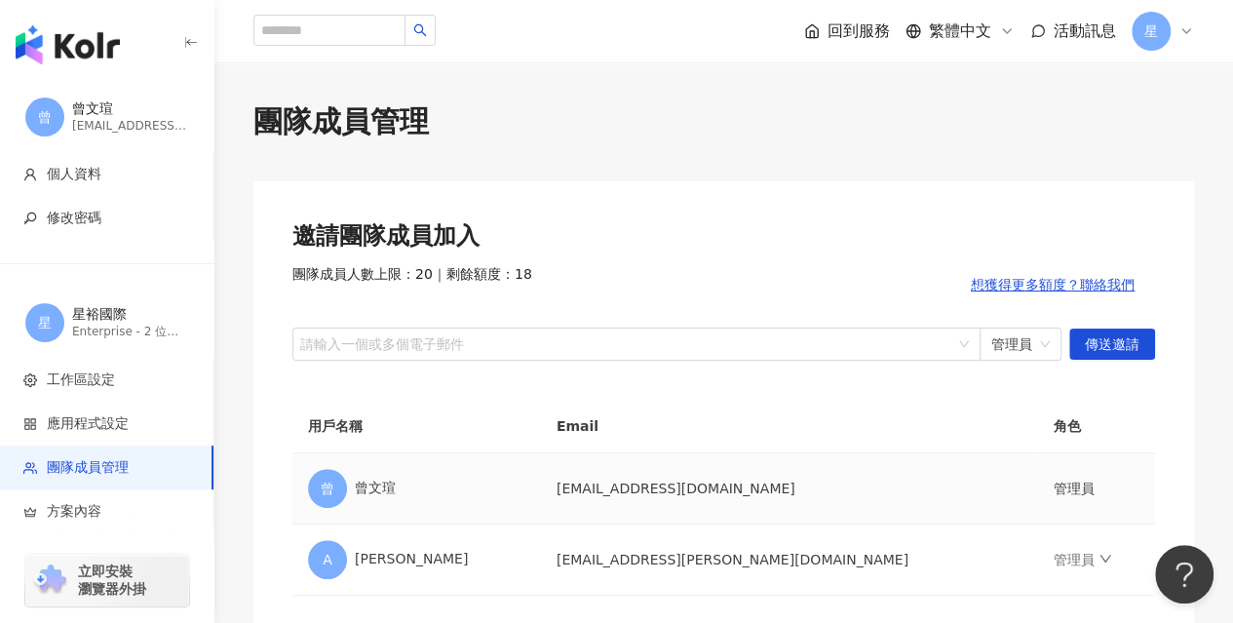
click at [649, 484] on td "[EMAIL_ADDRESS][DOMAIN_NAME]" at bounding box center [789, 488] width 497 height 71
click at [647, 484] on td "[EMAIL_ADDRESS][DOMAIN_NAME]" at bounding box center [789, 488] width 497 height 71
drag, startPoint x: 256, startPoint y: 120, endPoint x: 456, endPoint y: 134, distance: 200.2
click at [456, 134] on div "團隊成員管理" at bounding box center [723, 121] width 940 height 41
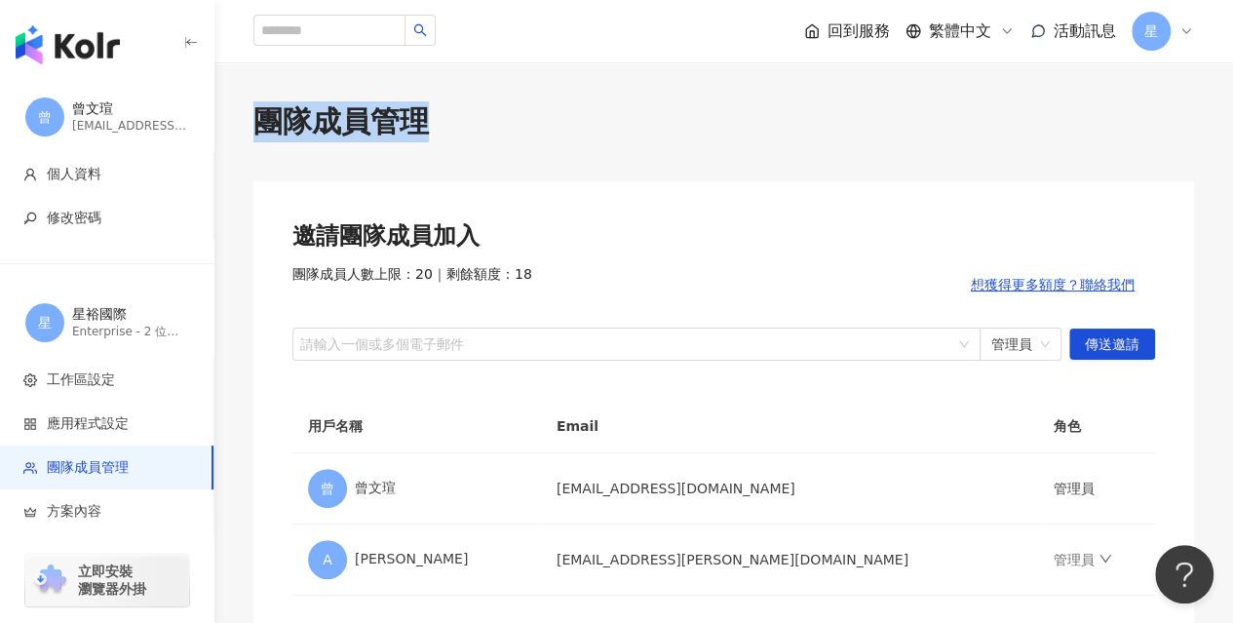
click at [402, 121] on div "團隊成員管理" at bounding box center [723, 121] width 940 height 41
click at [401, 121] on div "團隊成員管理" at bounding box center [723, 121] width 940 height 41
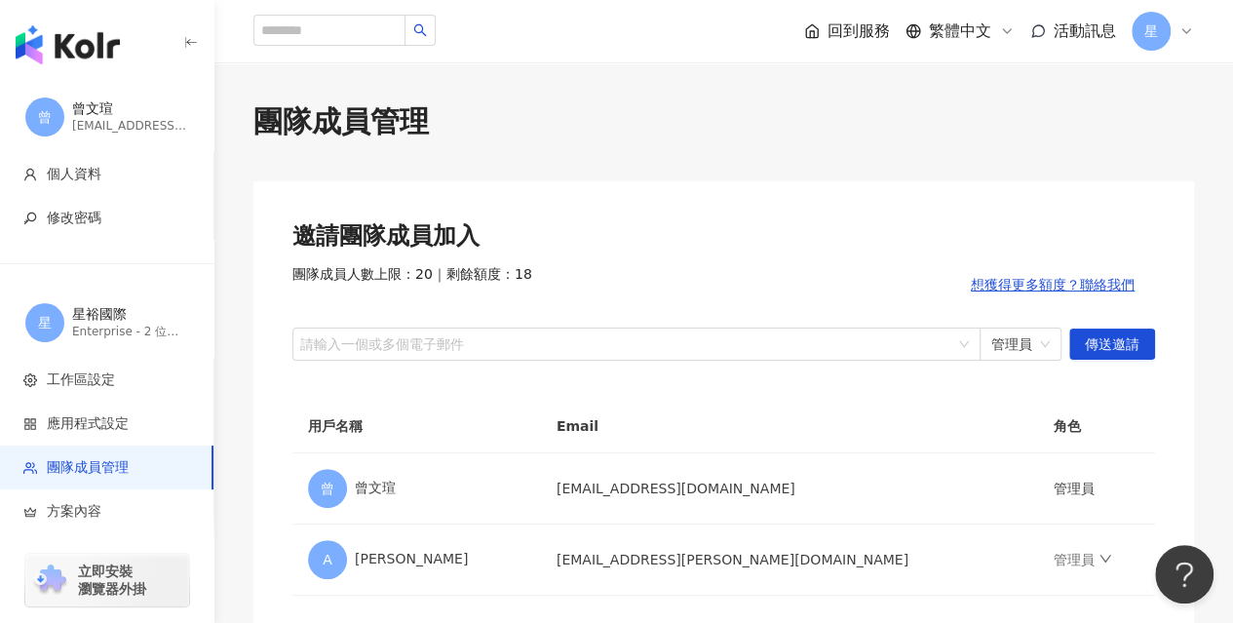
click at [478, 271] on span "團隊成員人數上限：20 ｜ 剩餘額度：18" at bounding box center [412, 284] width 240 height 39
click at [476, 270] on span "團隊成員人數上限：20 ｜ 剩餘額度：18" at bounding box center [412, 284] width 240 height 39
click at [526, 274] on span "團隊成員人數上限：20 ｜ 剩餘額度：18" at bounding box center [412, 284] width 240 height 39
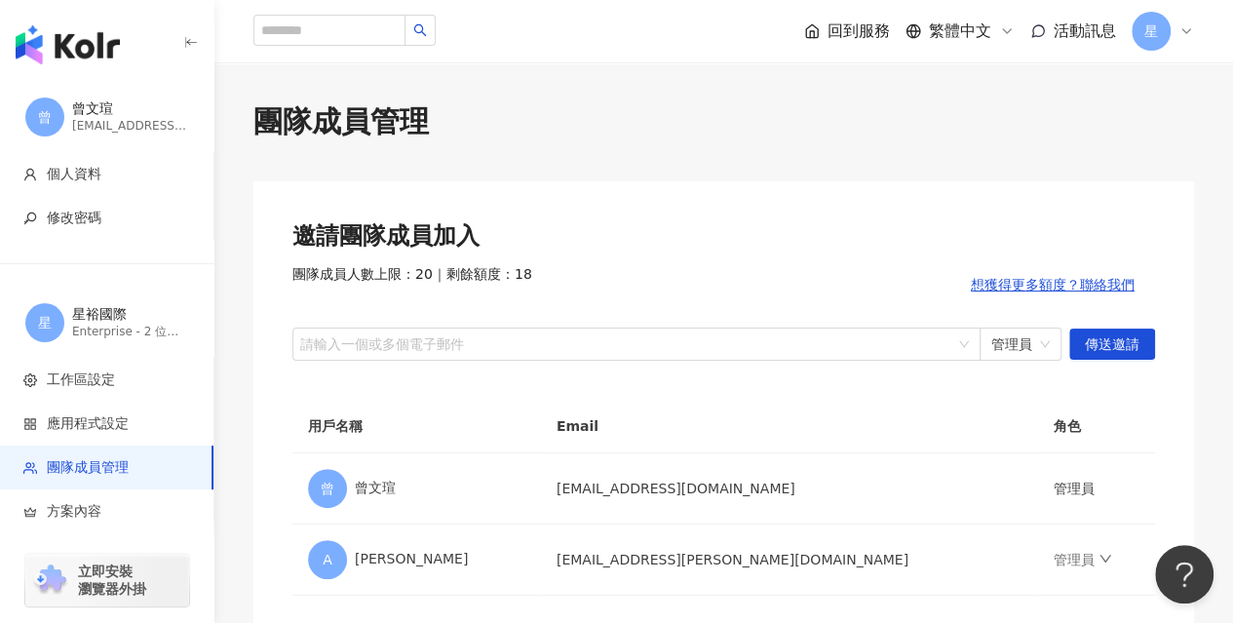
click at [526, 274] on span "團隊成員人數上限：20 ｜ 剩餘額度：18" at bounding box center [412, 284] width 240 height 39
click at [409, 235] on div "邀請團隊成員加入" at bounding box center [723, 236] width 862 height 33
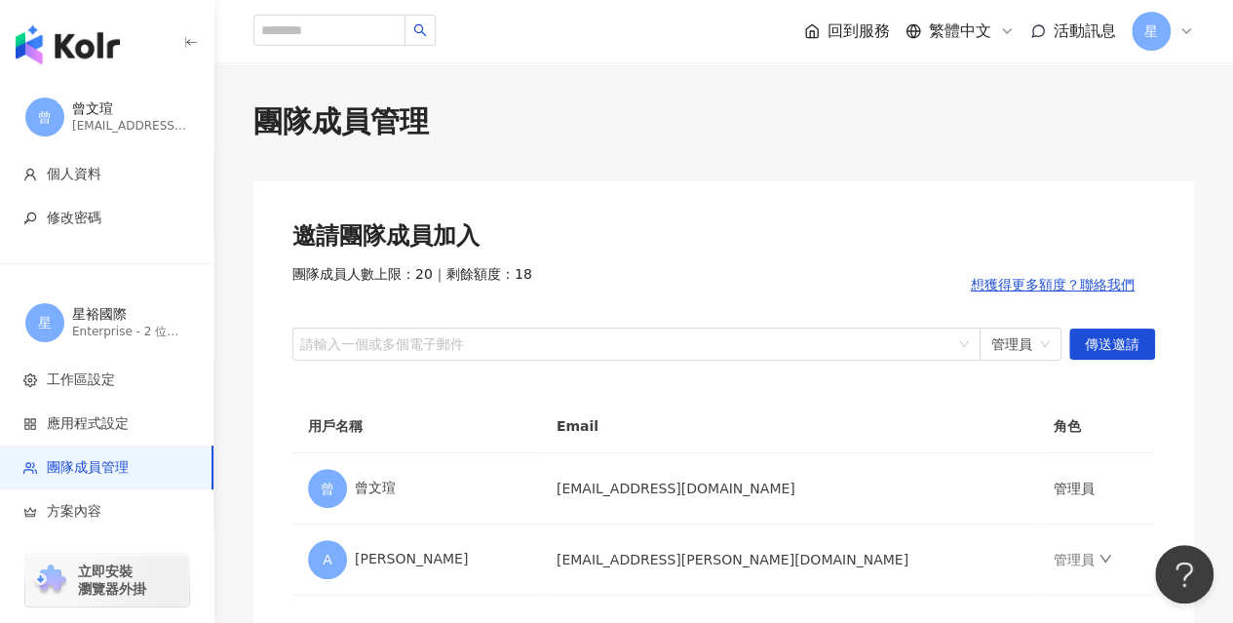
click at [464, 272] on span "團隊成員人數上限：20 ｜ 剩餘額度：18" at bounding box center [412, 284] width 240 height 39
click at [326, 128] on div "團隊成員管理" at bounding box center [723, 121] width 940 height 41
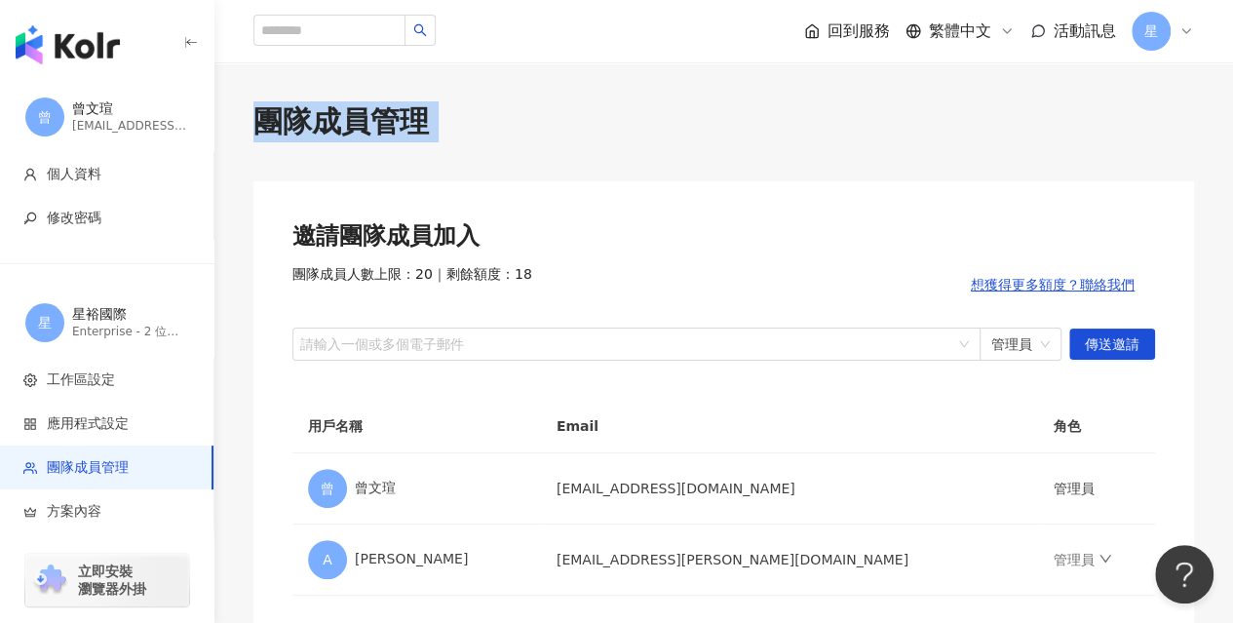
click at [326, 128] on div "團隊成員管理" at bounding box center [723, 121] width 940 height 41
click at [366, 235] on div "邀請團隊成員加入" at bounding box center [723, 236] width 862 height 33
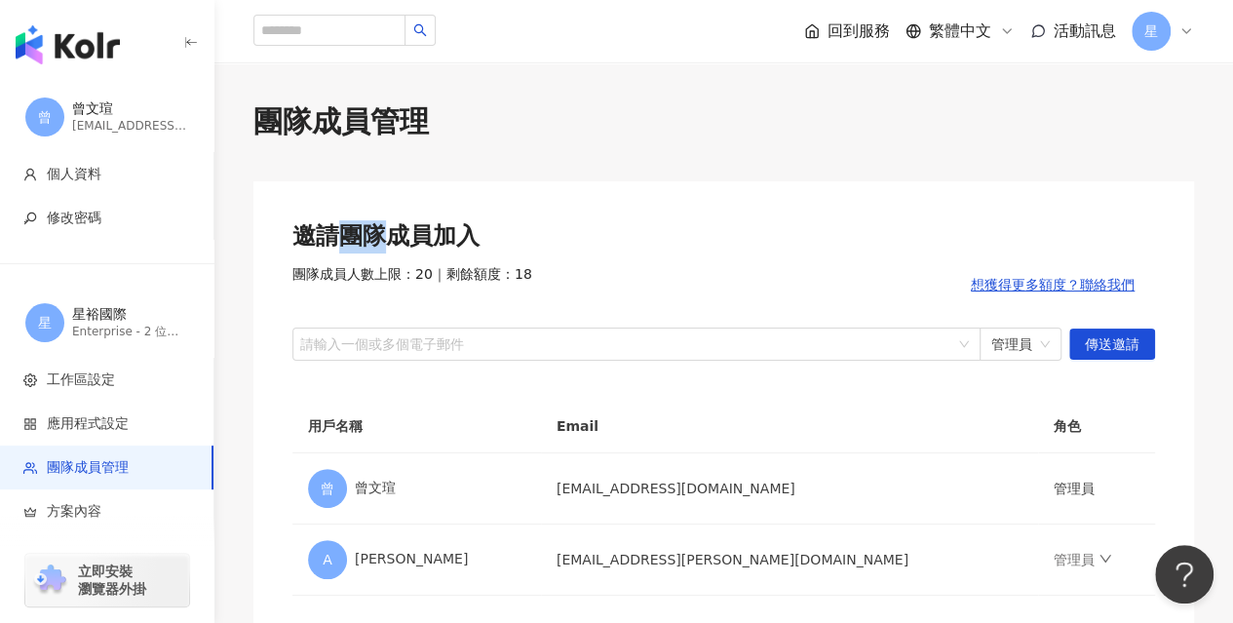
click at [366, 235] on div "邀請團隊成員加入" at bounding box center [723, 236] width 862 height 33
click at [429, 268] on span "團隊成員人數上限：20 ｜ 剩餘額度：18" at bounding box center [412, 284] width 240 height 39
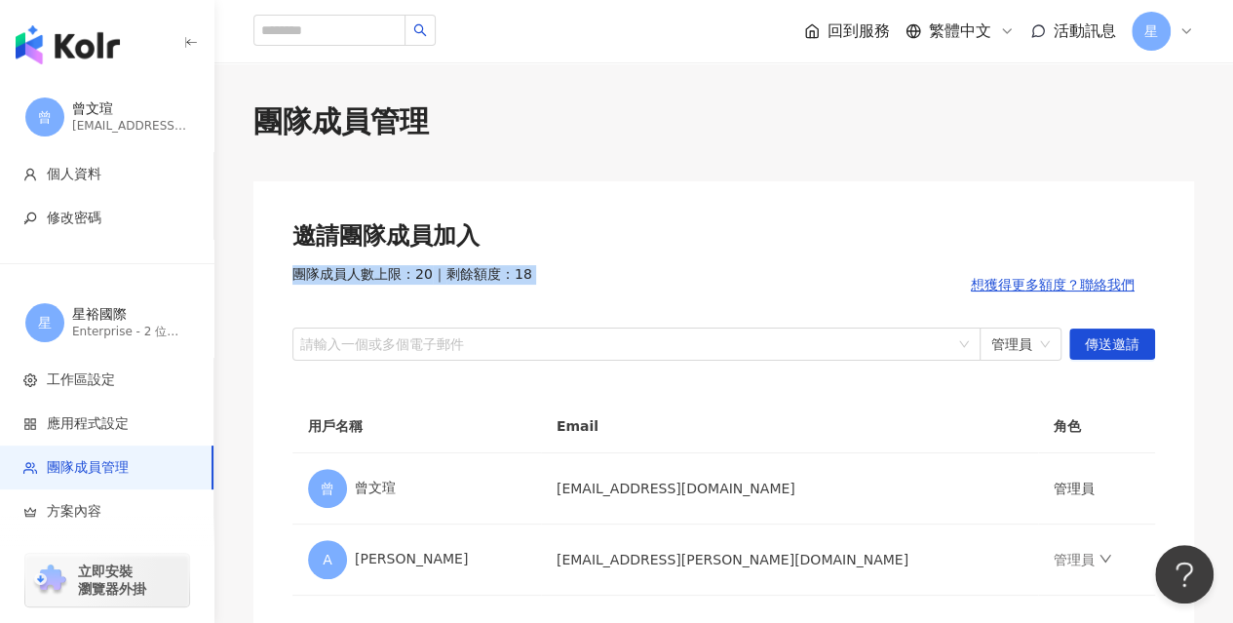
click at [429, 268] on span "團隊成員人數上限：20 ｜ 剩餘額度：18" at bounding box center [412, 284] width 240 height 39
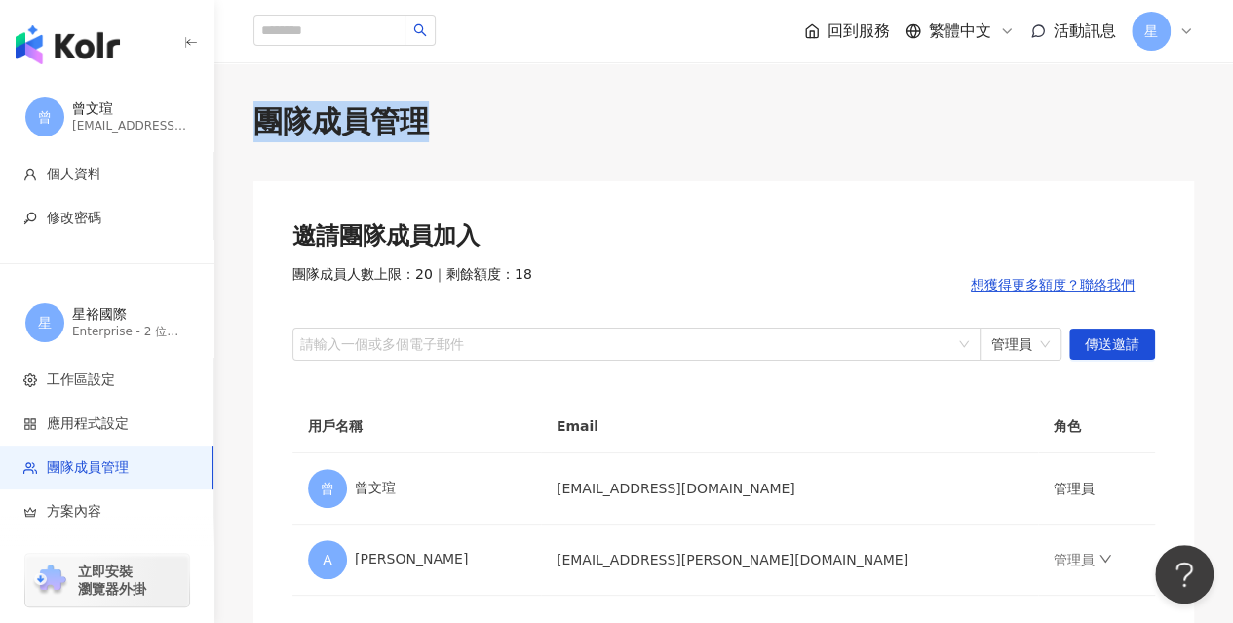
drag, startPoint x: 255, startPoint y: 119, endPoint x: 446, endPoint y: 137, distance: 191.9
click at [446, 137] on div "團隊成員管理" at bounding box center [723, 121] width 940 height 41
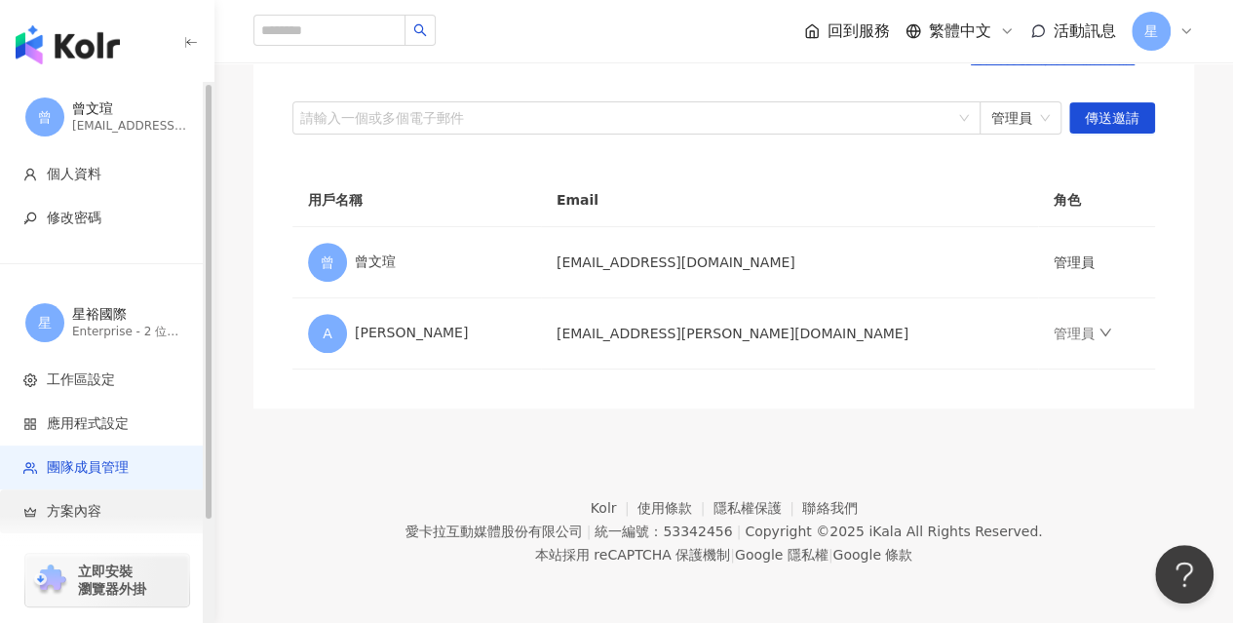
click at [113, 510] on span "方案內容" at bounding box center [110, 511] width 174 height 19
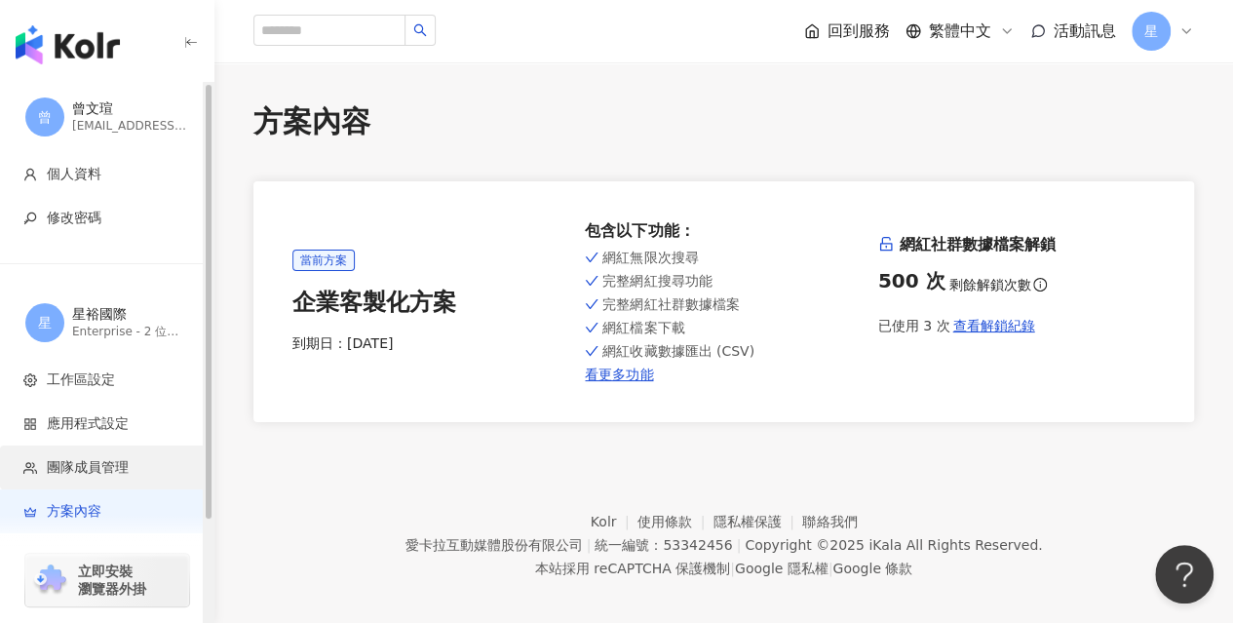
click at [108, 469] on span "團隊成員管理" at bounding box center [88, 467] width 82 height 19
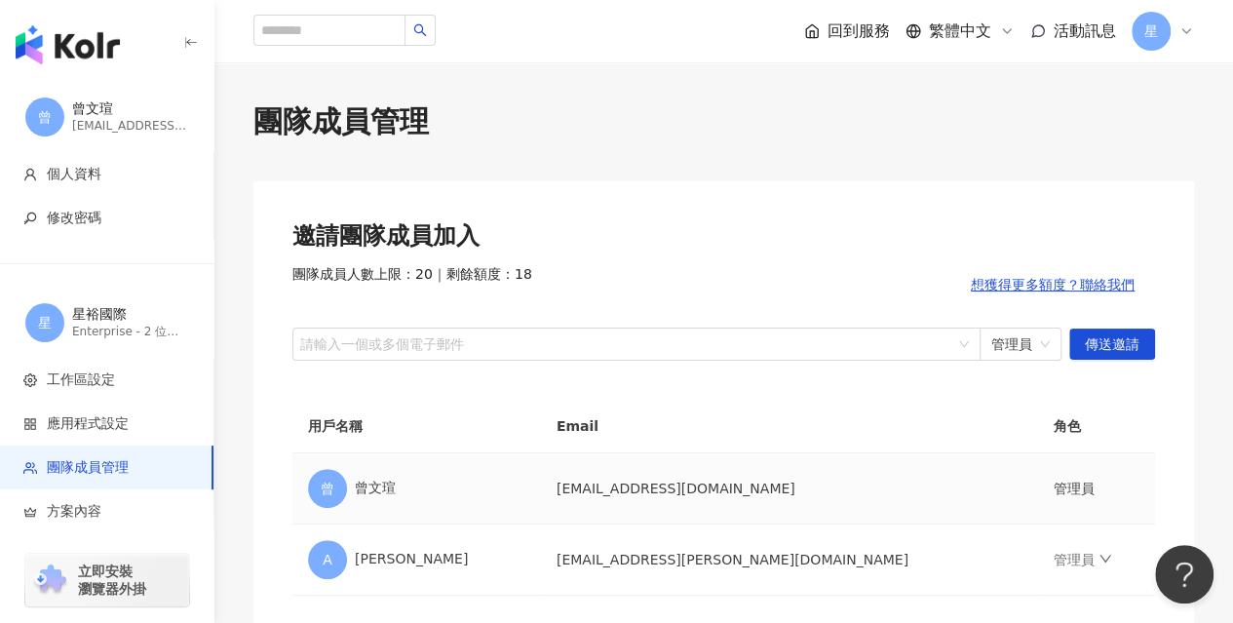
scroll to position [226, 0]
